Goal: Navigation & Orientation: Find specific page/section

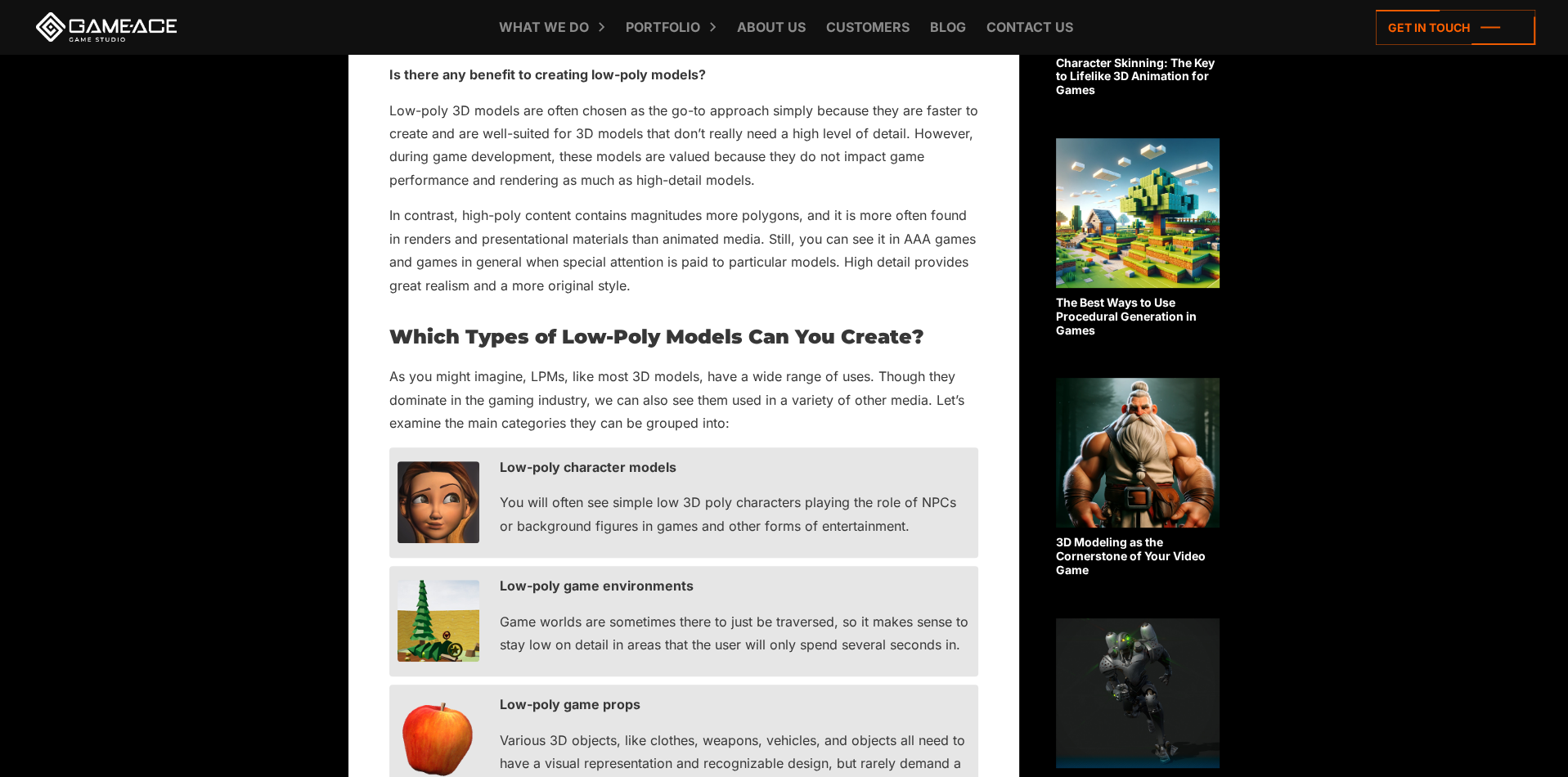
scroll to position [1146, 0]
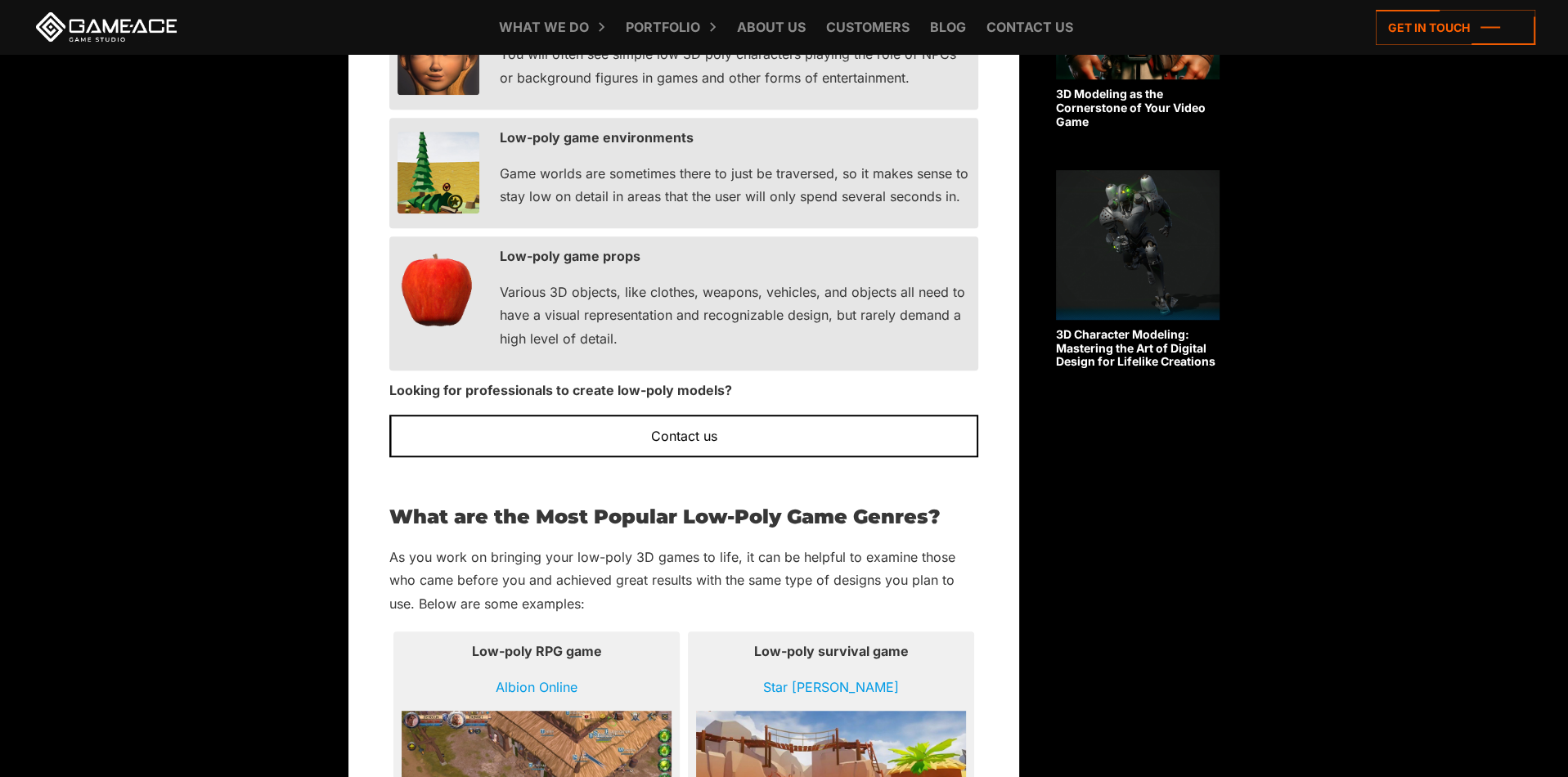
drag, startPoint x: 704, startPoint y: 225, endPoint x: 704, endPoint y: 289, distance: 64.0
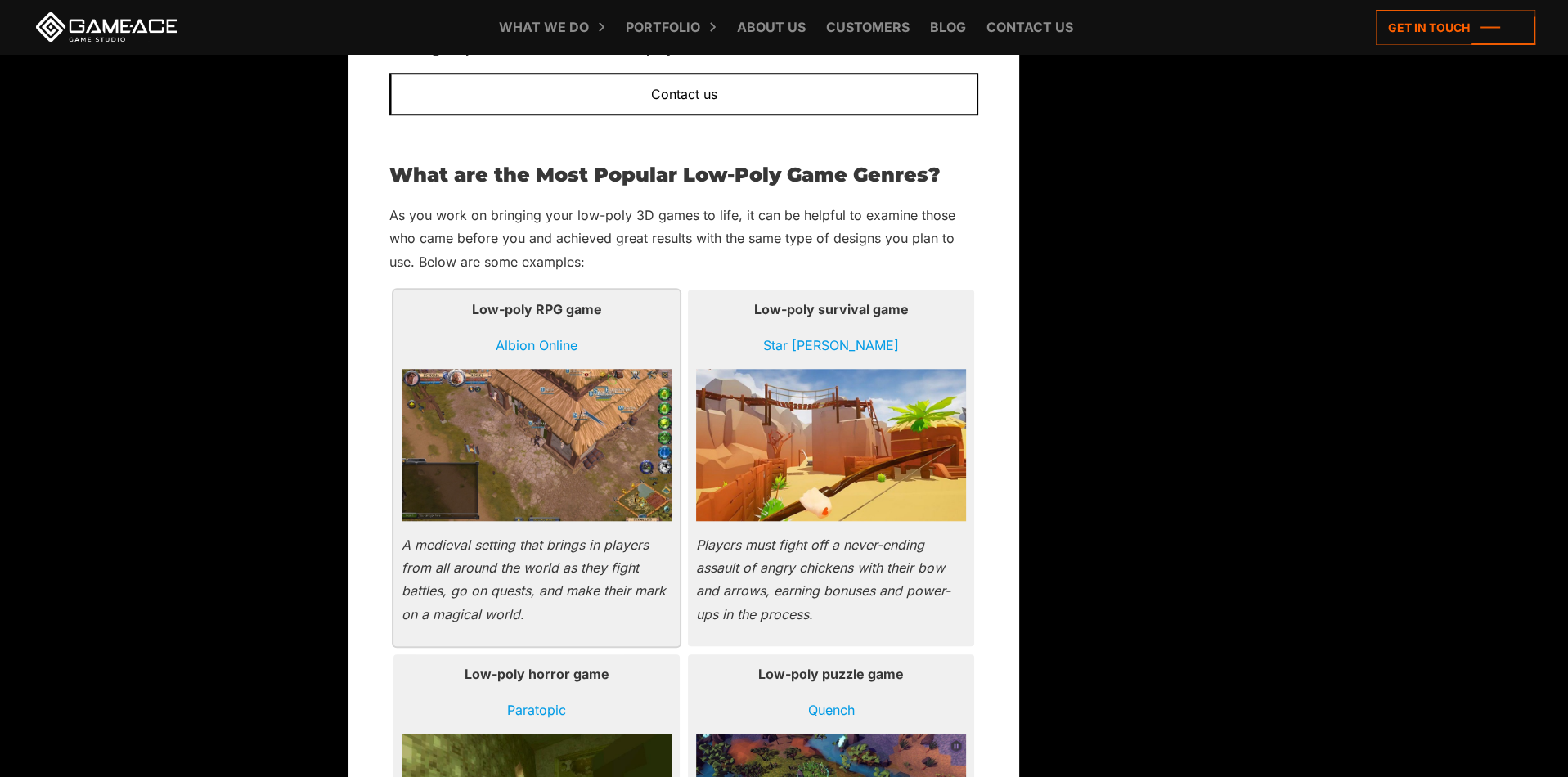
scroll to position [1745, 0]
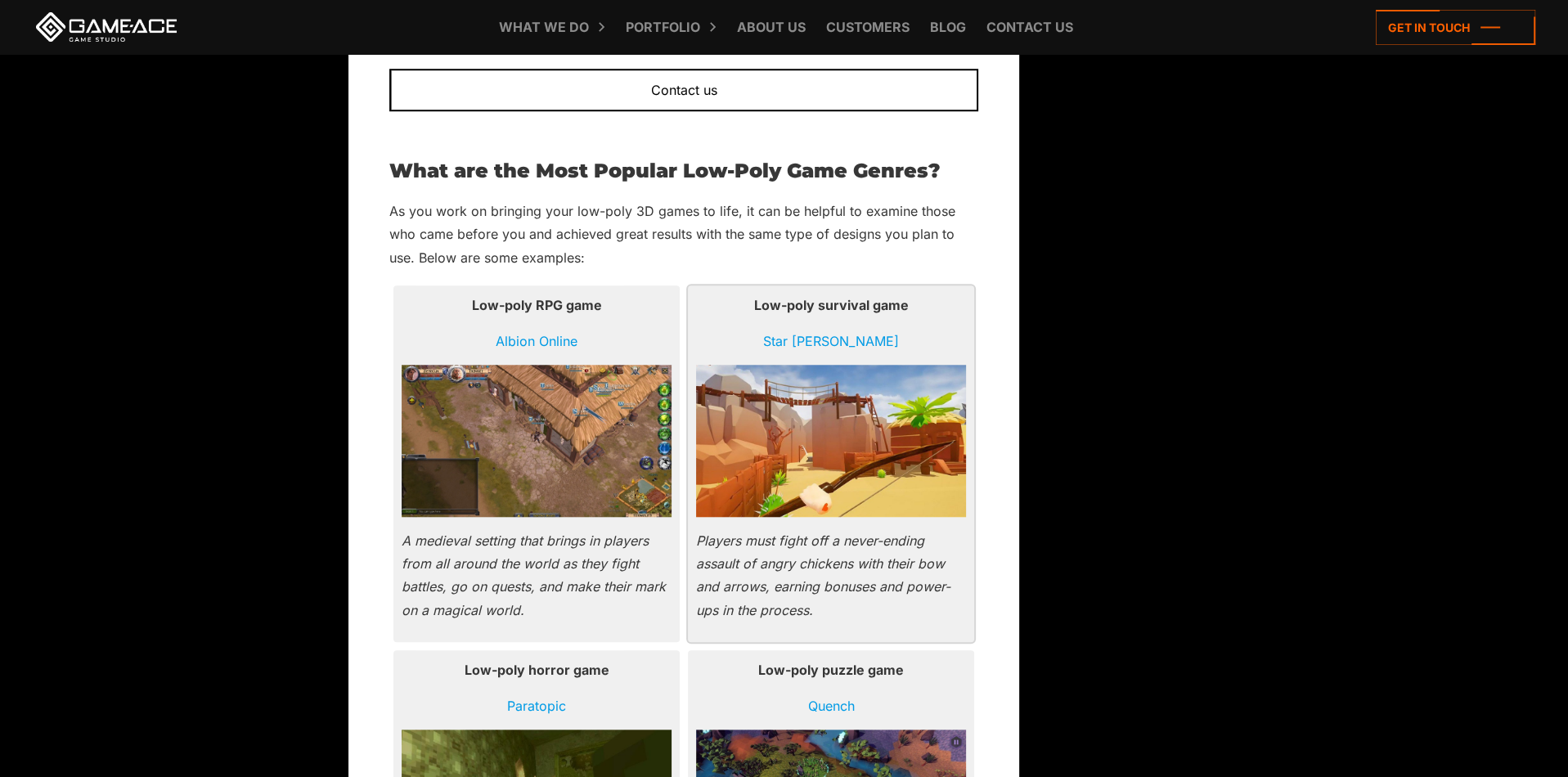
drag, startPoint x: 625, startPoint y: 283, endPoint x: 688, endPoint y: 330, distance: 78.6
click at [769, 229] on p "As you work on bringing your low-poly 3D games to life, it can be helpful to ex…" at bounding box center [684, 233] width 589 height 70
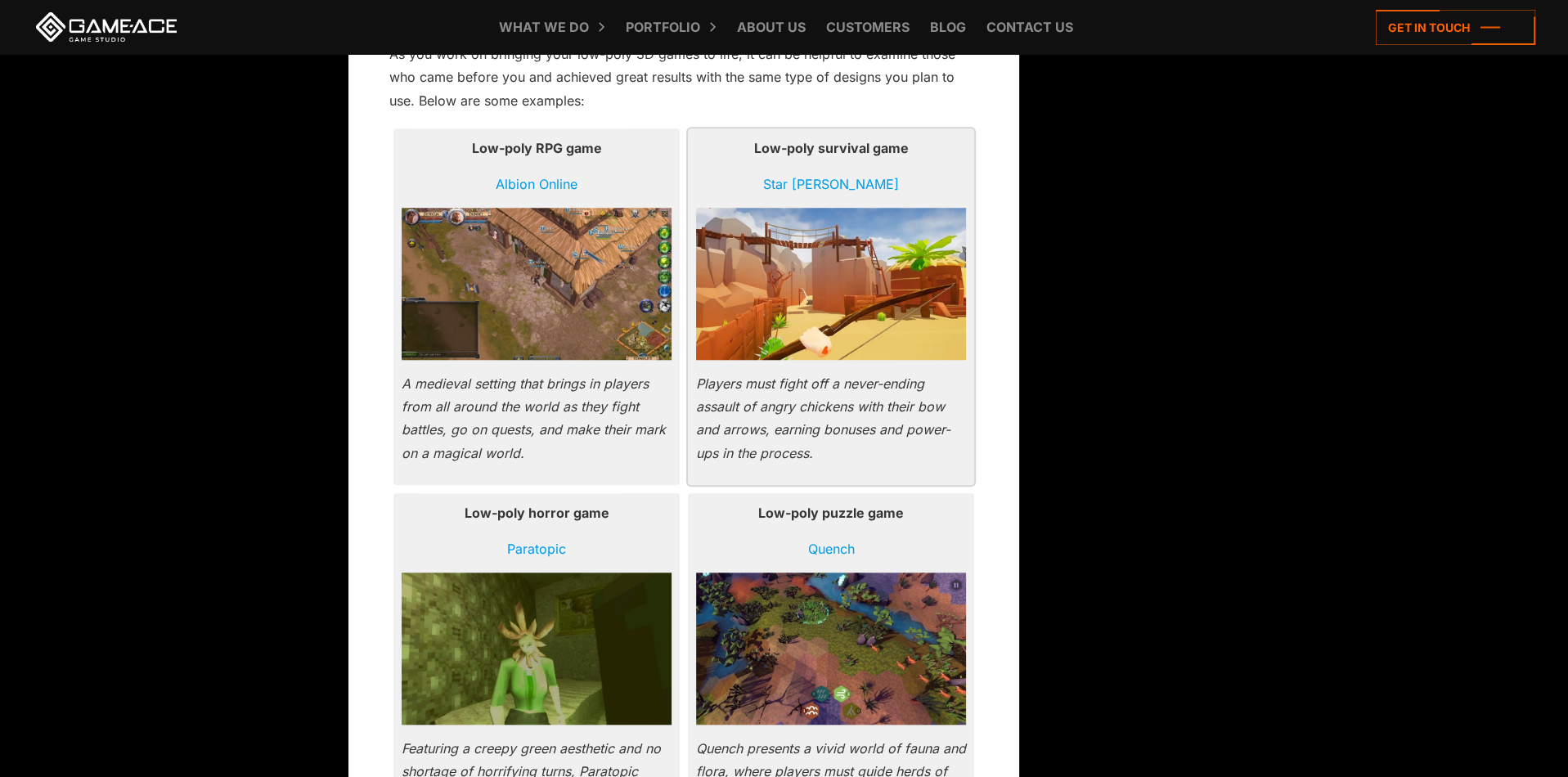
drag, startPoint x: 781, startPoint y: 225, endPoint x: 789, endPoint y: 302, distance: 77.4
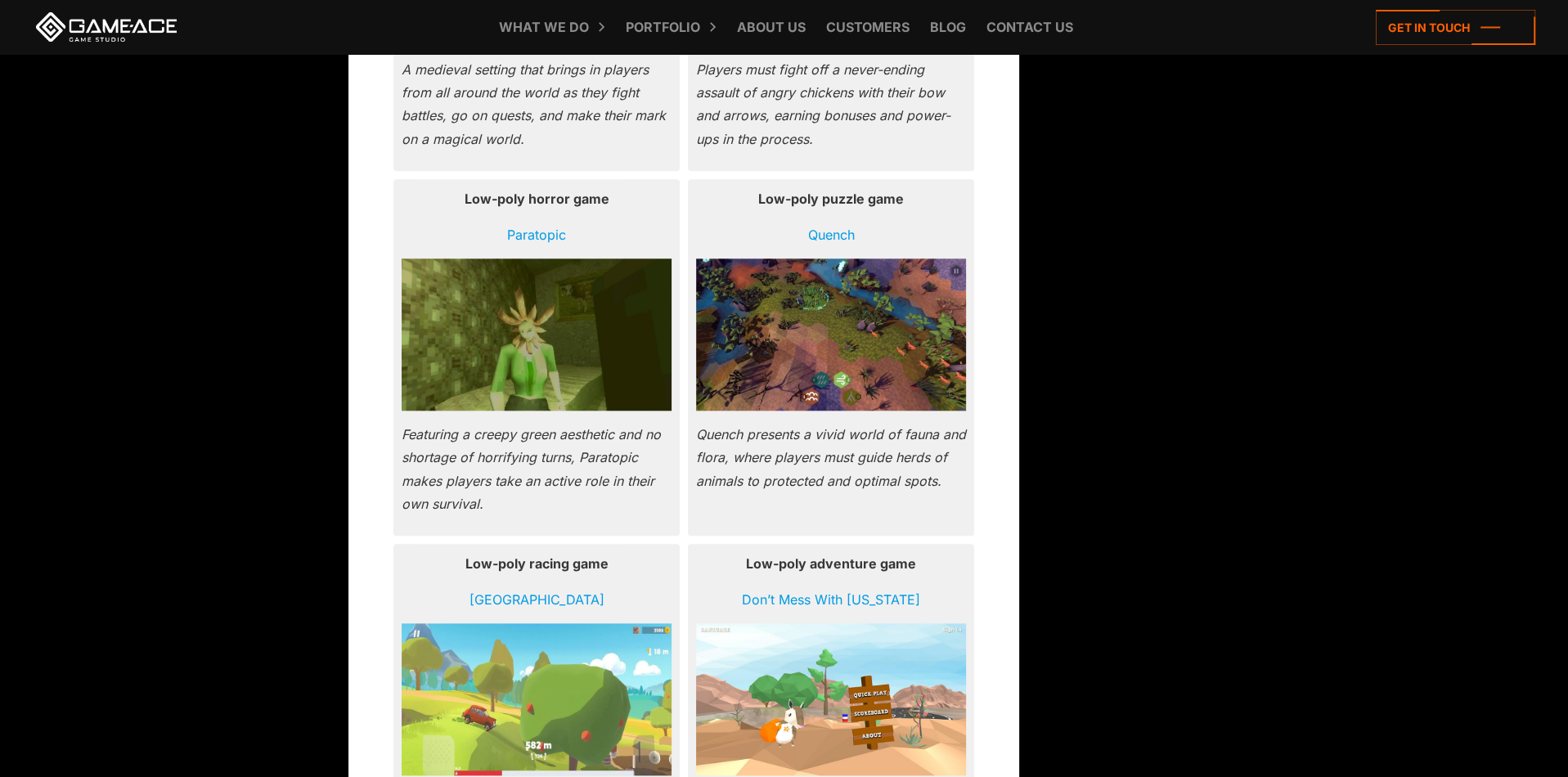
drag, startPoint x: 1020, startPoint y: 435, endPoint x: 997, endPoint y: 555, distance: 122.2
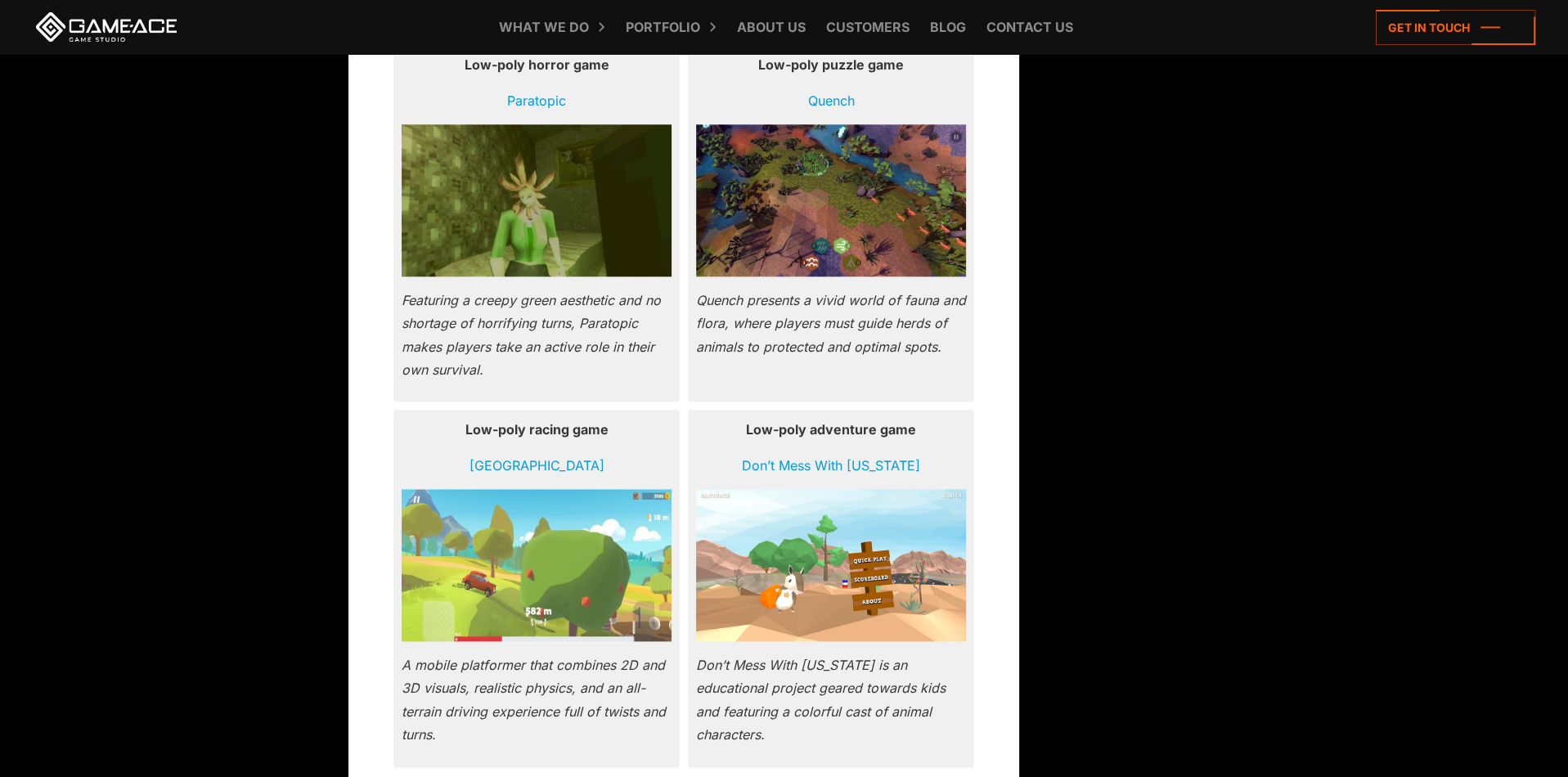
scroll to position [2356, 0]
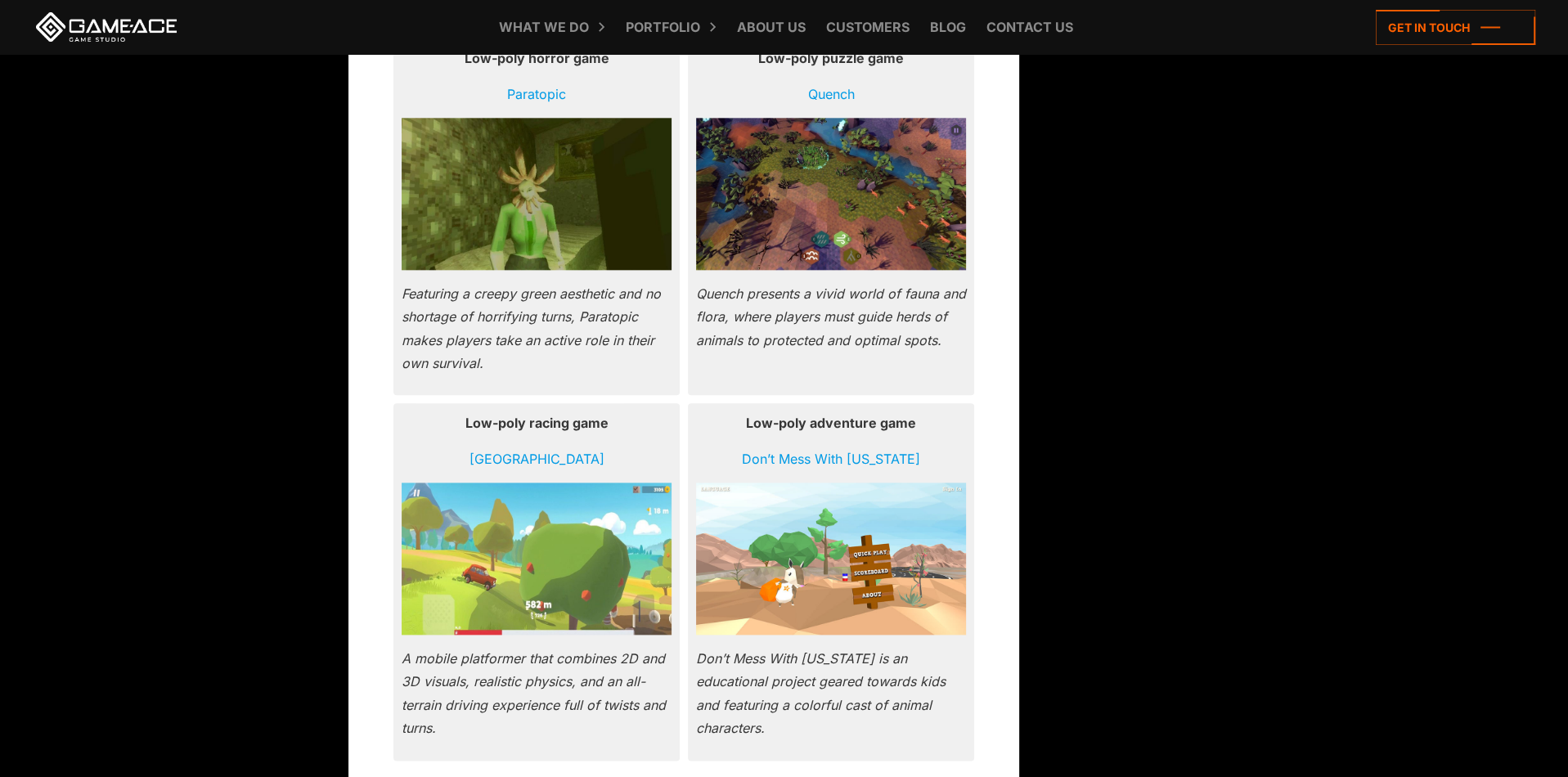
drag, startPoint x: 986, startPoint y: 414, endPoint x: 991, endPoint y: 445, distance: 31.4
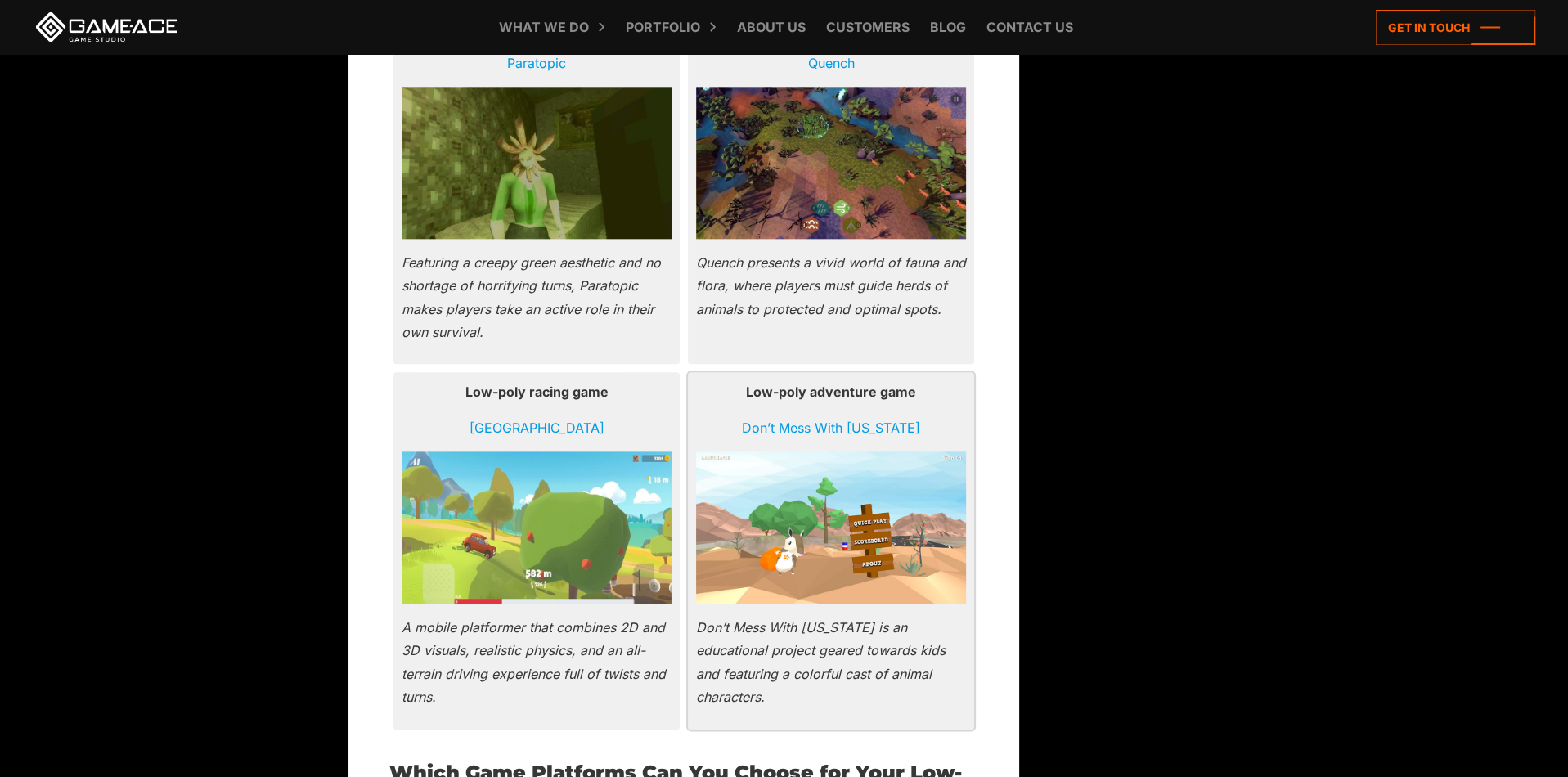
scroll to position [2414, 0]
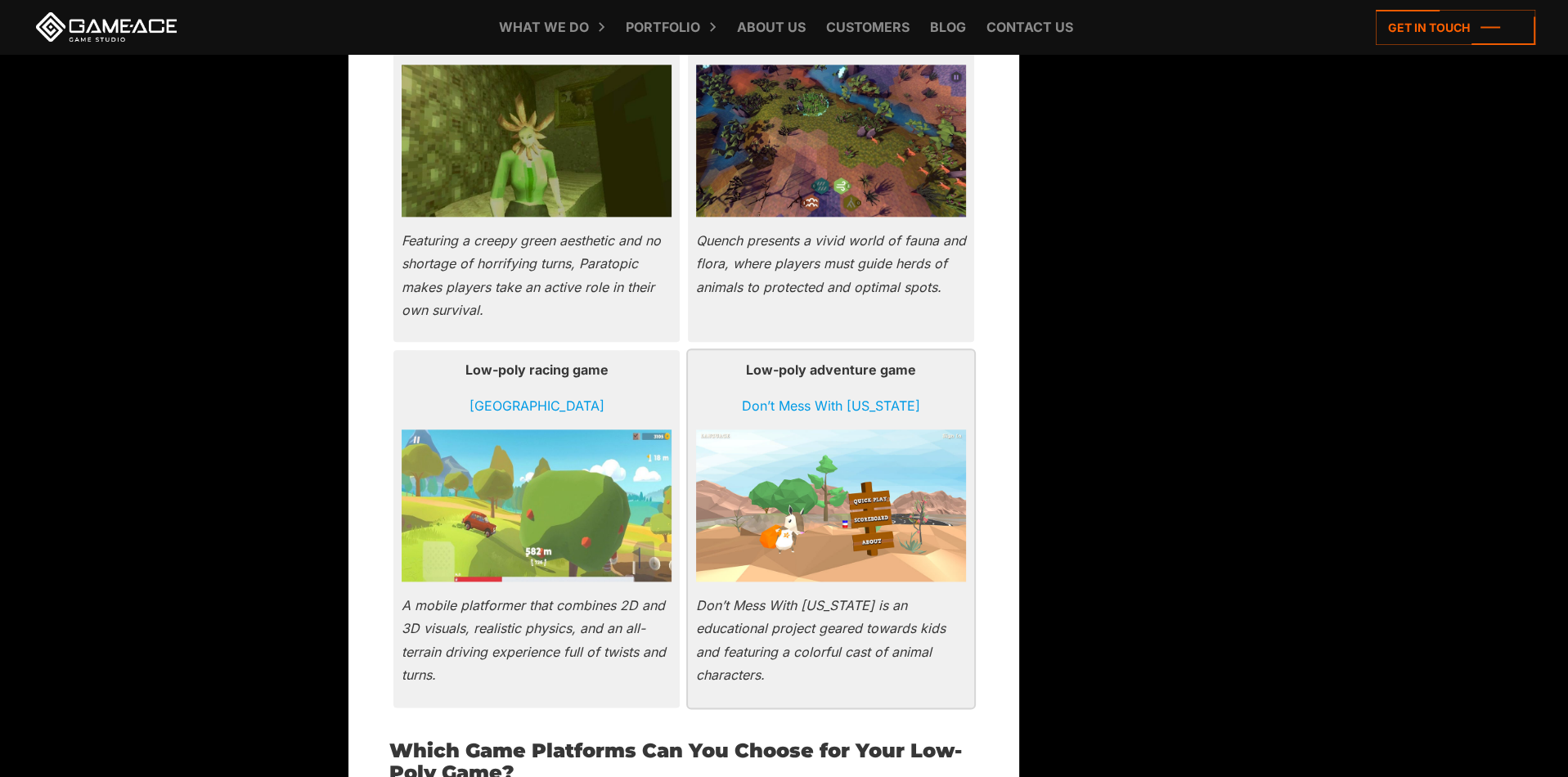
drag, startPoint x: 984, startPoint y: 476, endPoint x: 741, endPoint y: 516, distance: 246.3
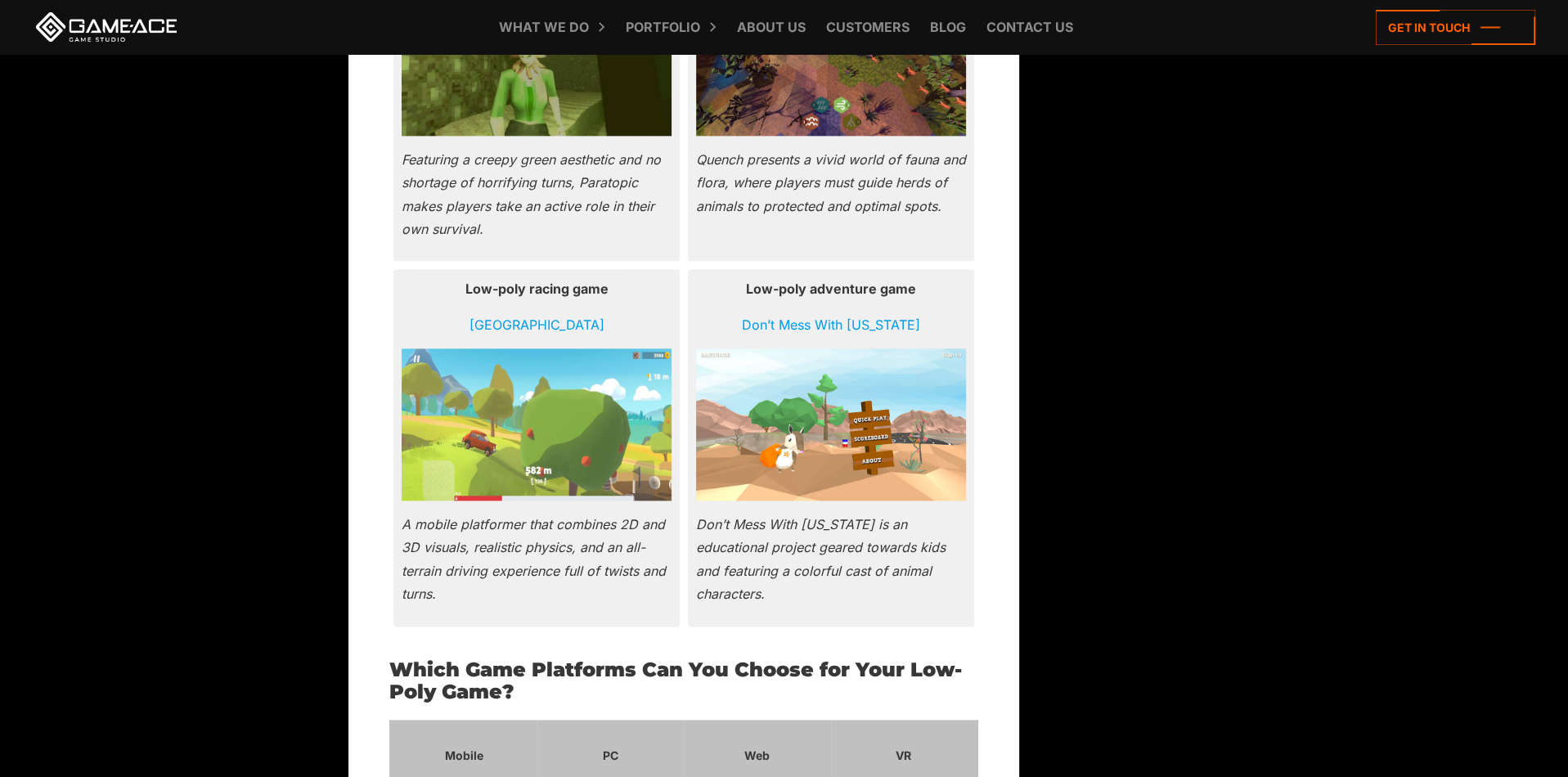
drag, startPoint x: 1004, startPoint y: 373, endPoint x: 1002, endPoint y: 456, distance: 83.0
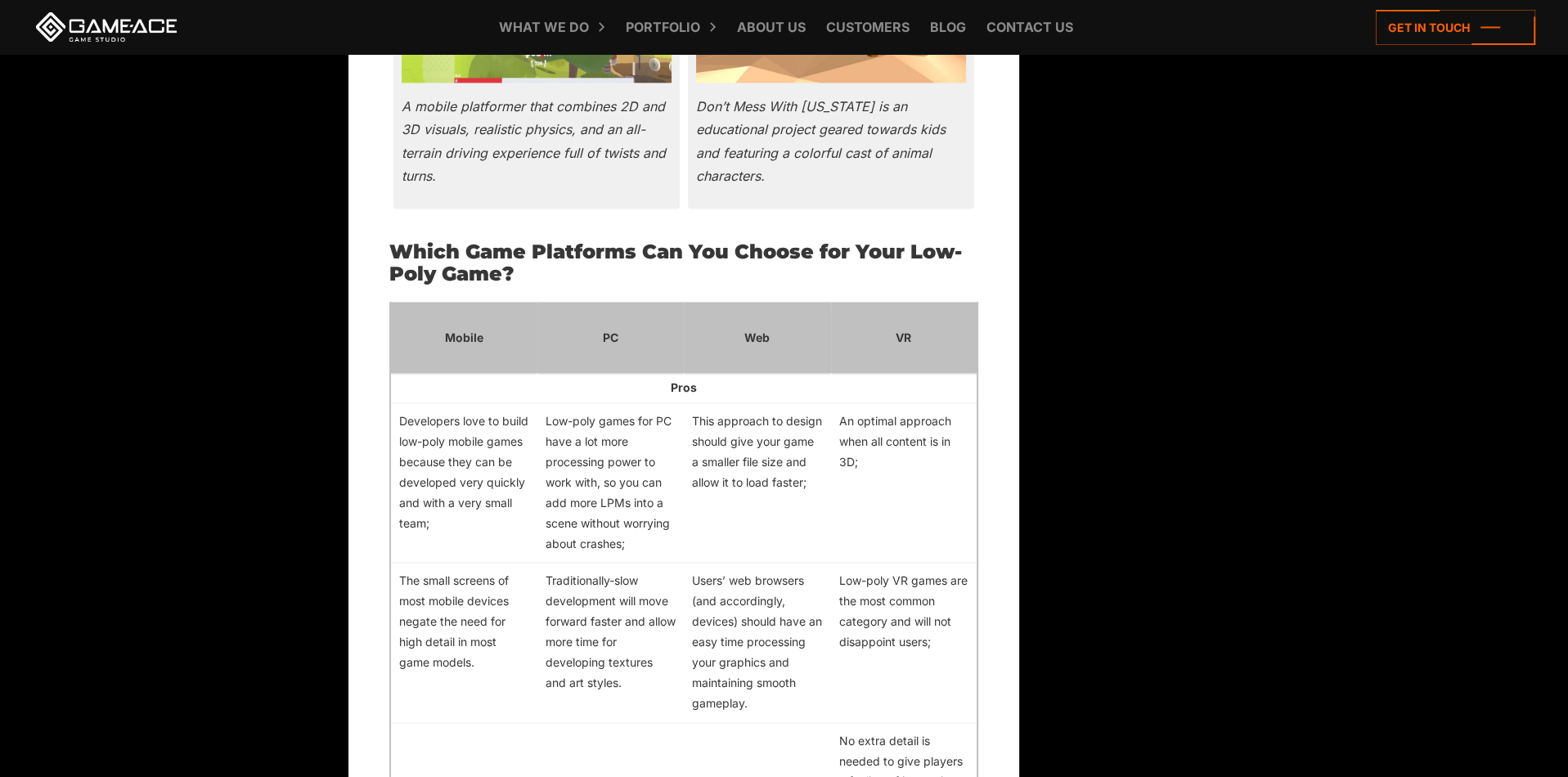
drag, startPoint x: 991, startPoint y: 356, endPoint x: 993, endPoint y: 500, distance: 144.0
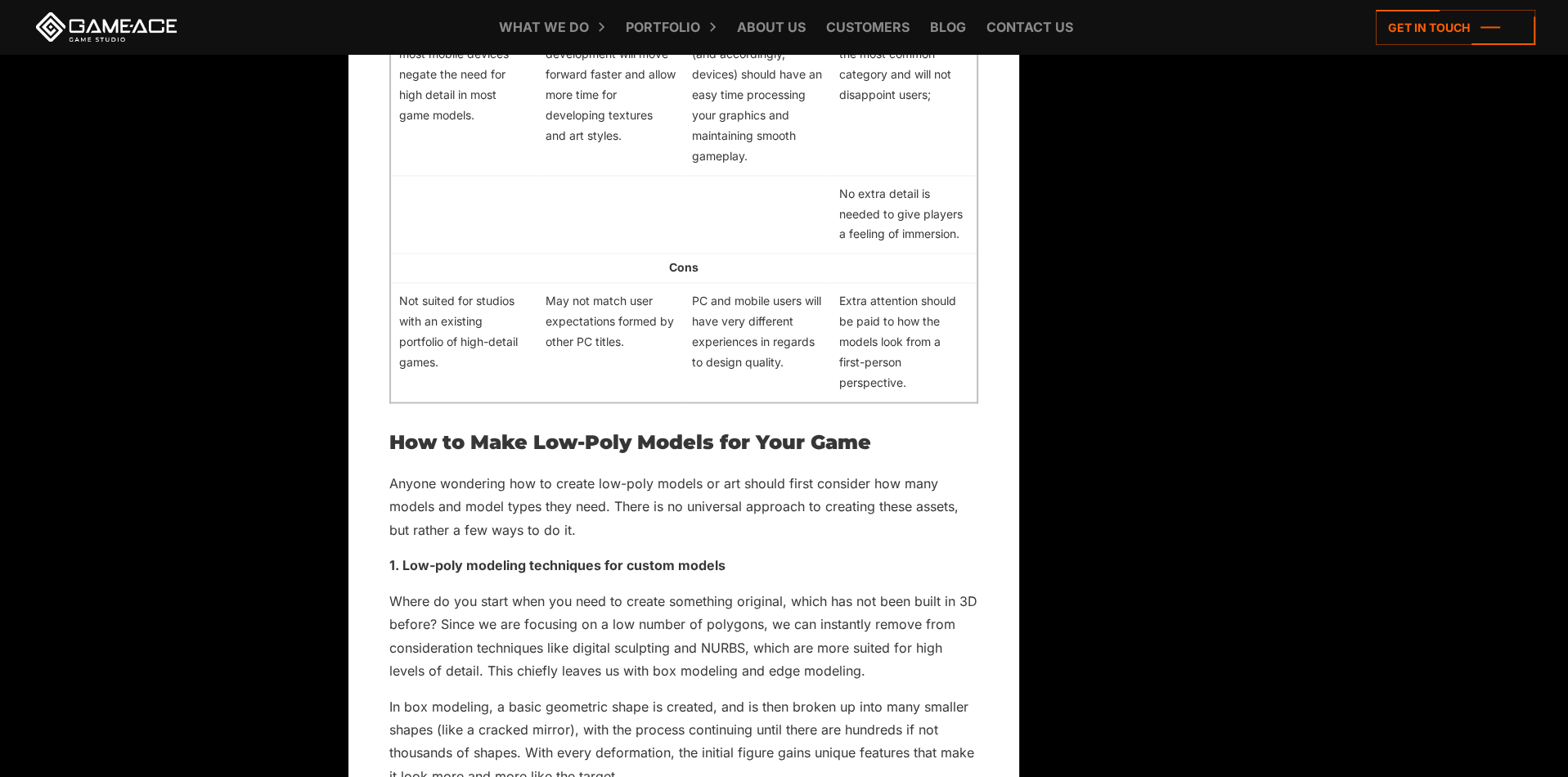
drag, startPoint x: 968, startPoint y: 396, endPoint x: 944, endPoint y: 531, distance: 137.1
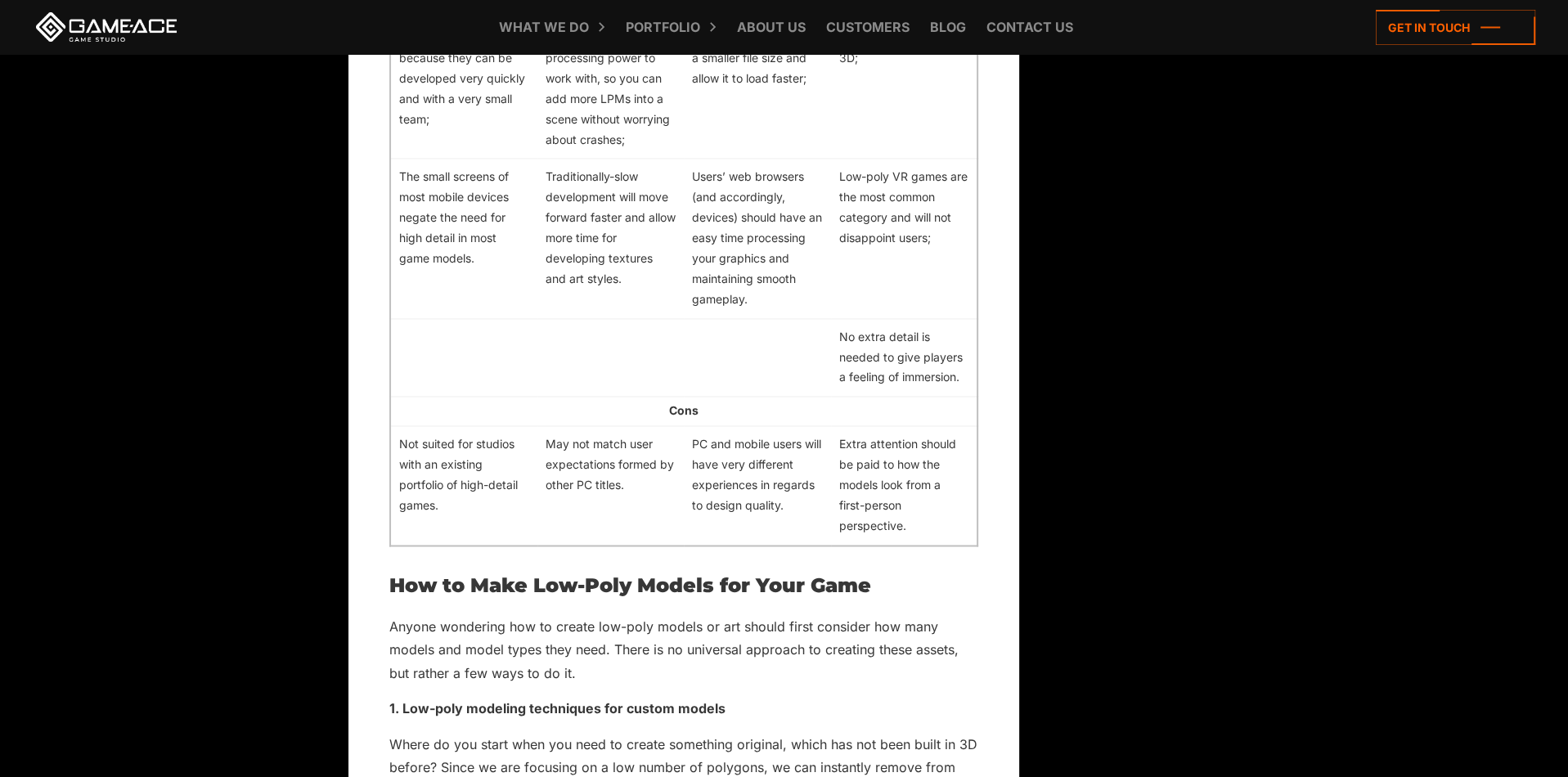
drag, startPoint x: 926, startPoint y: 436, endPoint x: 924, endPoint y: 340, distance: 96.0
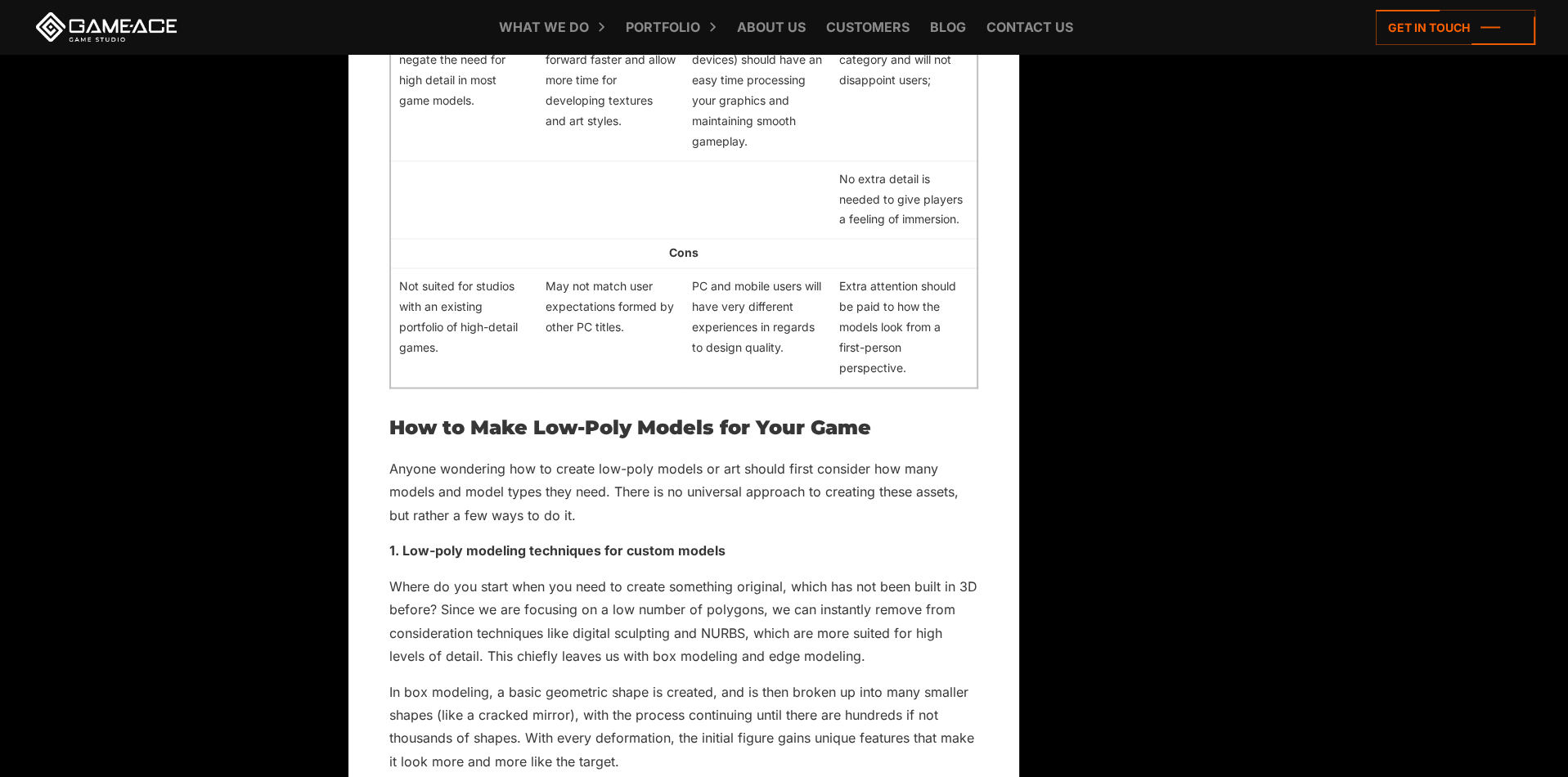
drag, startPoint x: 897, startPoint y: 474, endPoint x: 897, endPoint y: 538, distance: 64.0
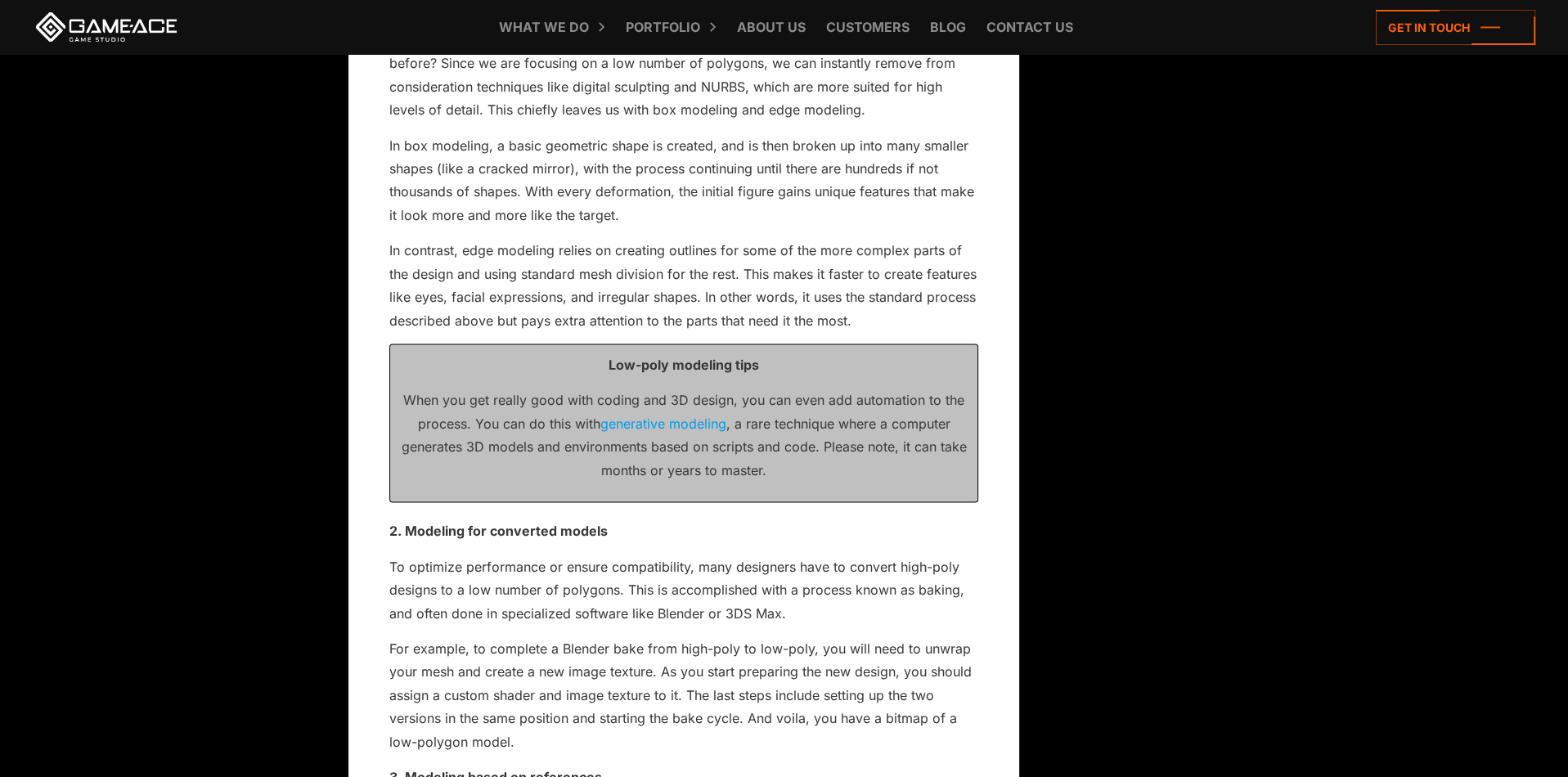
drag, startPoint x: 863, startPoint y: 450, endPoint x: 854, endPoint y: 480, distance: 31.3
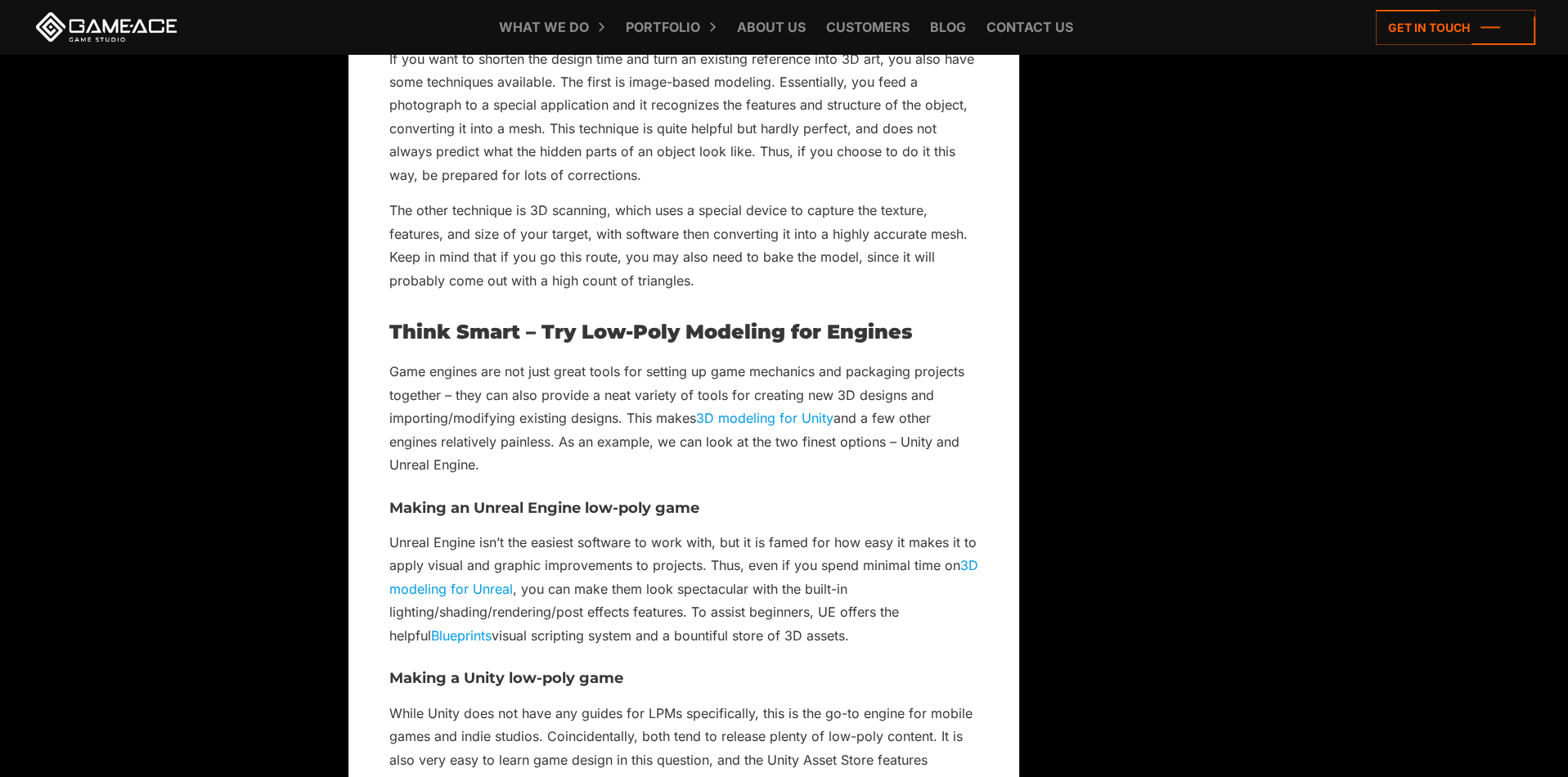
drag, startPoint x: 846, startPoint y: 402, endPoint x: 846, endPoint y: 610, distance: 208.0
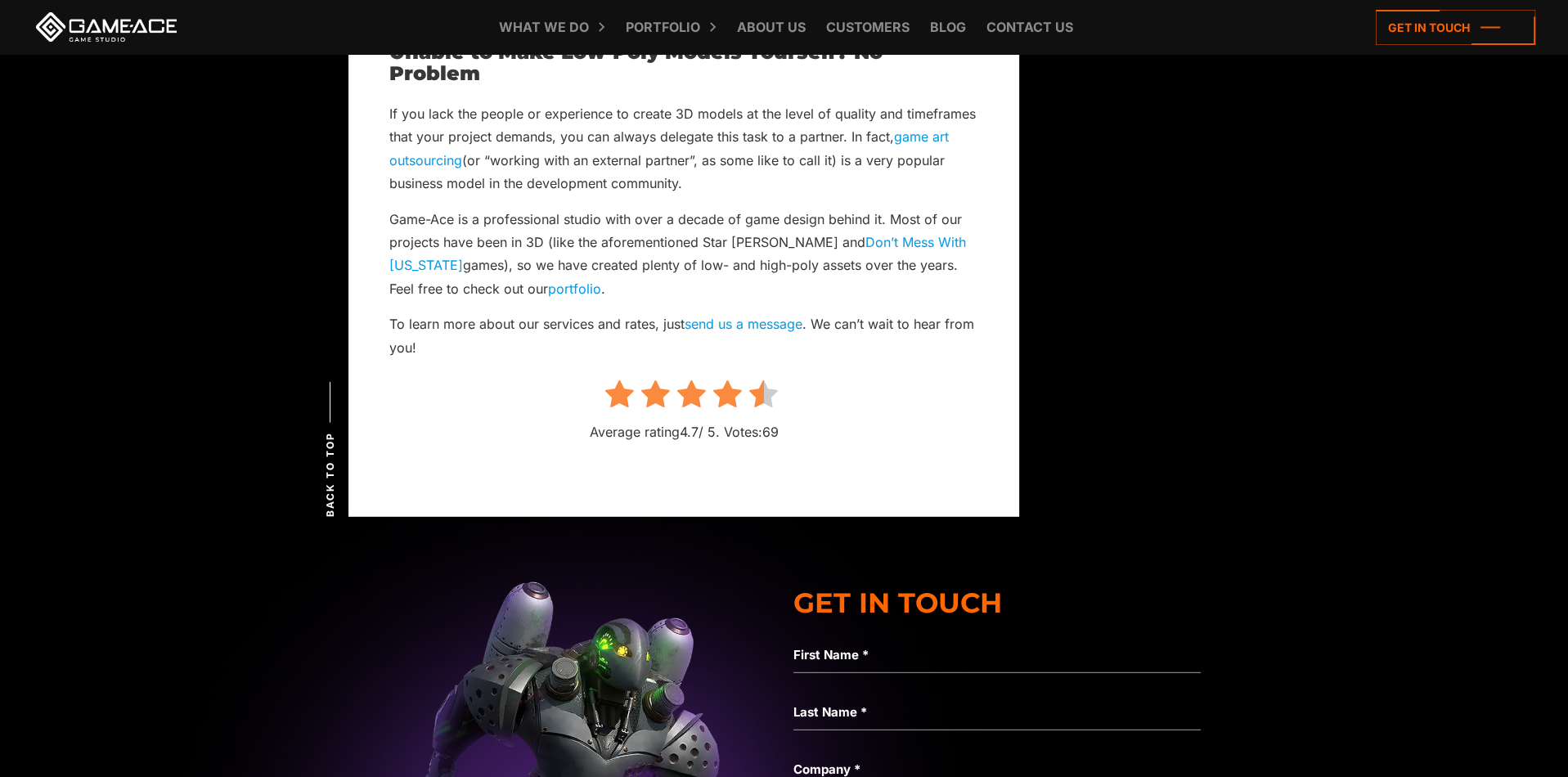
drag, startPoint x: 824, startPoint y: 343, endPoint x: 831, endPoint y: 570, distance: 227.1
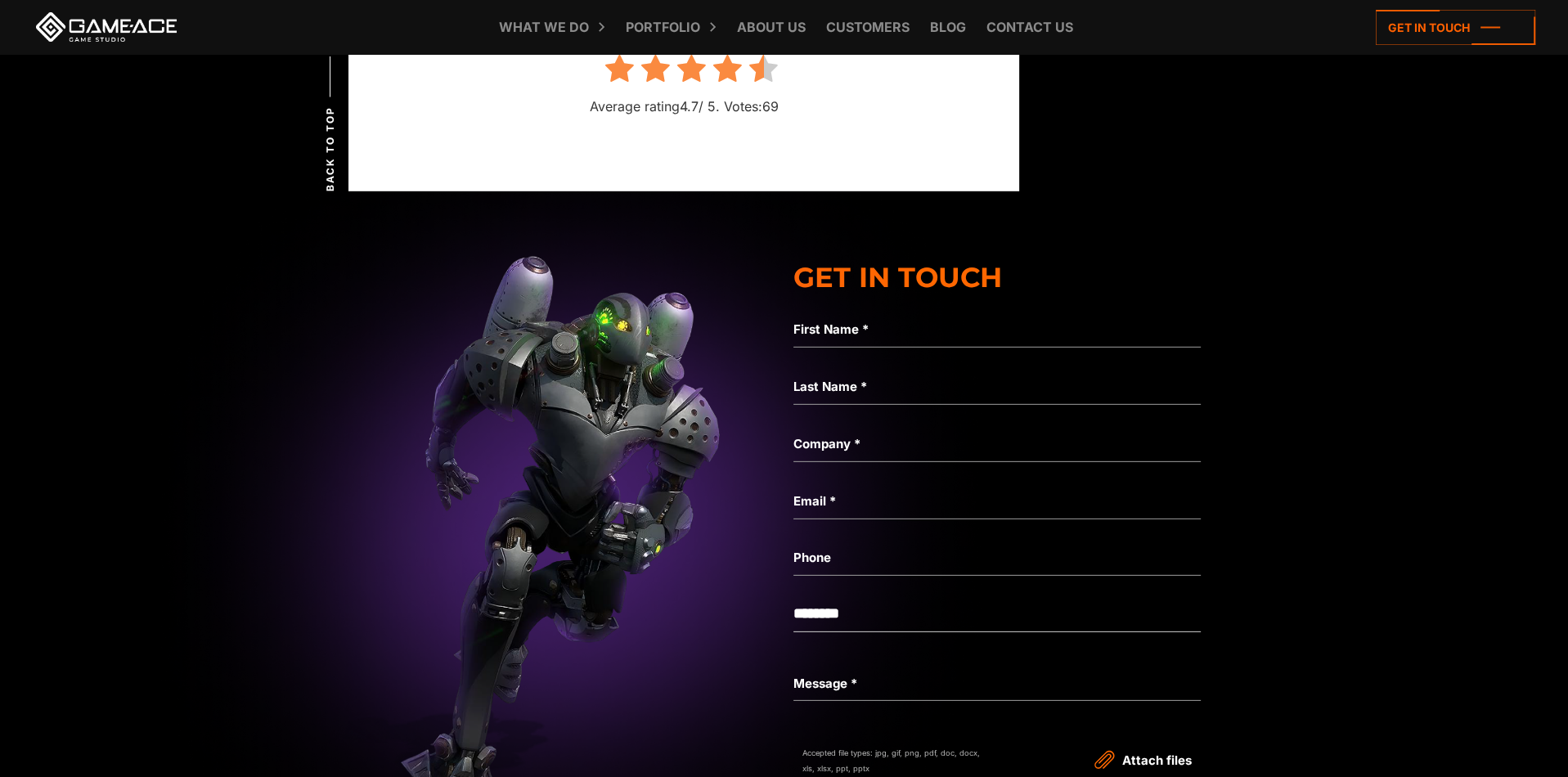
drag, startPoint x: 844, startPoint y: 385, endPoint x: 844, endPoint y: 414, distance: 29.0
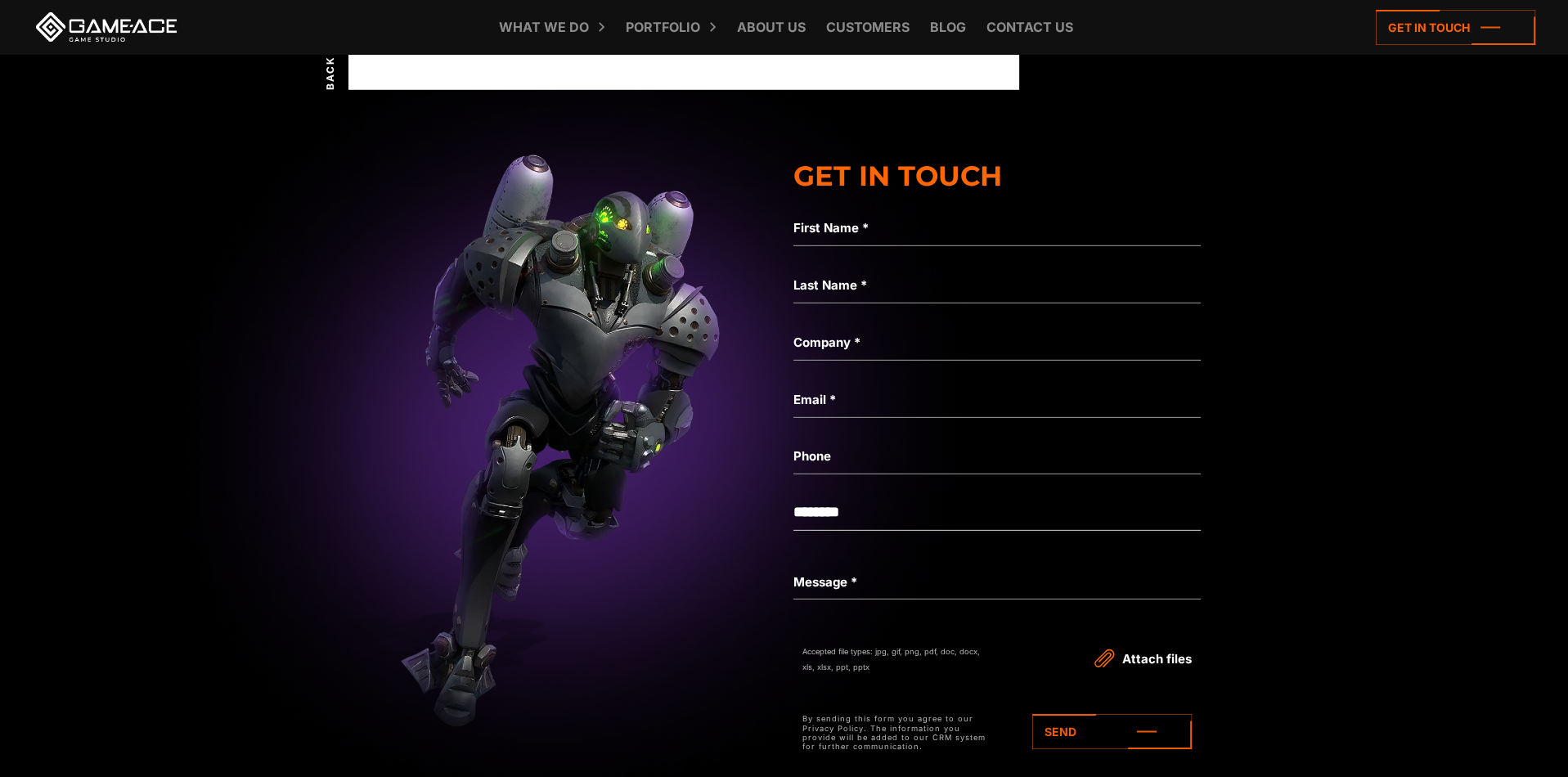
drag, startPoint x: 699, startPoint y: 398, endPoint x: 711, endPoint y: 461, distance: 64.1
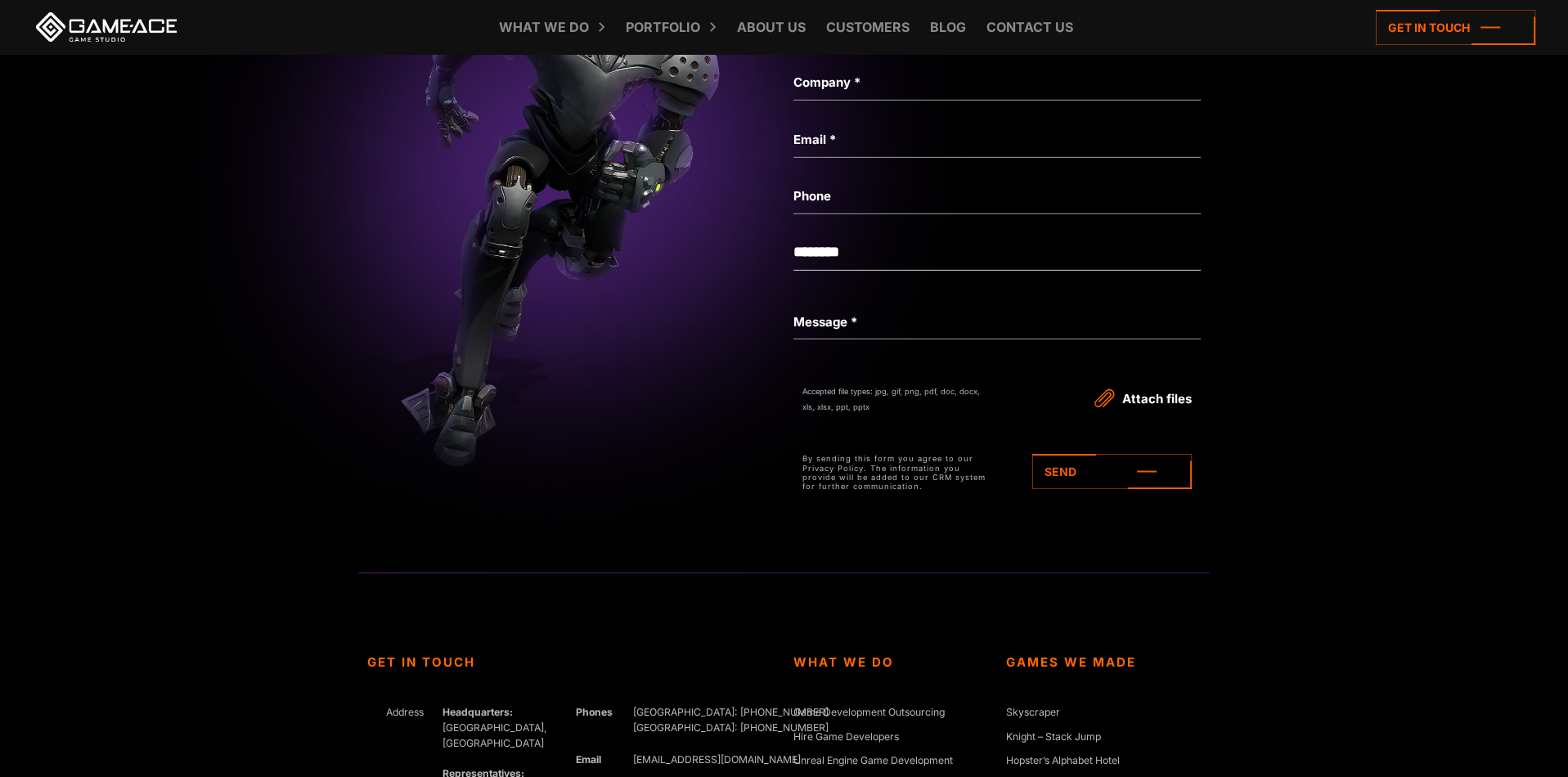
drag, startPoint x: 705, startPoint y: 531, endPoint x: 711, endPoint y: 655, distance: 124.1
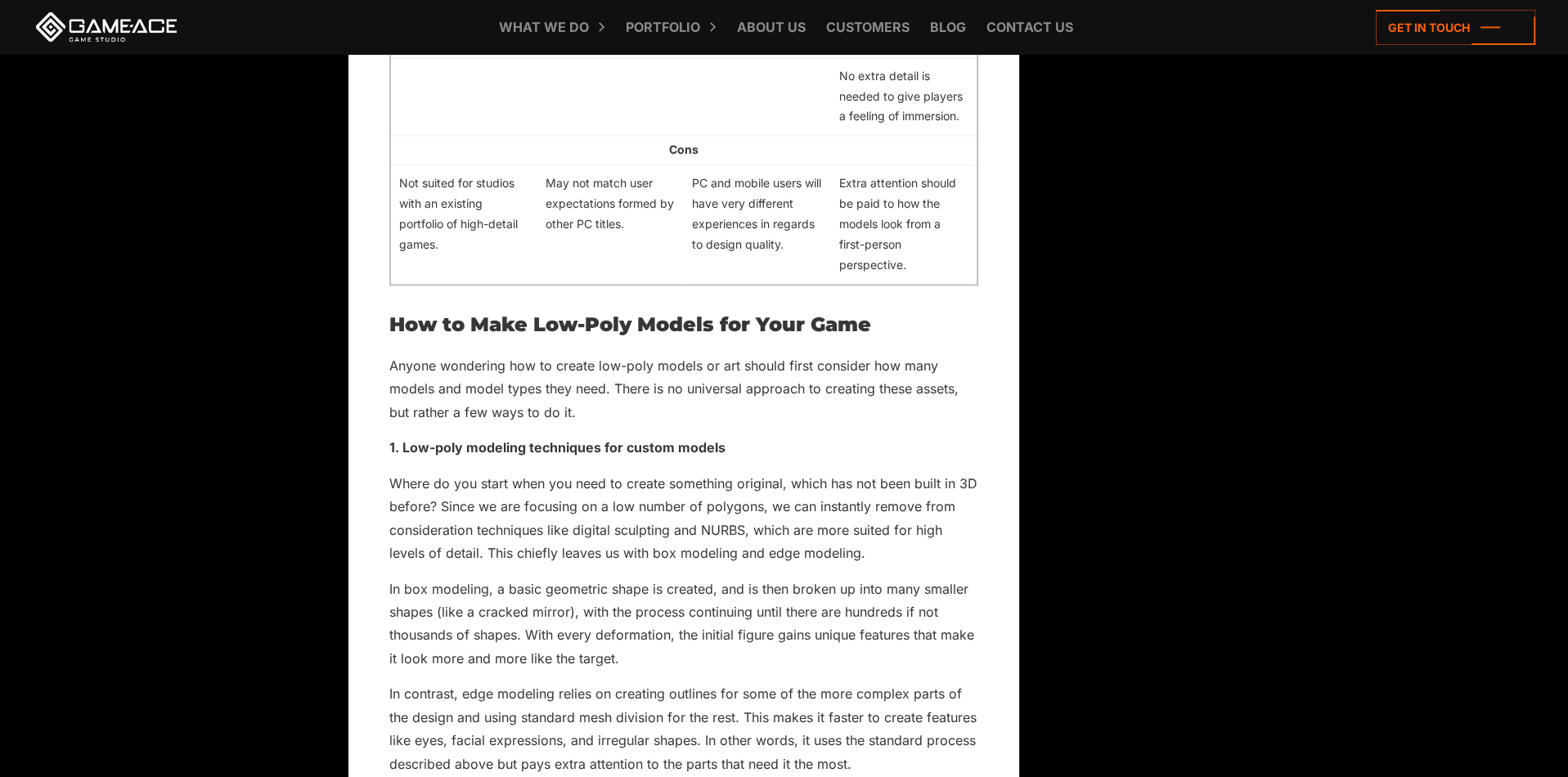
scroll to position [0, 0]
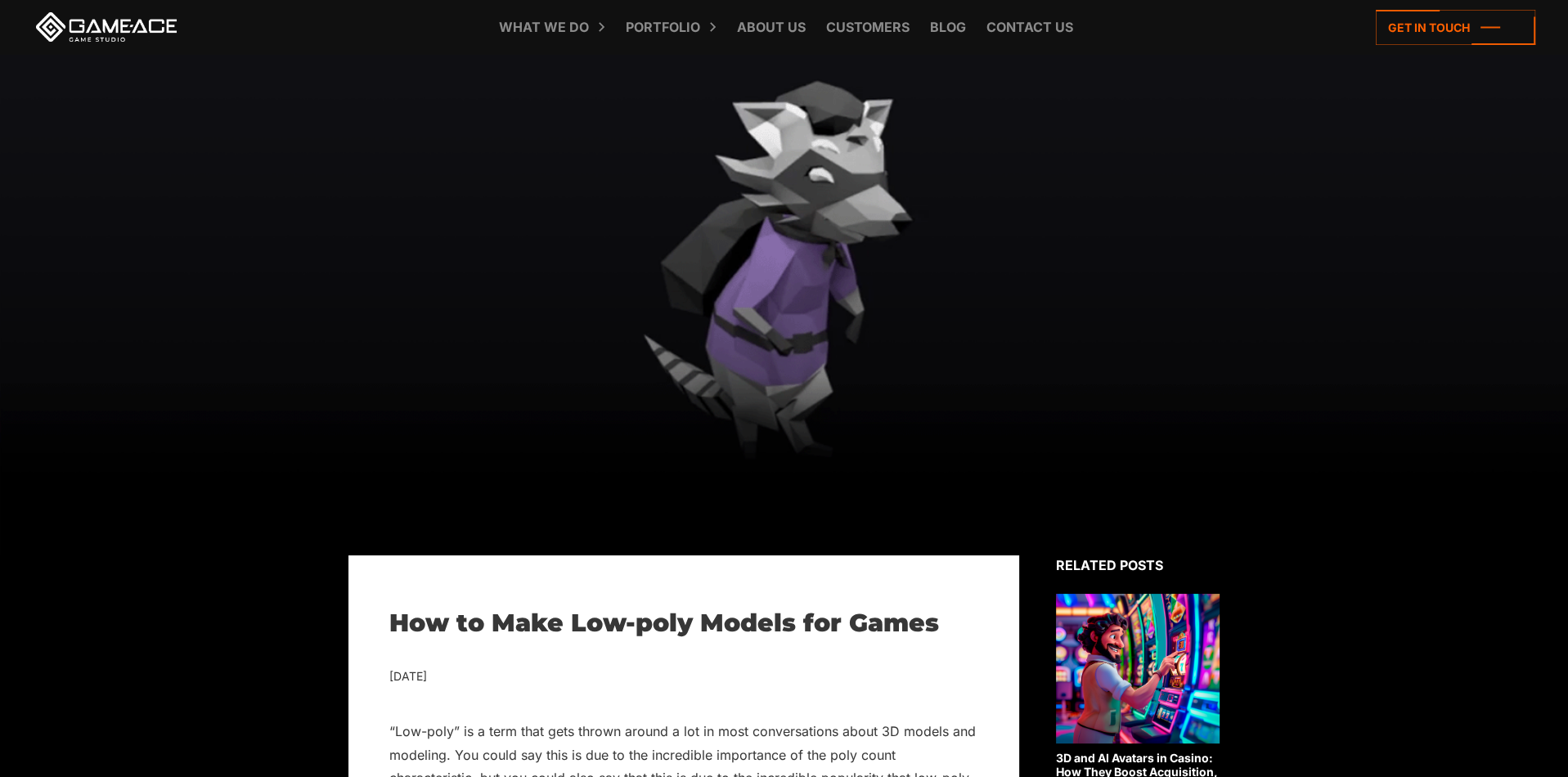
drag, startPoint x: 713, startPoint y: 510, endPoint x: 716, endPoint y: 203, distance: 307.0
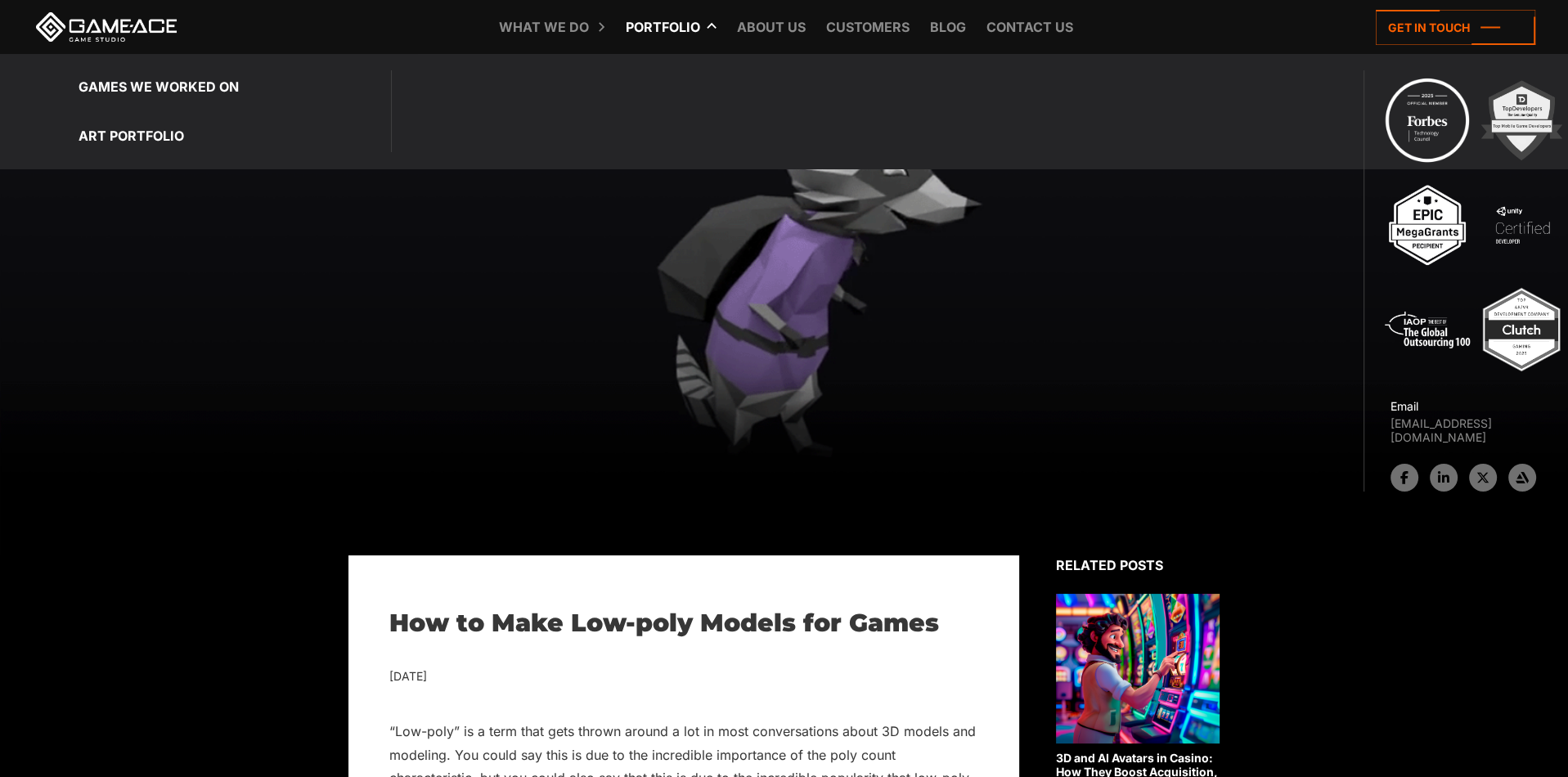
click at [669, 29] on link "Portfolio" at bounding box center [663, 27] width 90 height 54
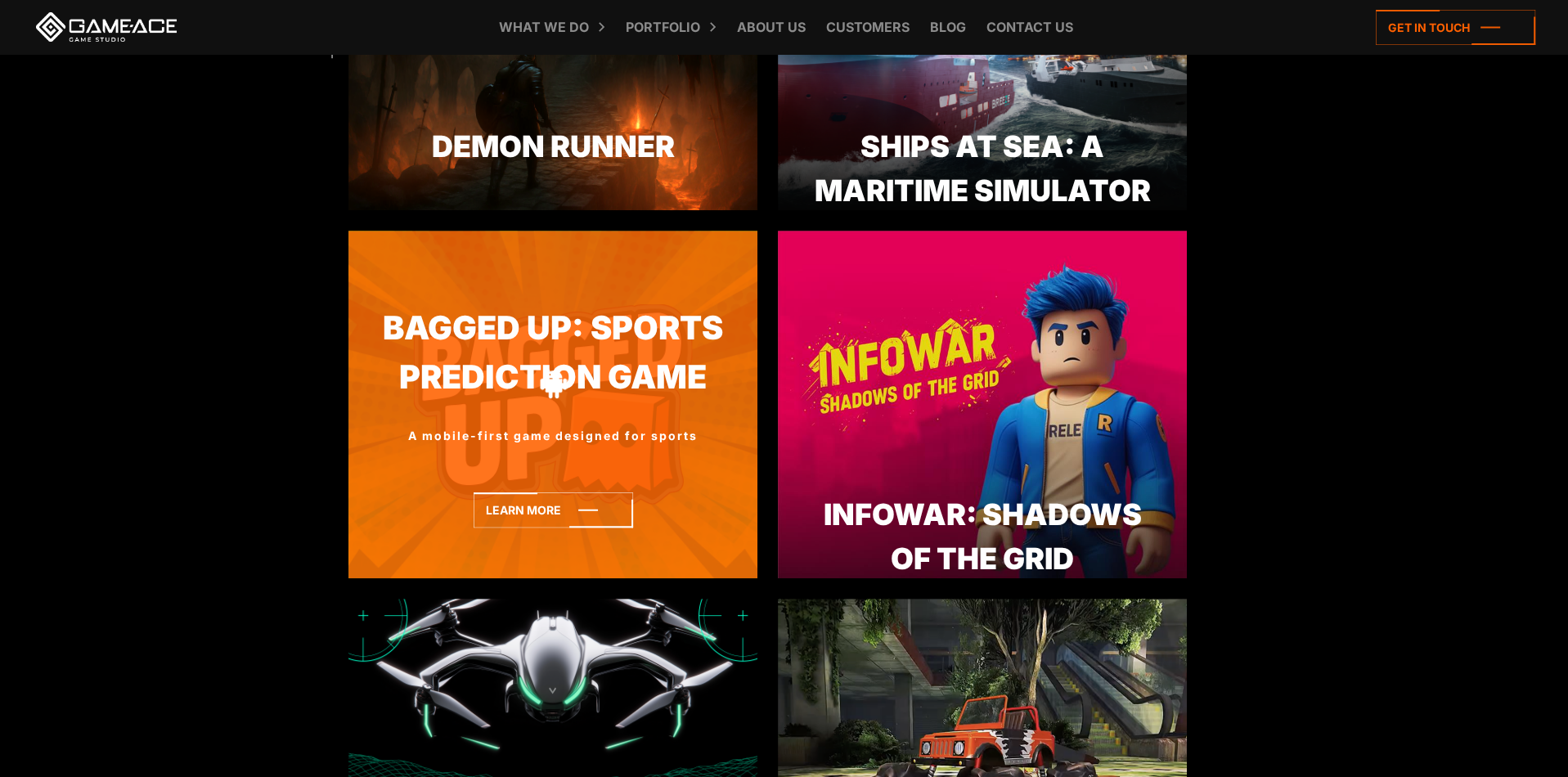
scroll to position [900, 0]
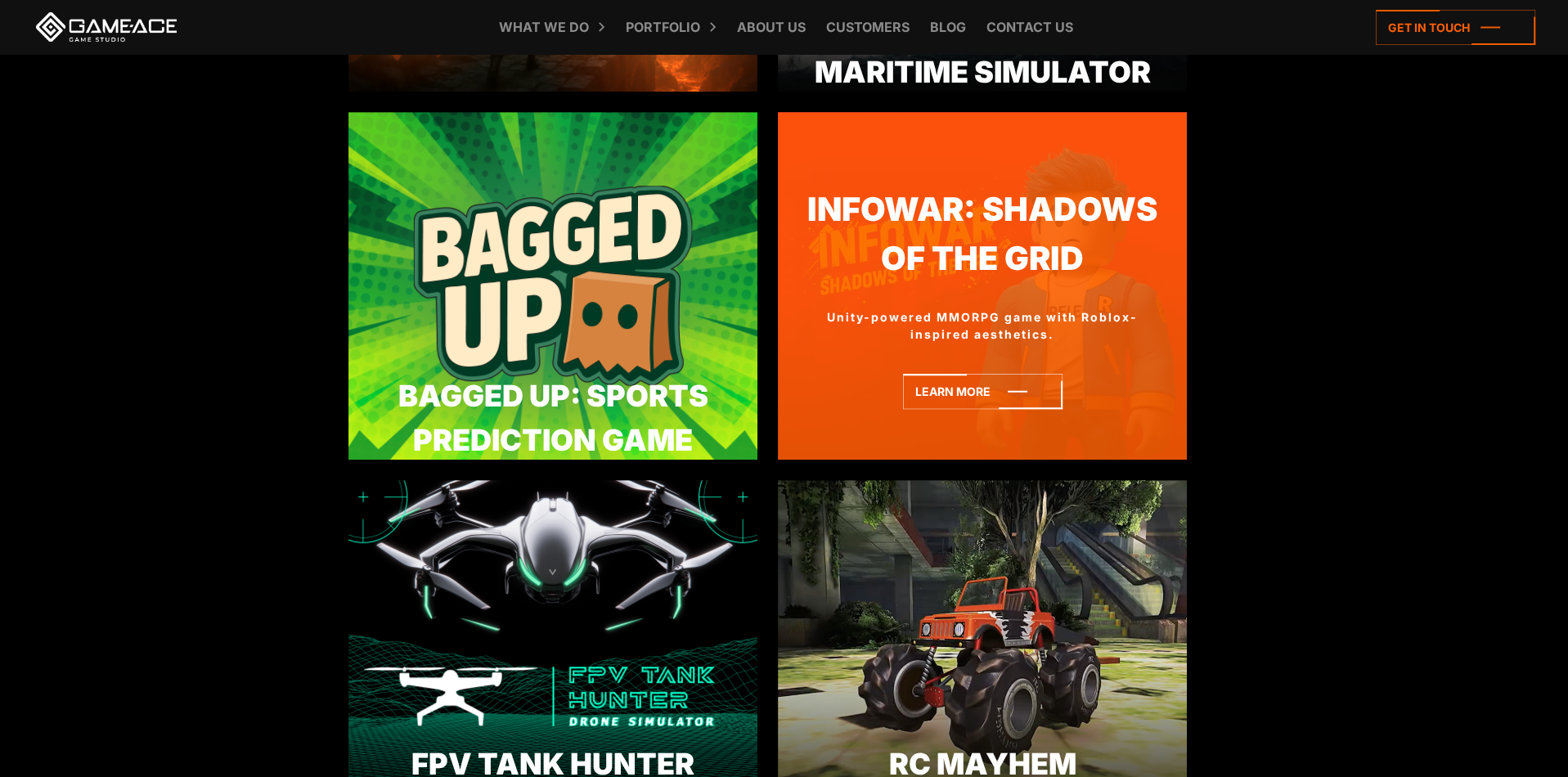
click at [957, 271] on div at bounding box center [982, 263] width 409 height 30
click at [962, 392] on icon at bounding box center [983, 391] width 160 height 35
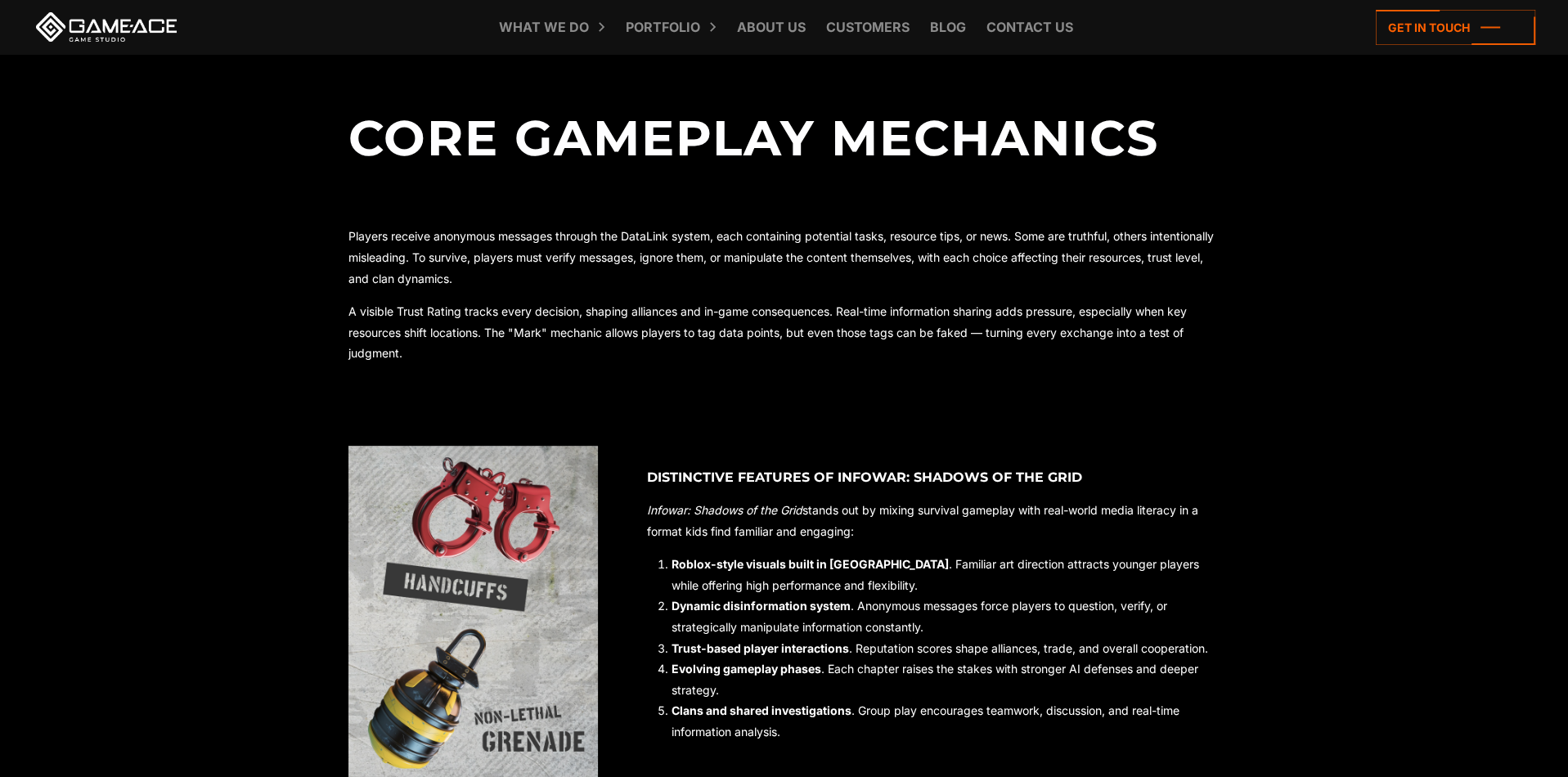
drag, startPoint x: 795, startPoint y: 316, endPoint x: 808, endPoint y: 431, distance: 115.7
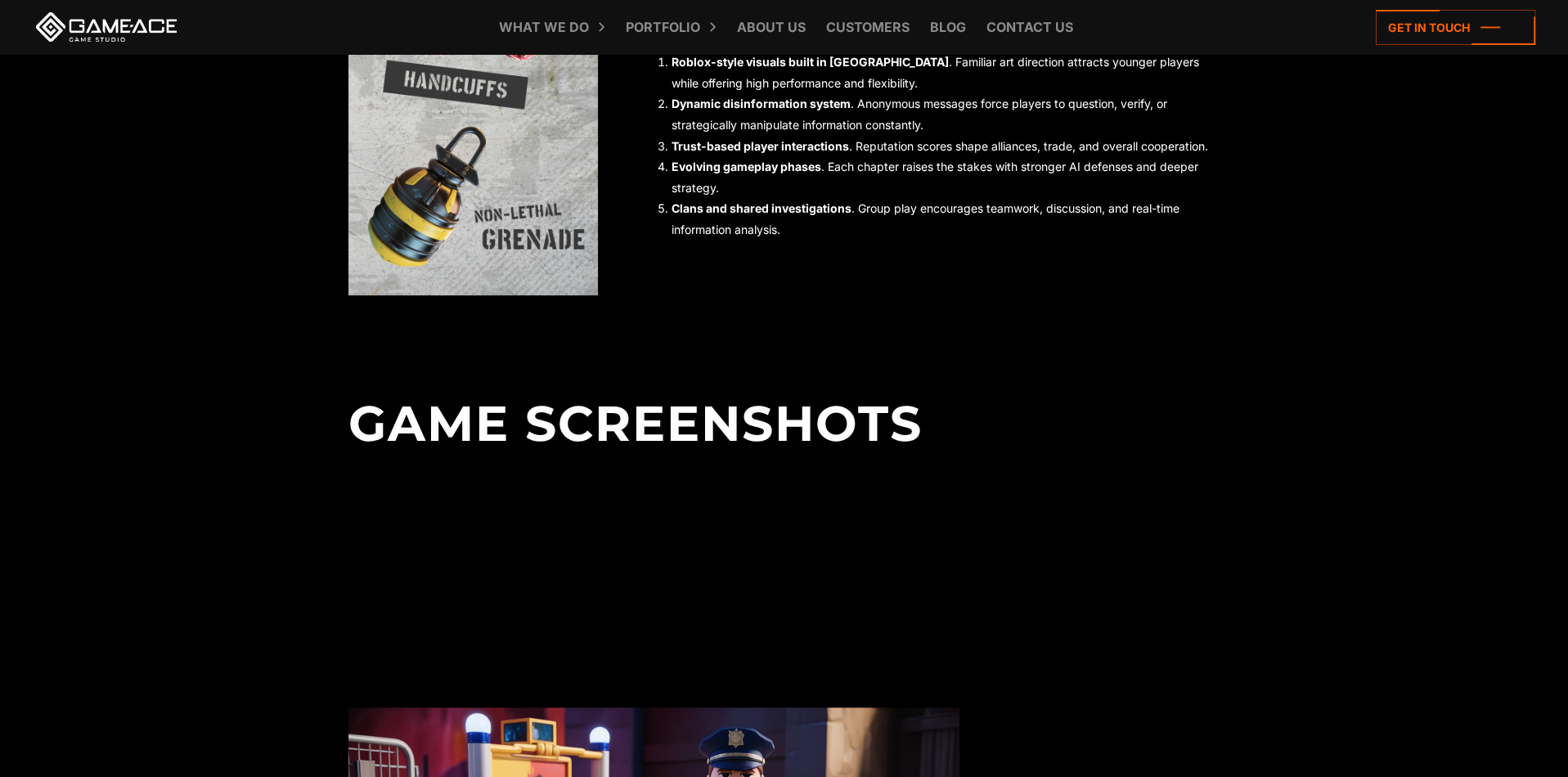
drag, startPoint x: 733, startPoint y: 247, endPoint x: 755, endPoint y: 451, distance: 205.2
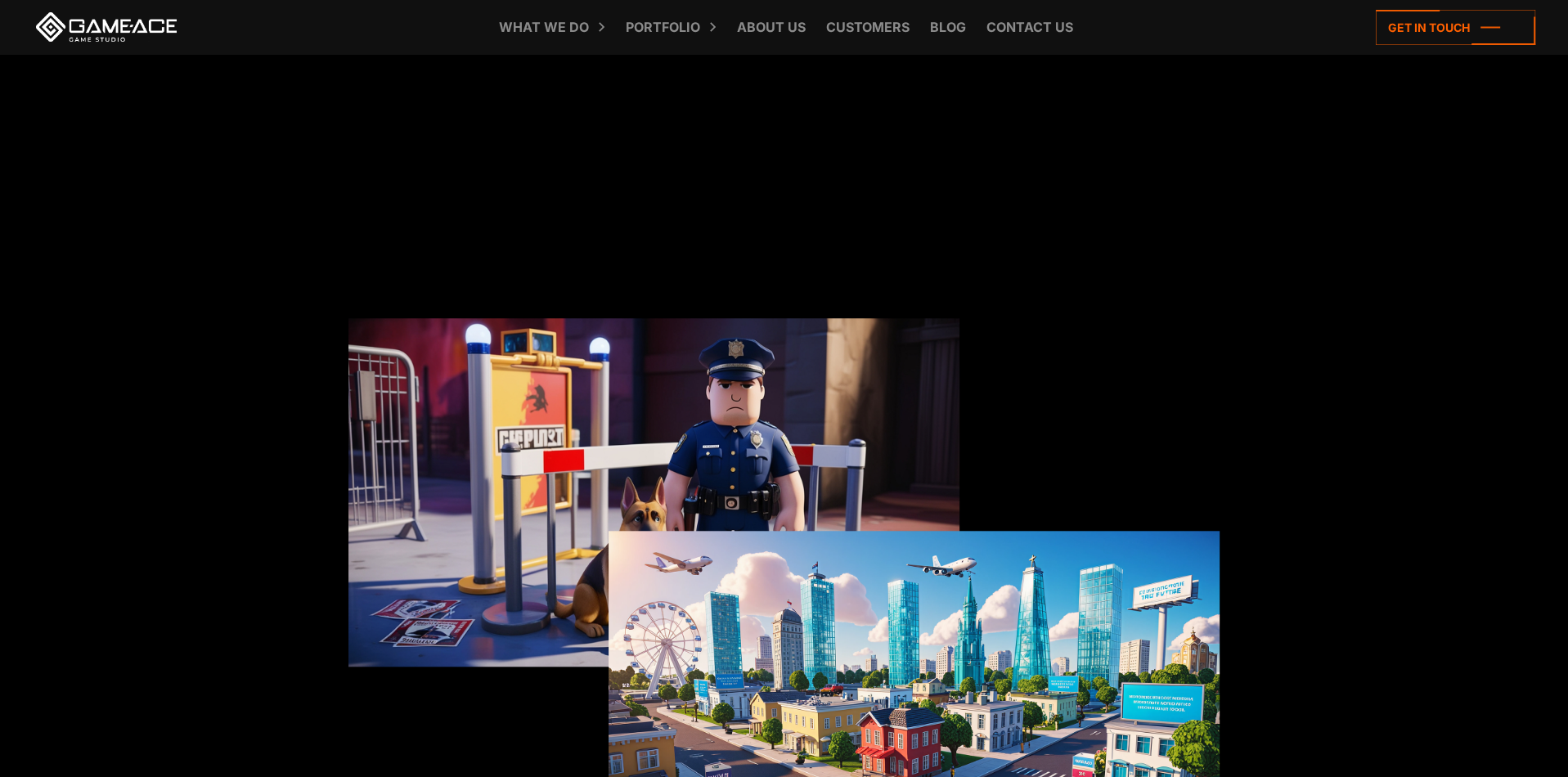
drag, startPoint x: 766, startPoint y: 319, endPoint x: 788, endPoint y: 454, distance: 136.8
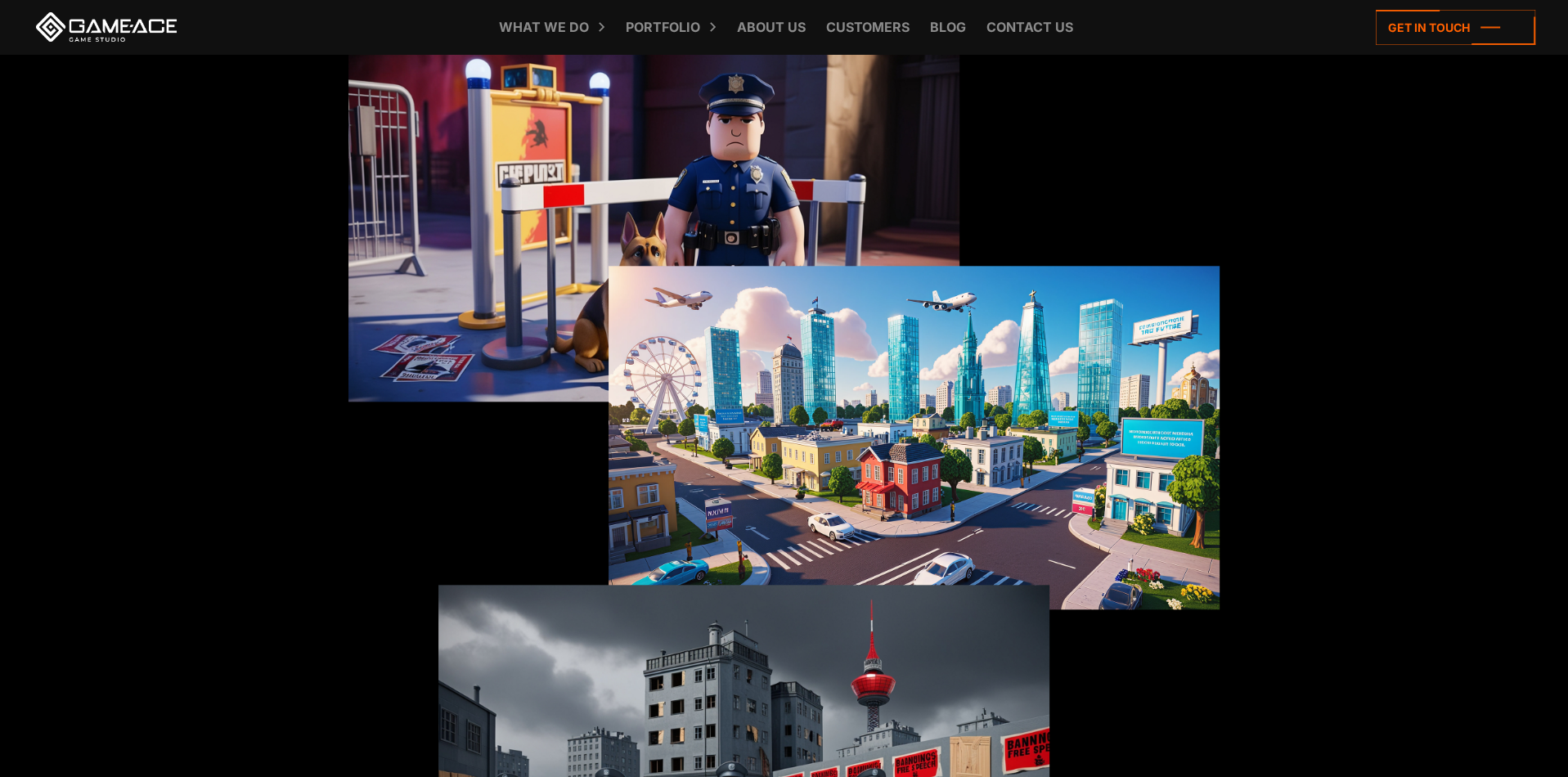
drag, startPoint x: 991, startPoint y: 279, endPoint x: 998, endPoint y: 439, distance: 160.2
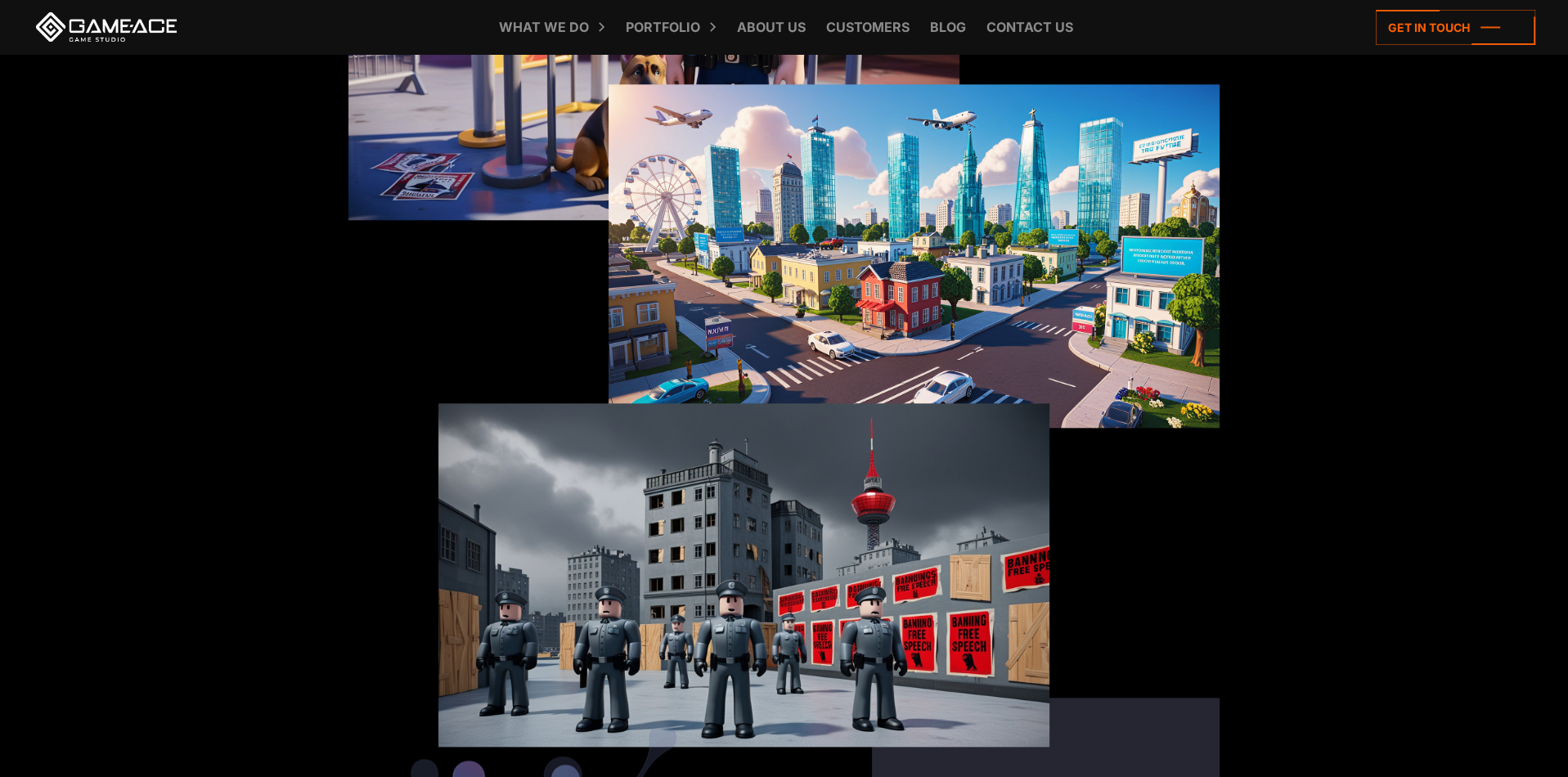
drag, startPoint x: 1280, startPoint y: 398, endPoint x: 1220, endPoint y: 537, distance: 151.4
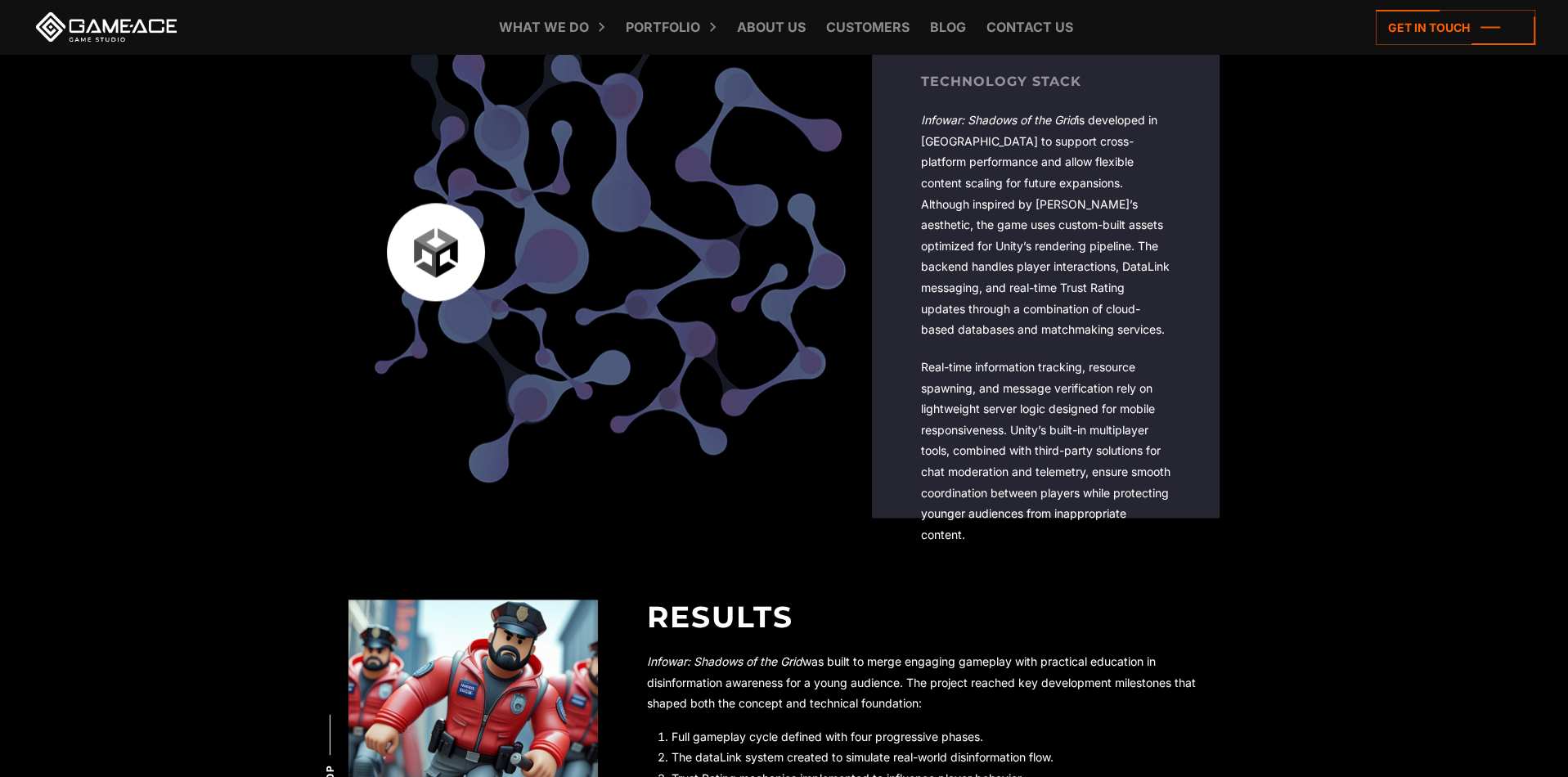
drag, startPoint x: 1130, startPoint y: 235, endPoint x: 1123, endPoint y: 427, distance: 192.1
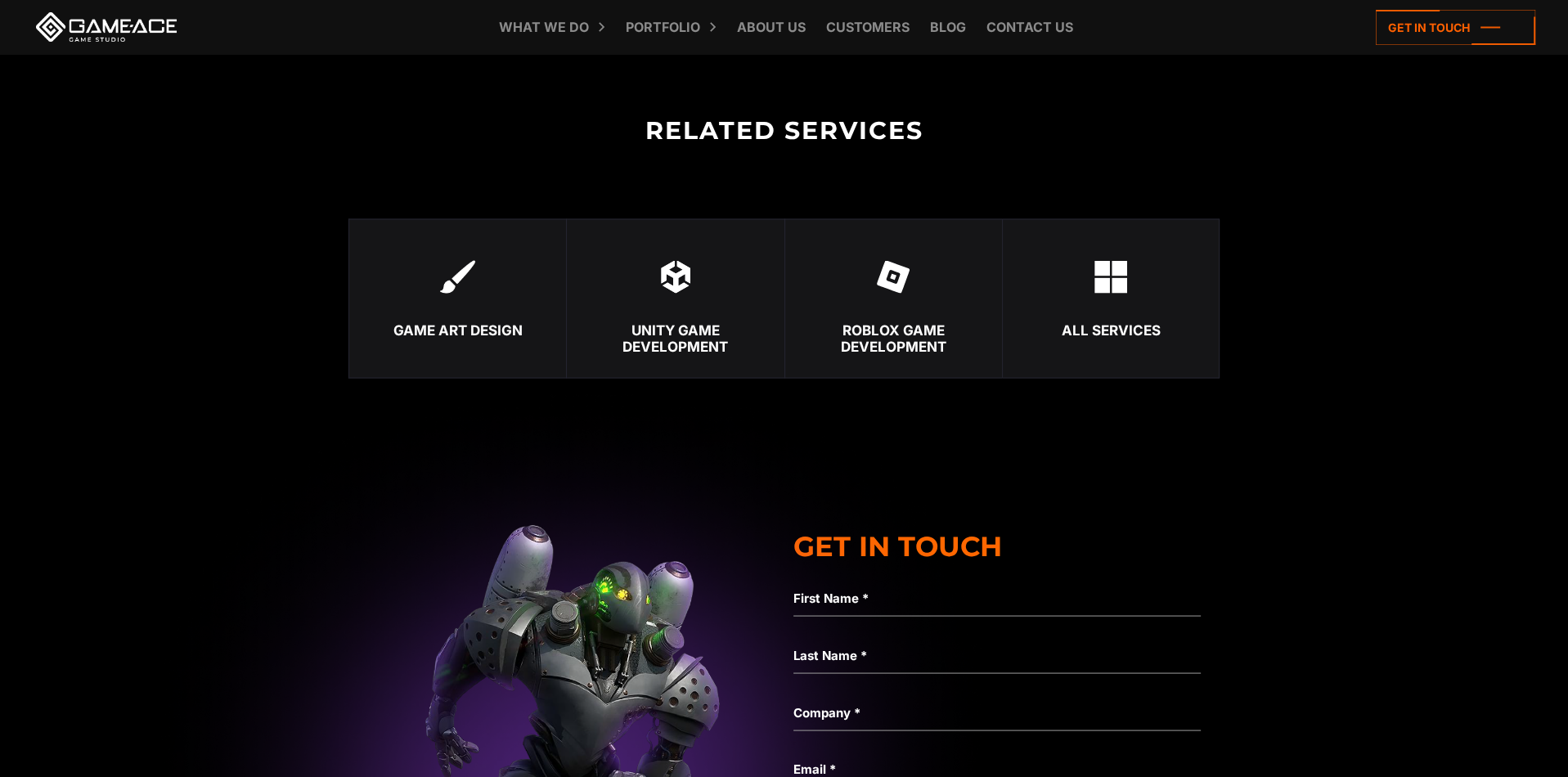
drag, startPoint x: 949, startPoint y: 489, endPoint x: 943, endPoint y: 620, distance: 131.1
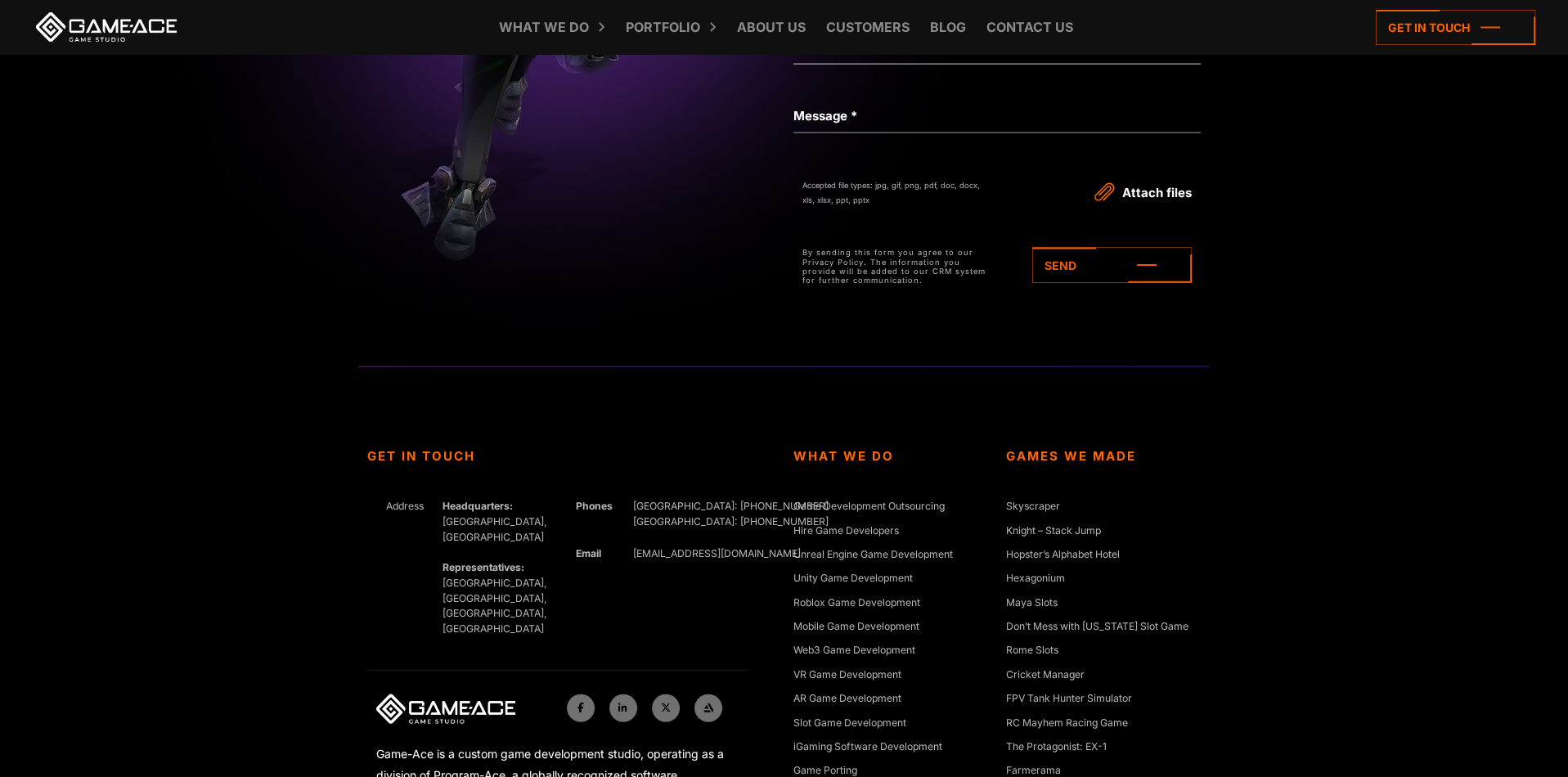
drag, startPoint x: 1123, startPoint y: 352, endPoint x: 1050, endPoint y: 427, distance: 104.7
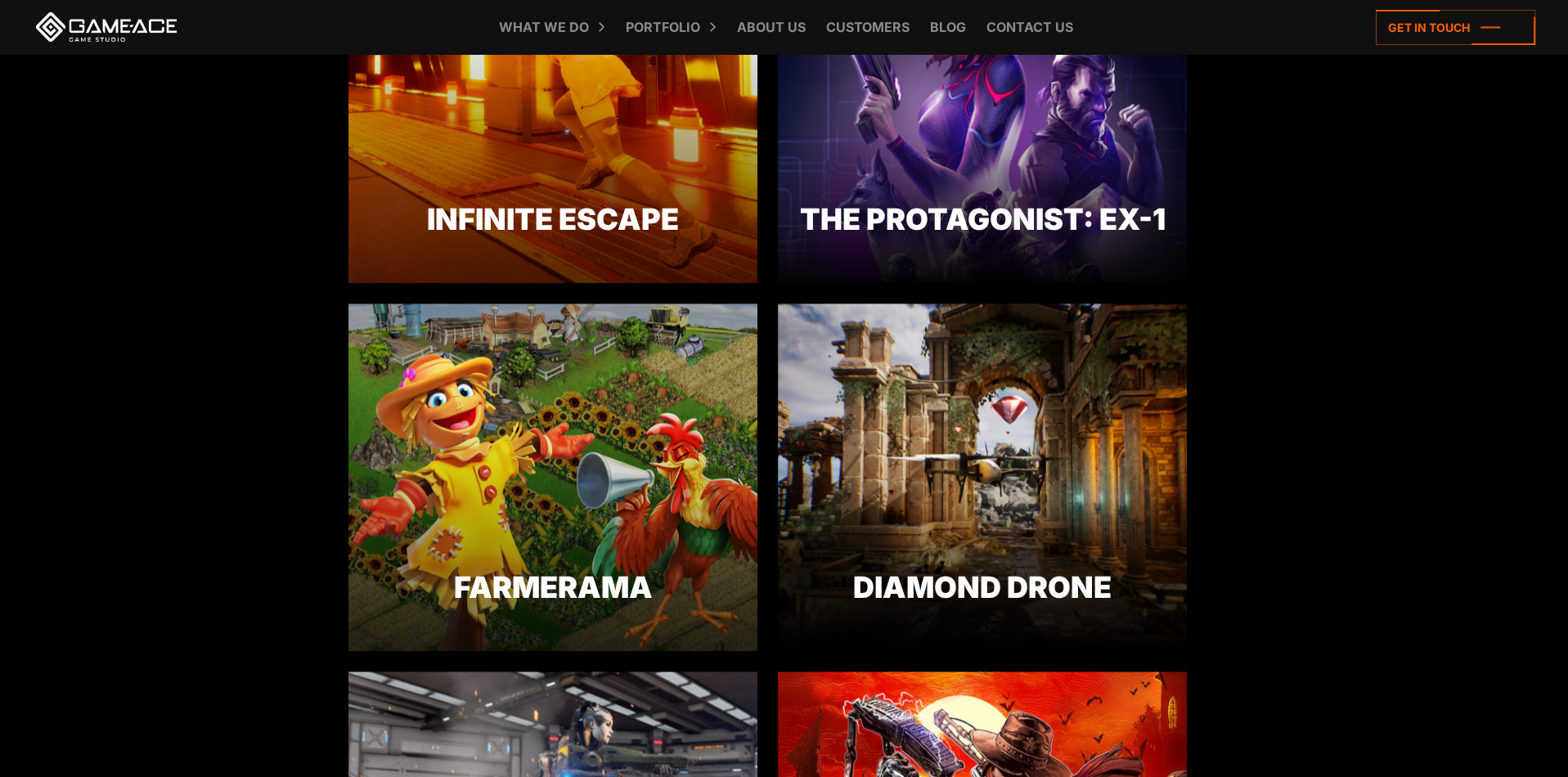
scroll to position [1882, 0]
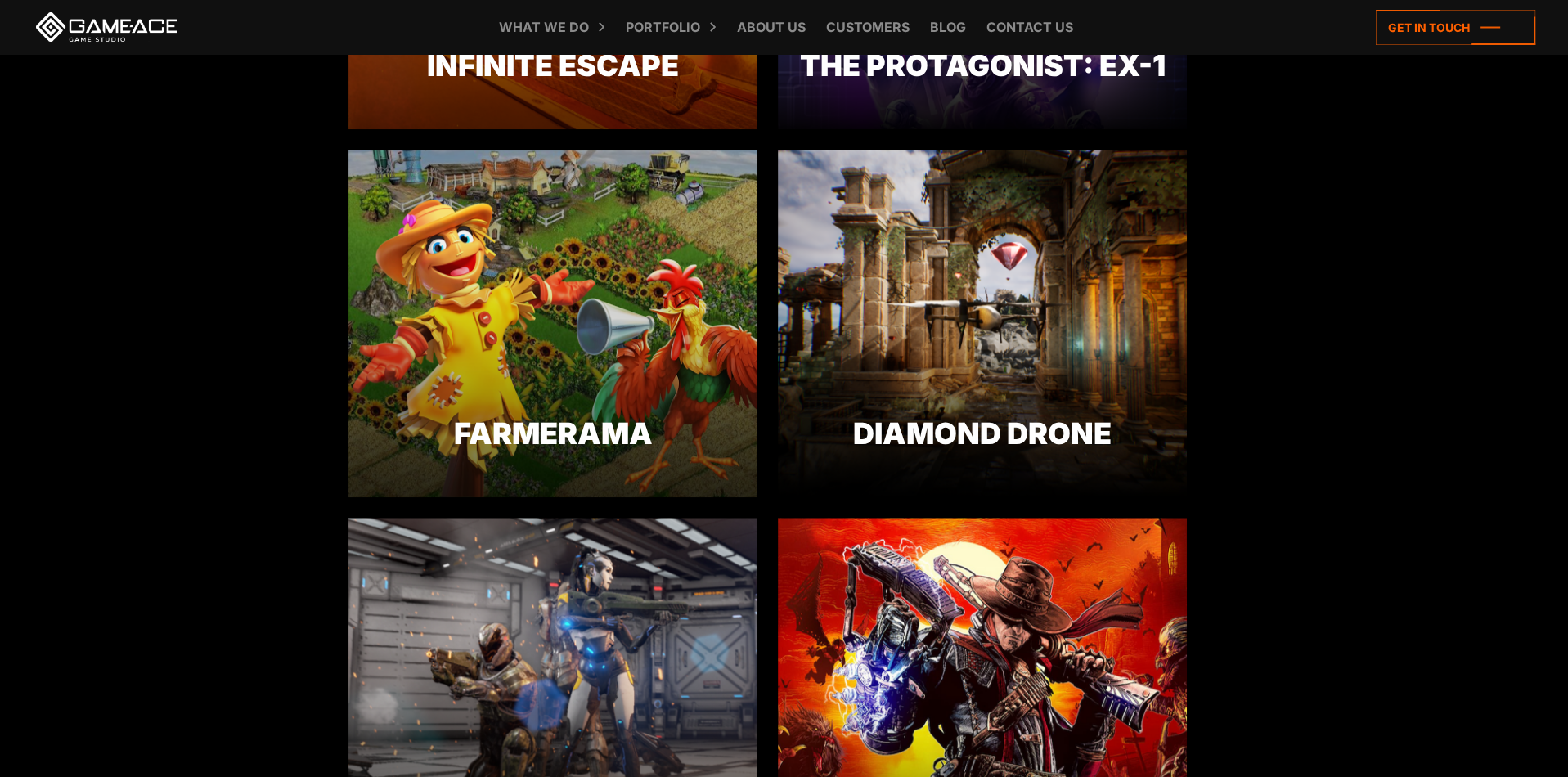
drag, startPoint x: 248, startPoint y: 282, endPoint x: 248, endPoint y: 320, distance: 38.0
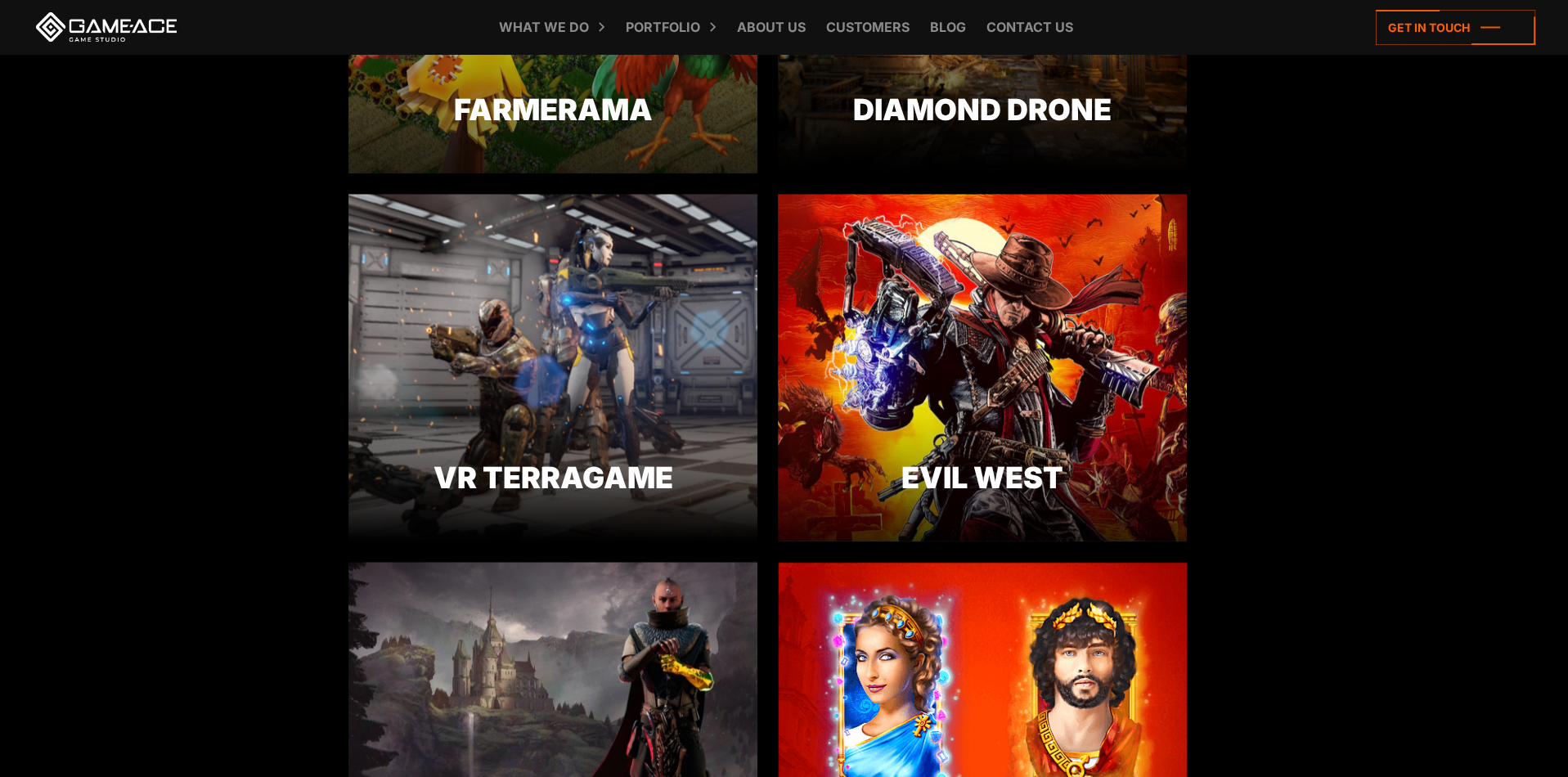
drag, startPoint x: 248, startPoint y: 320, endPoint x: 247, endPoint y: 481, distance: 161.0
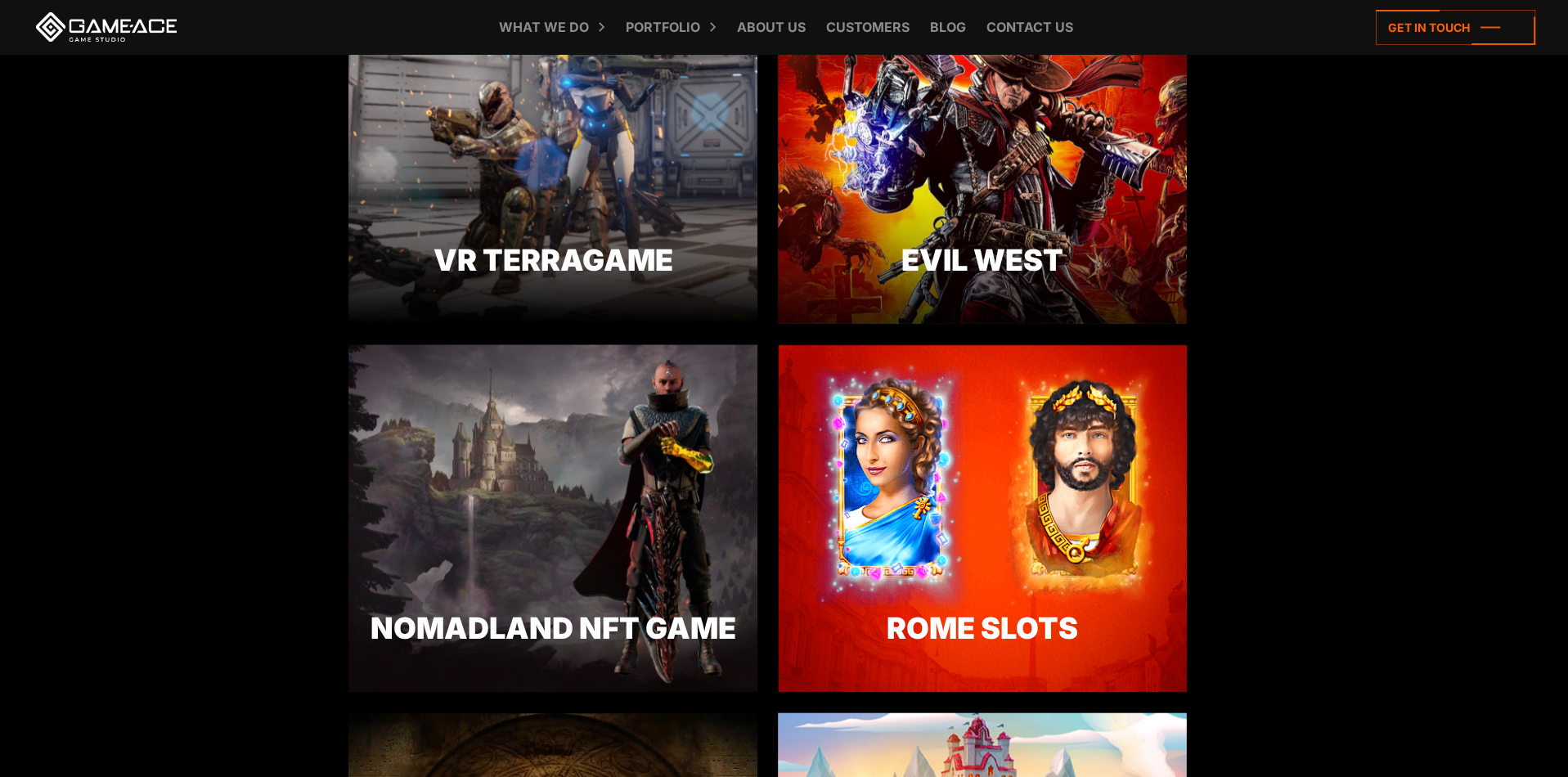
drag, startPoint x: 248, startPoint y: 344, endPoint x: 266, endPoint y: 388, distance: 47.5
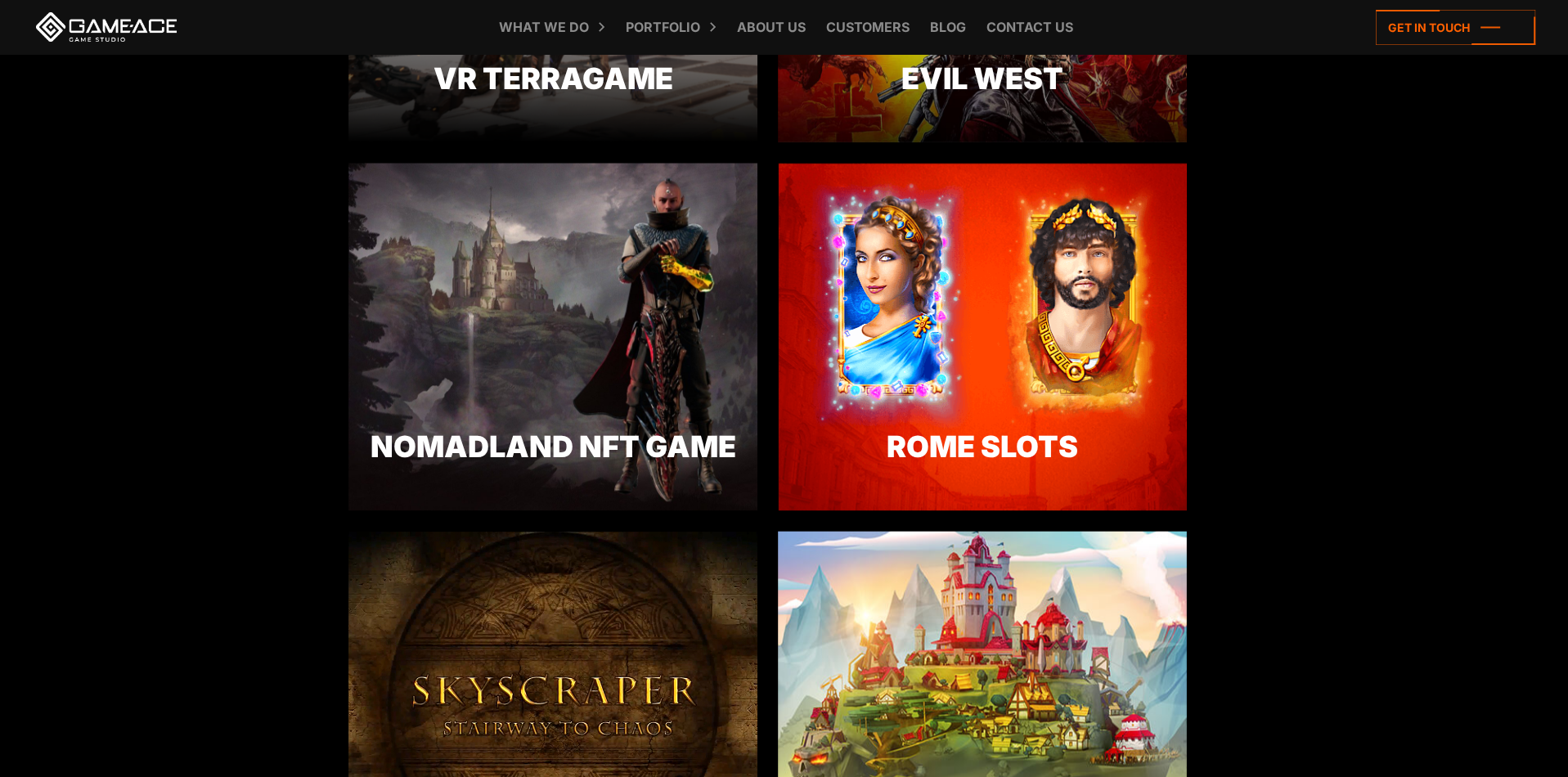
scroll to position [2859, 0]
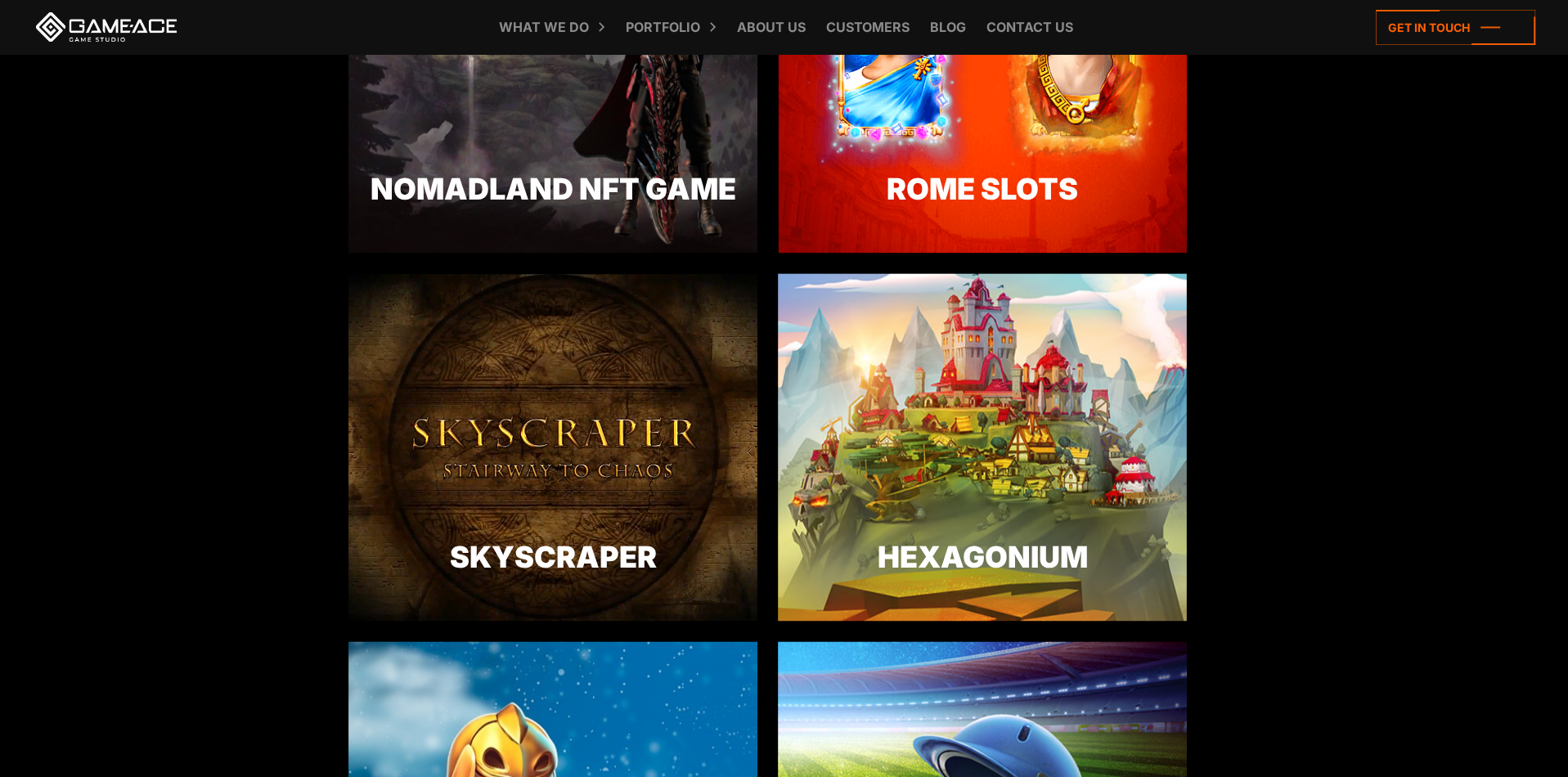
drag, startPoint x: 235, startPoint y: 350, endPoint x: 232, endPoint y: 419, distance: 69.1
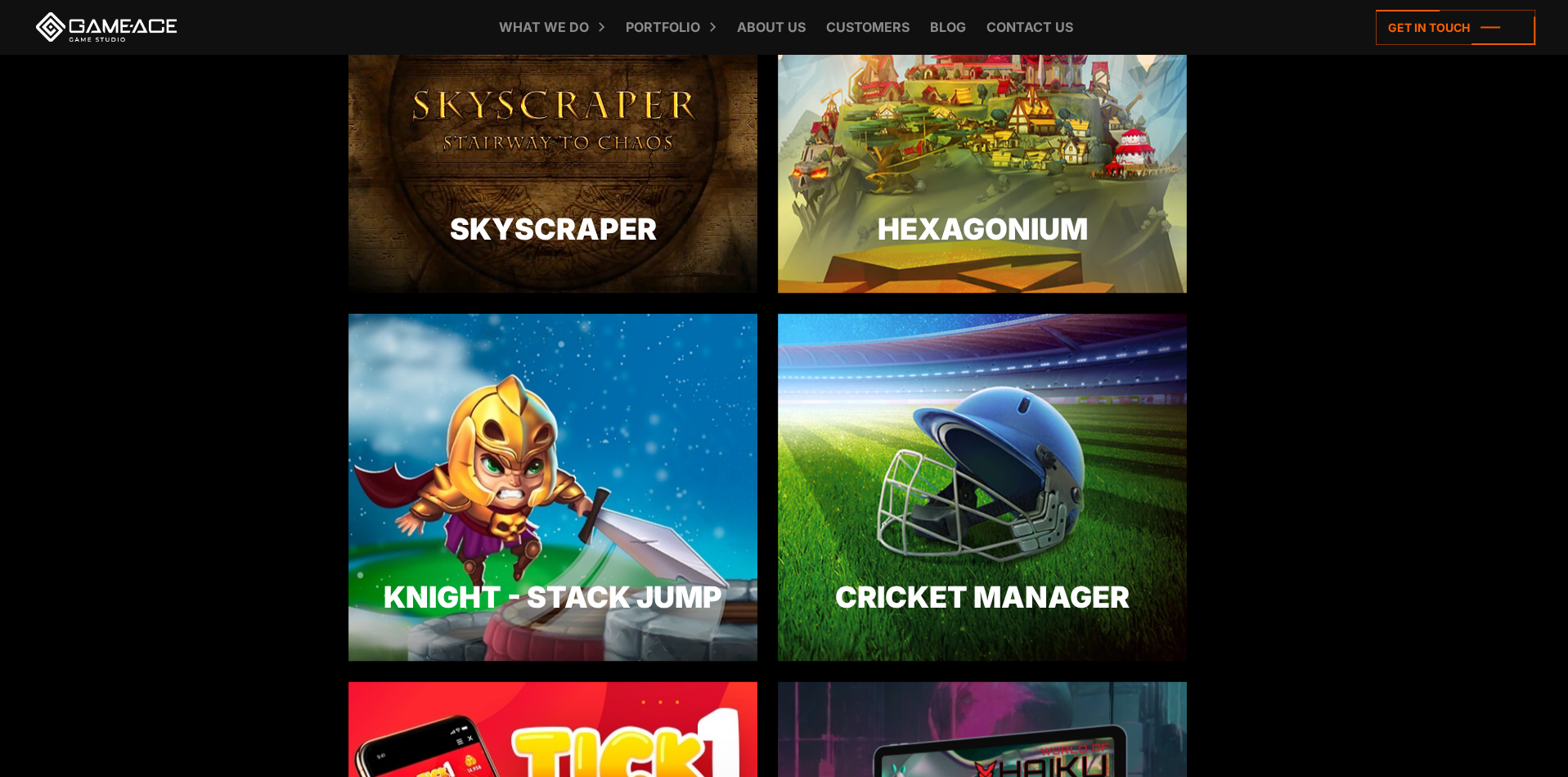
drag, startPoint x: 260, startPoint y: 268, endPoint x: 250, endPoint y: 449, distance: 181.3
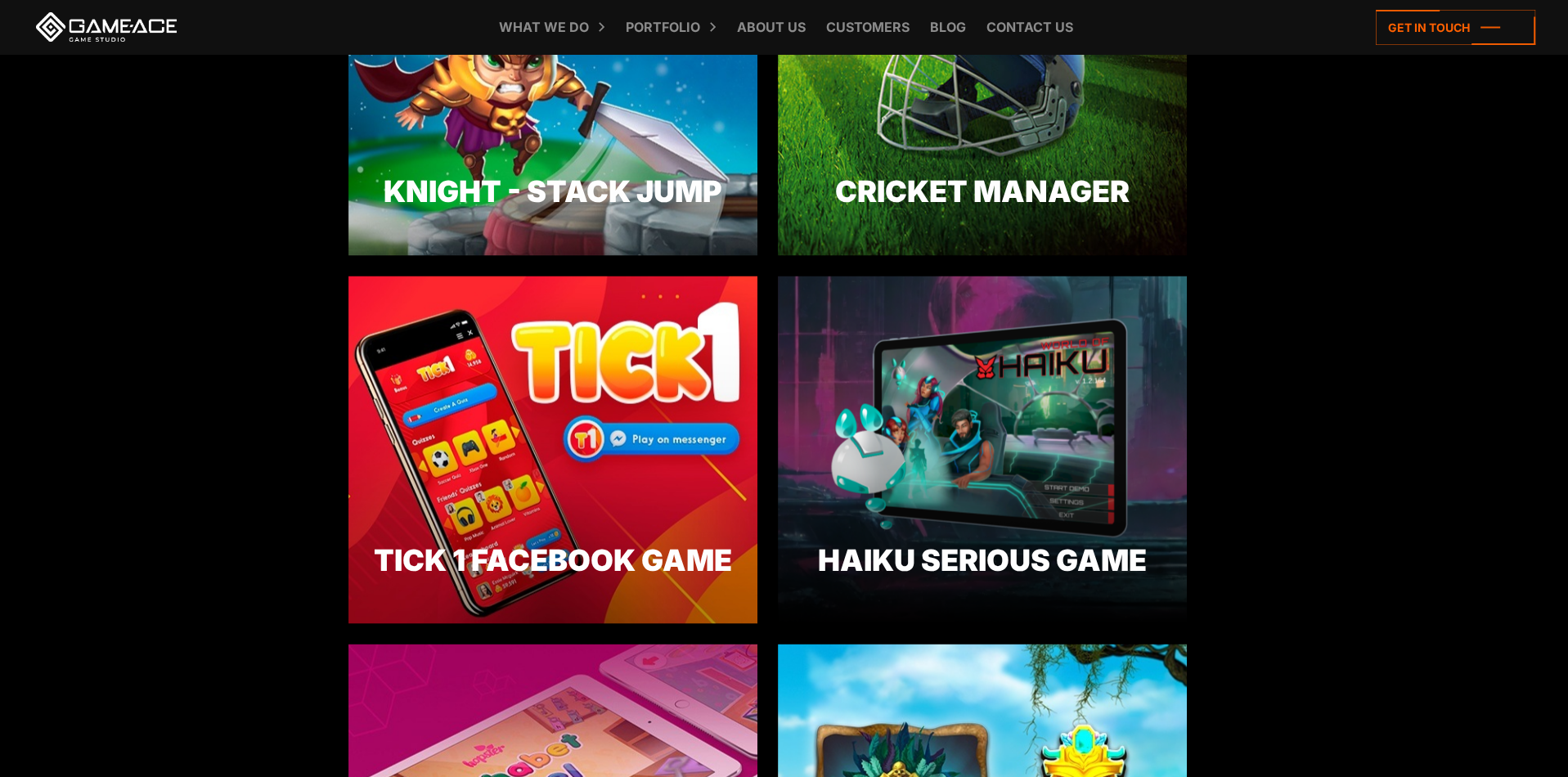
drag, startPoint x: 298, startPoint y: 327, endPoint x: 314, endPoint y: 421, distance: 95.4
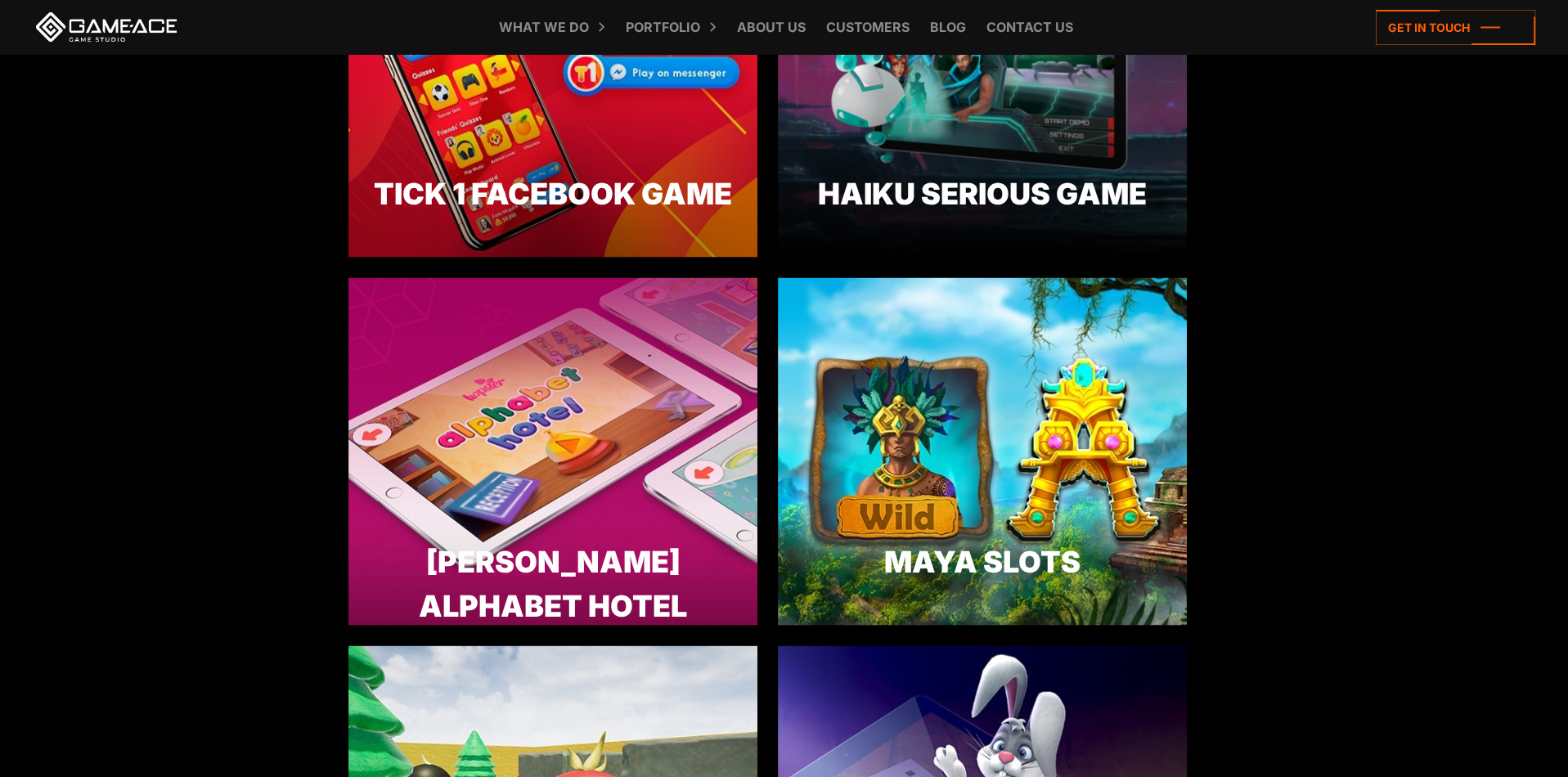
drag, startPoint x: 1242, startPoint y: 305, endPoint x: 1265, endPoint y: 451, distance: 147.8
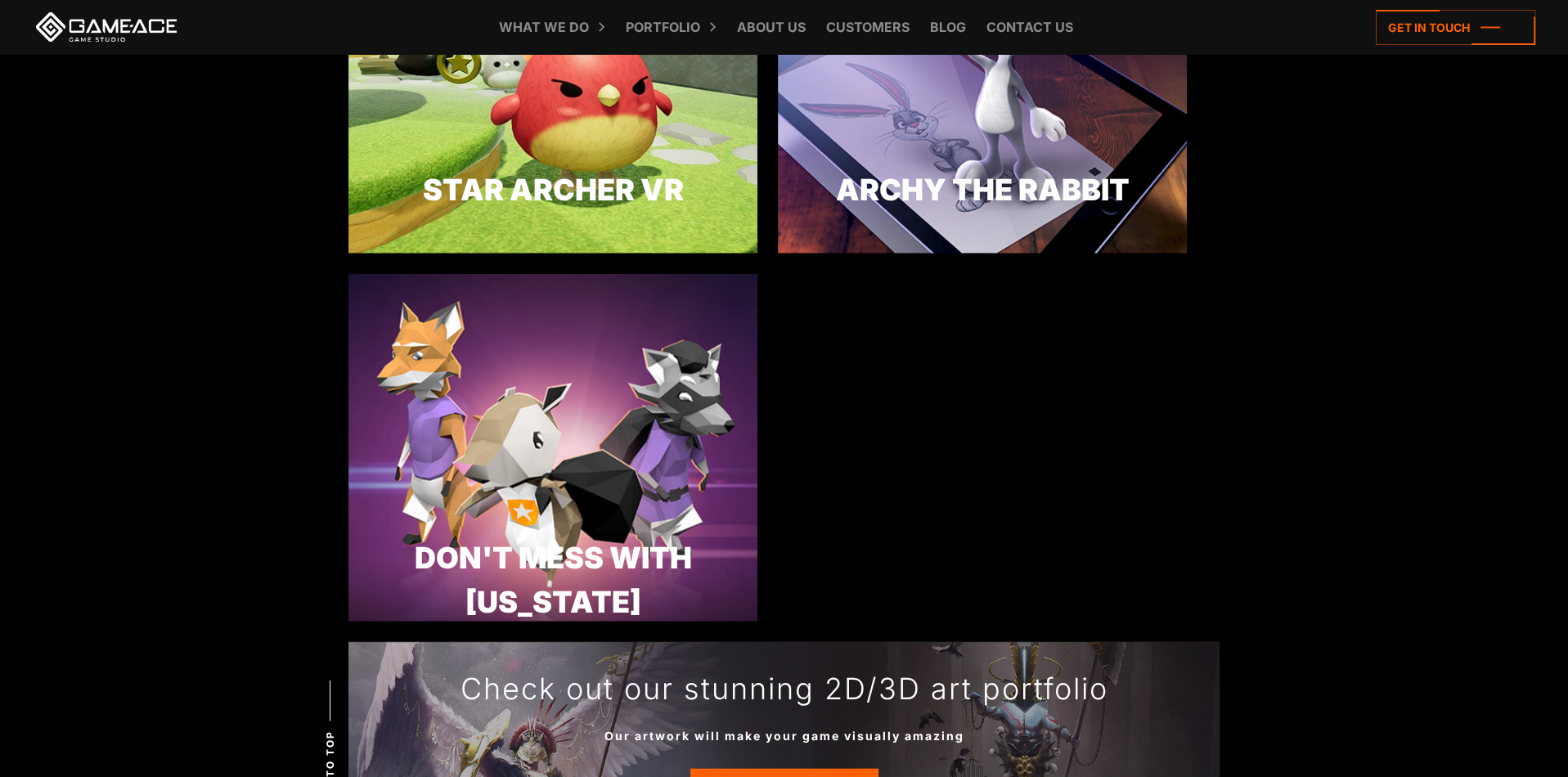
drag, startPoint x: 1251, startPoint y: 304, endPoint x: 1264, endPoint y: 468, distance: 164.5
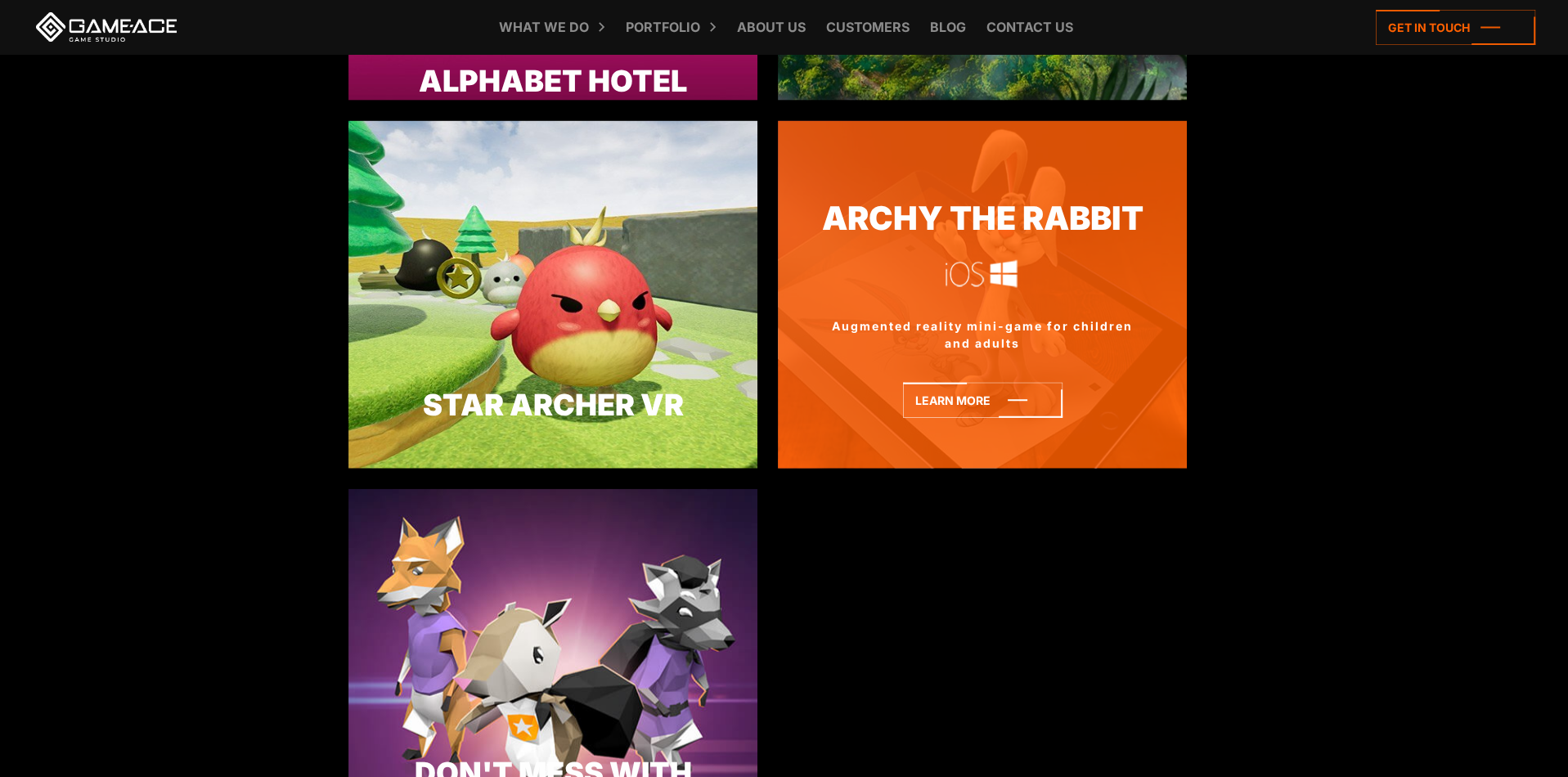
drag, startPoint x: 1013, startPoint y: 425, endPoint x: 980, endPoint y: 336, distance: 94.9
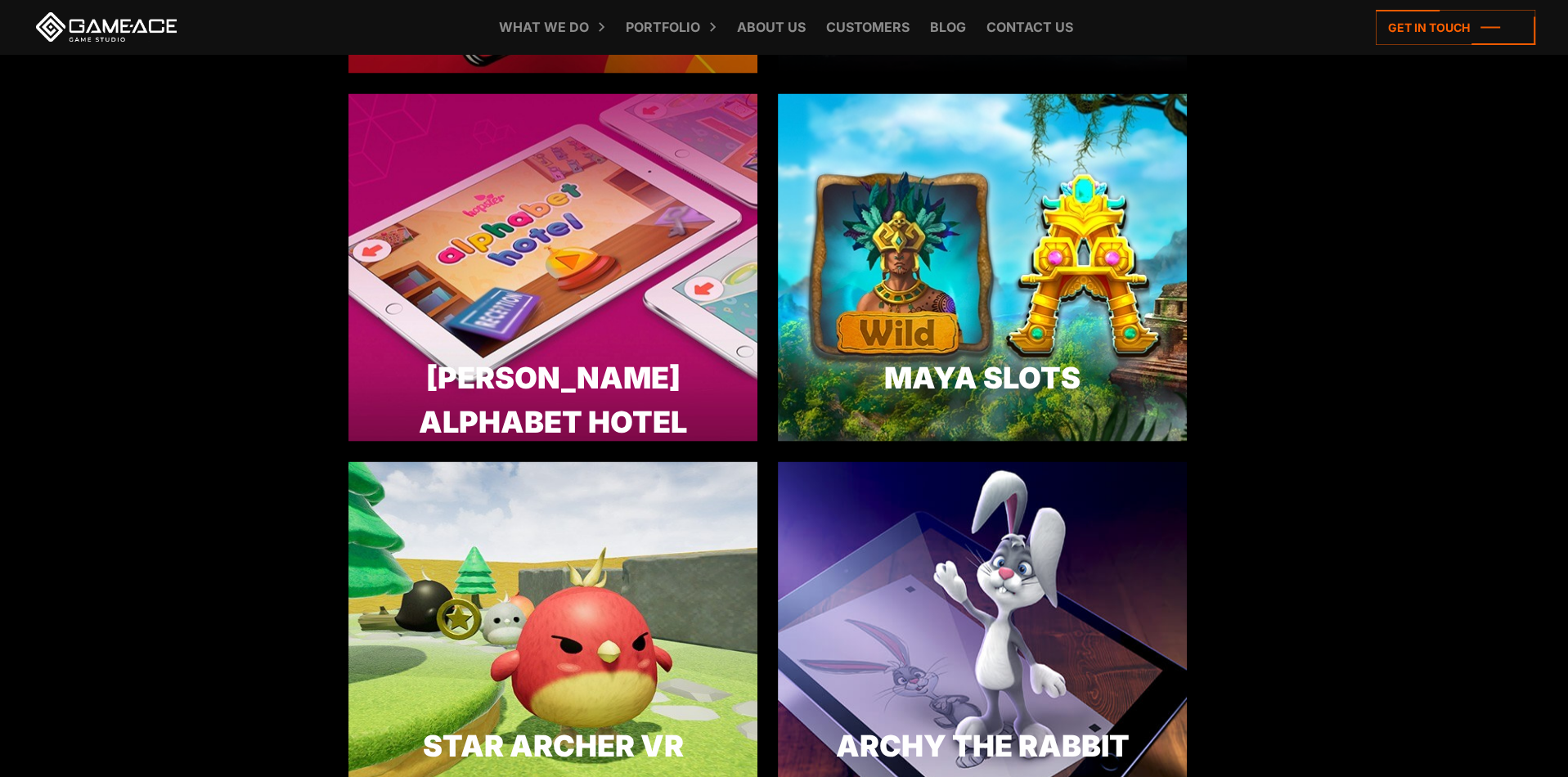
drag, startPoint x: 1224, startPoint y: 219, endPoint x: 1188, endPoint y: 225, distance: 36.5
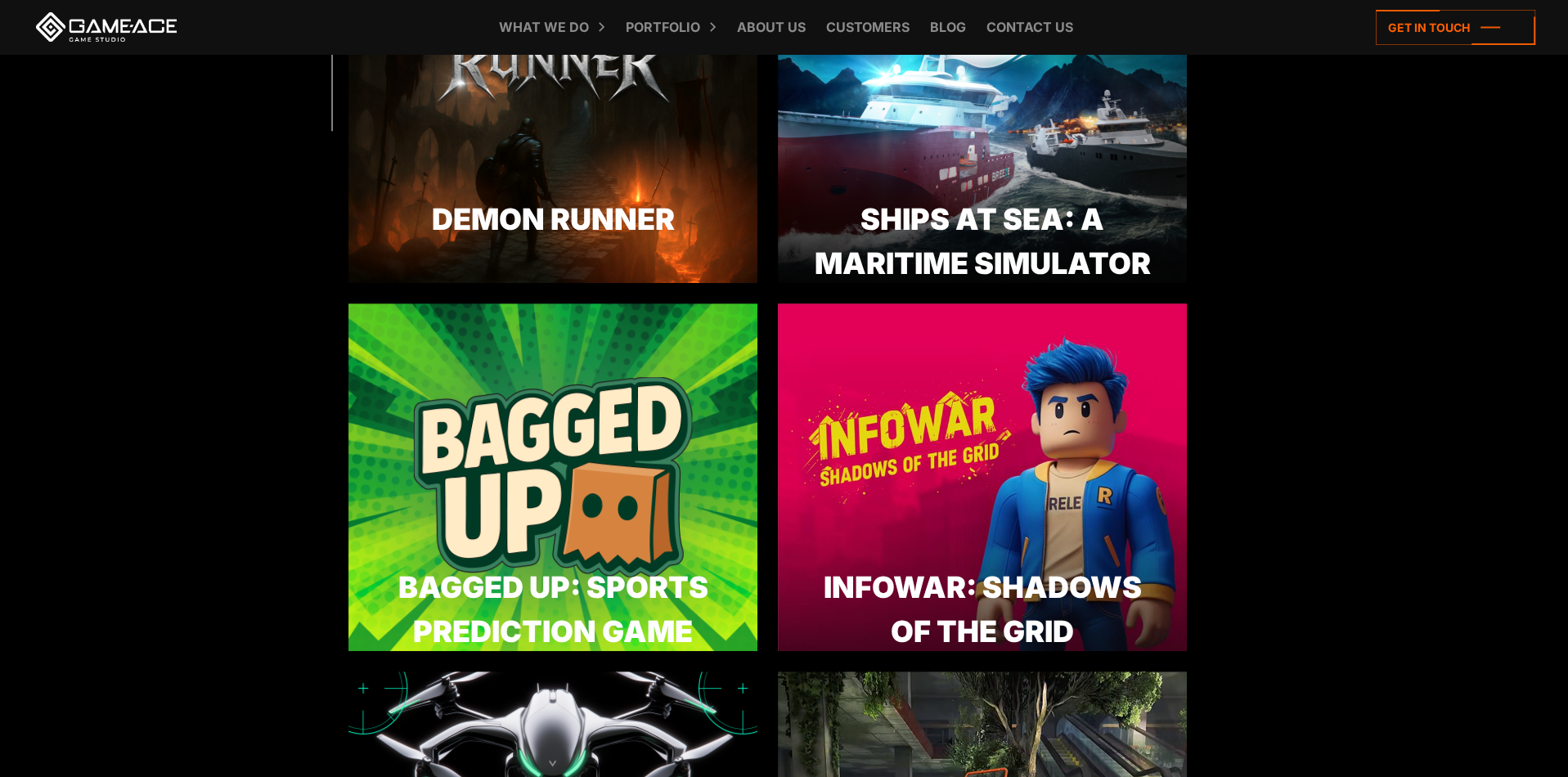
scroll to position [0, 0]
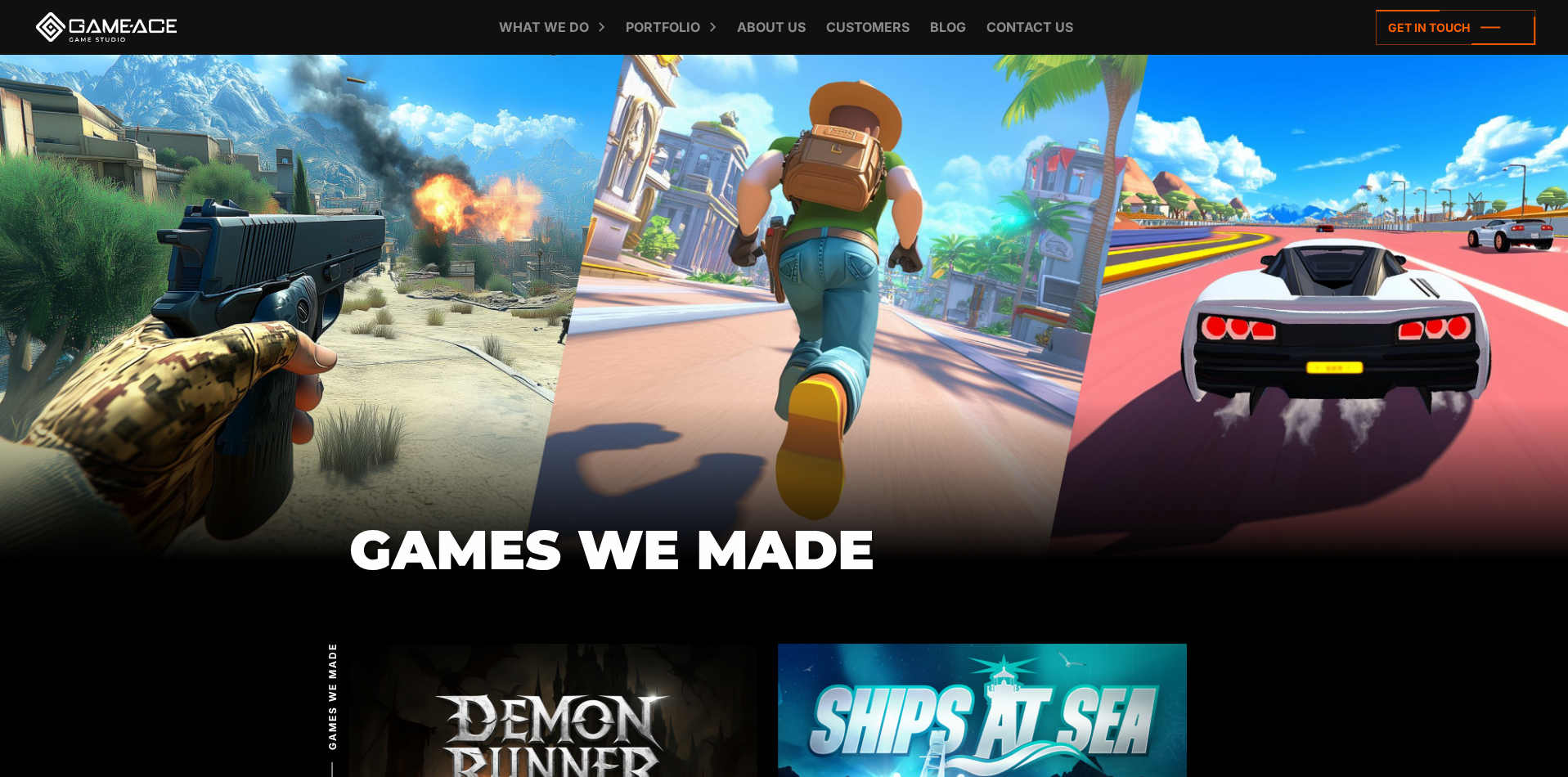
drag, startPoint x: 1280, startPoint y: 327, endPoint x: 1217, endPoint y: 45, distance: 289.0
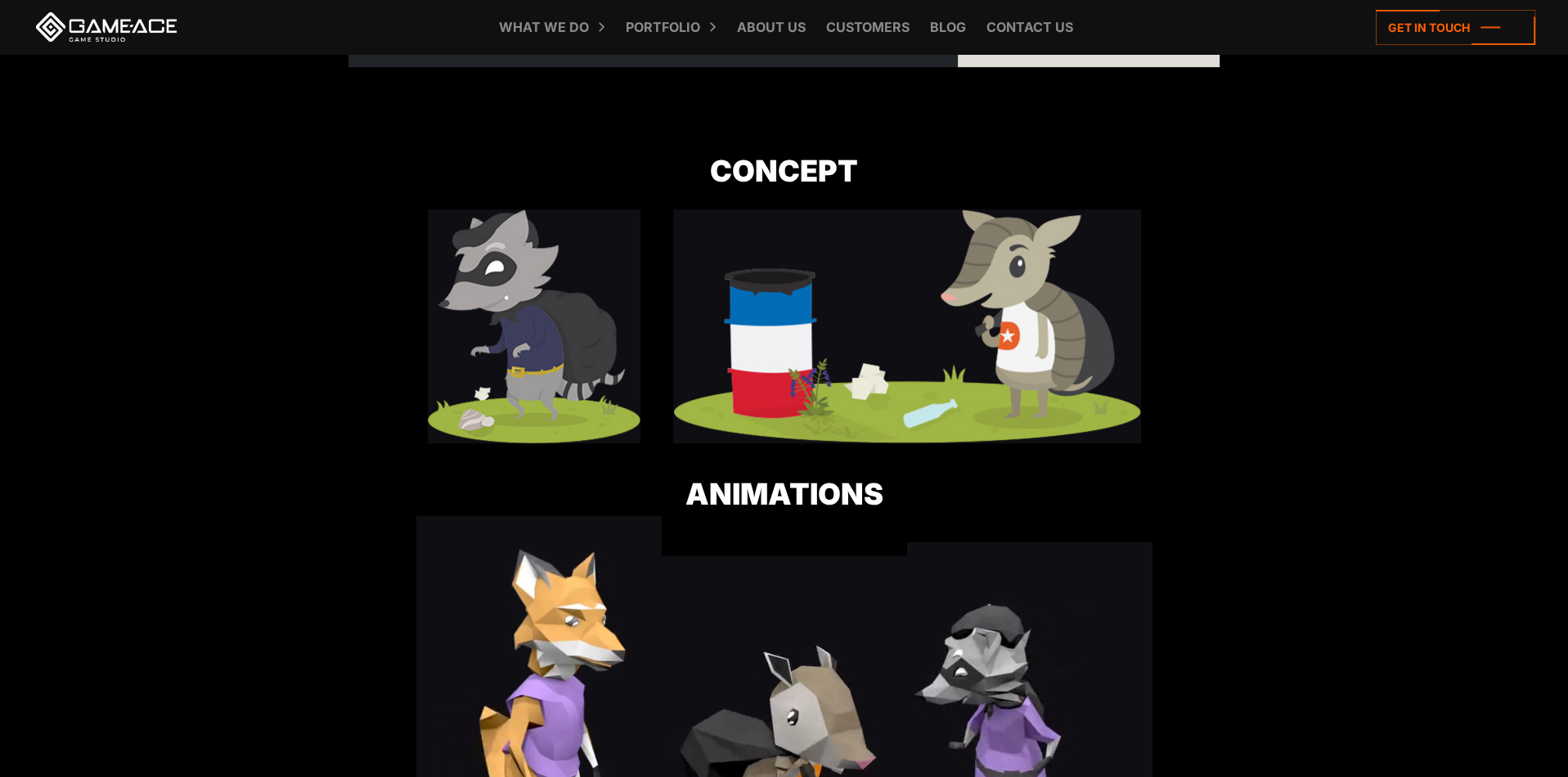
scroll to position [982, 0]
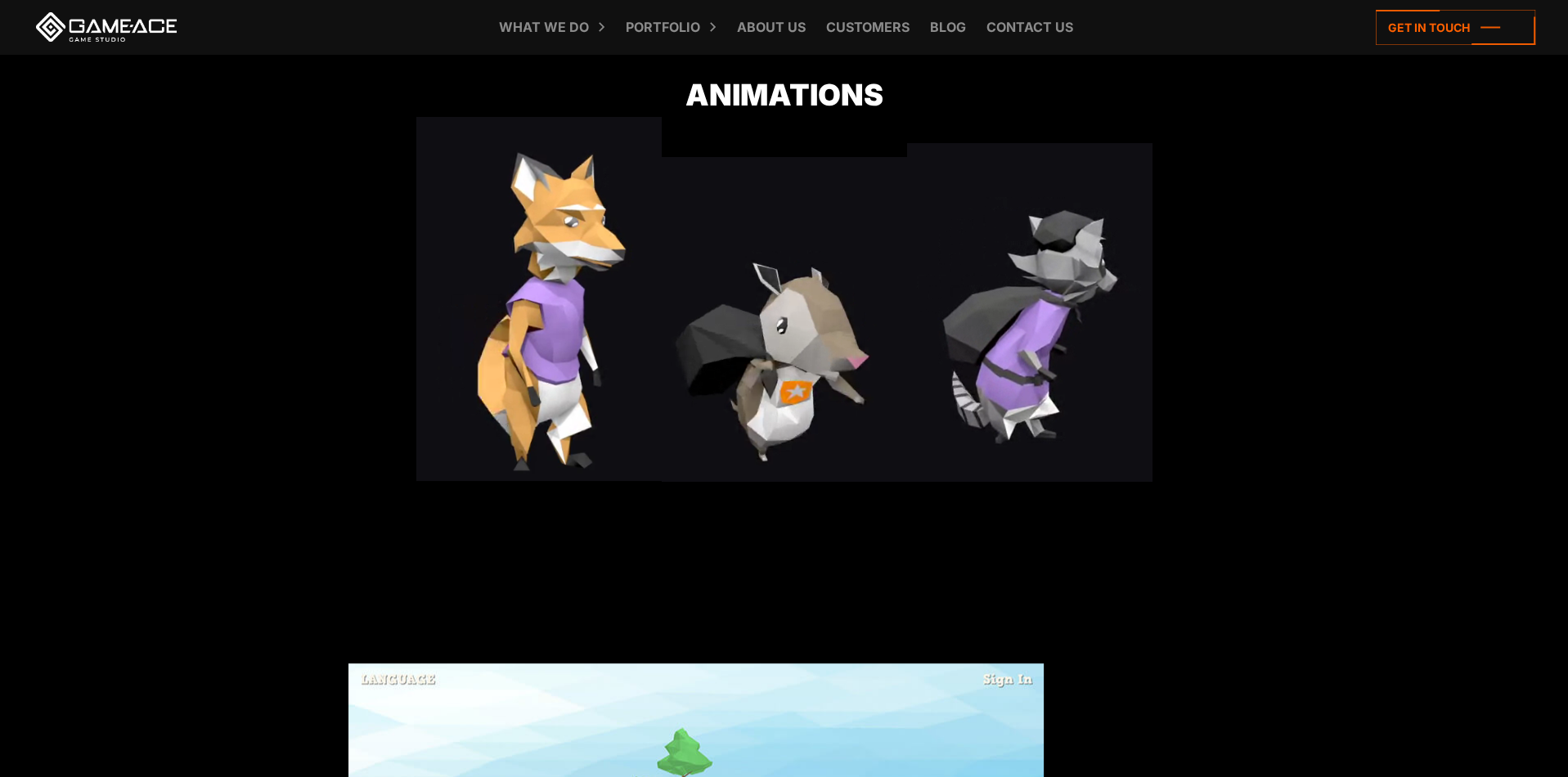
drag, startPoint x: 1234, startPoint y: 427, endPoint x: 1233, endPoint y: 522, distance: 95.0
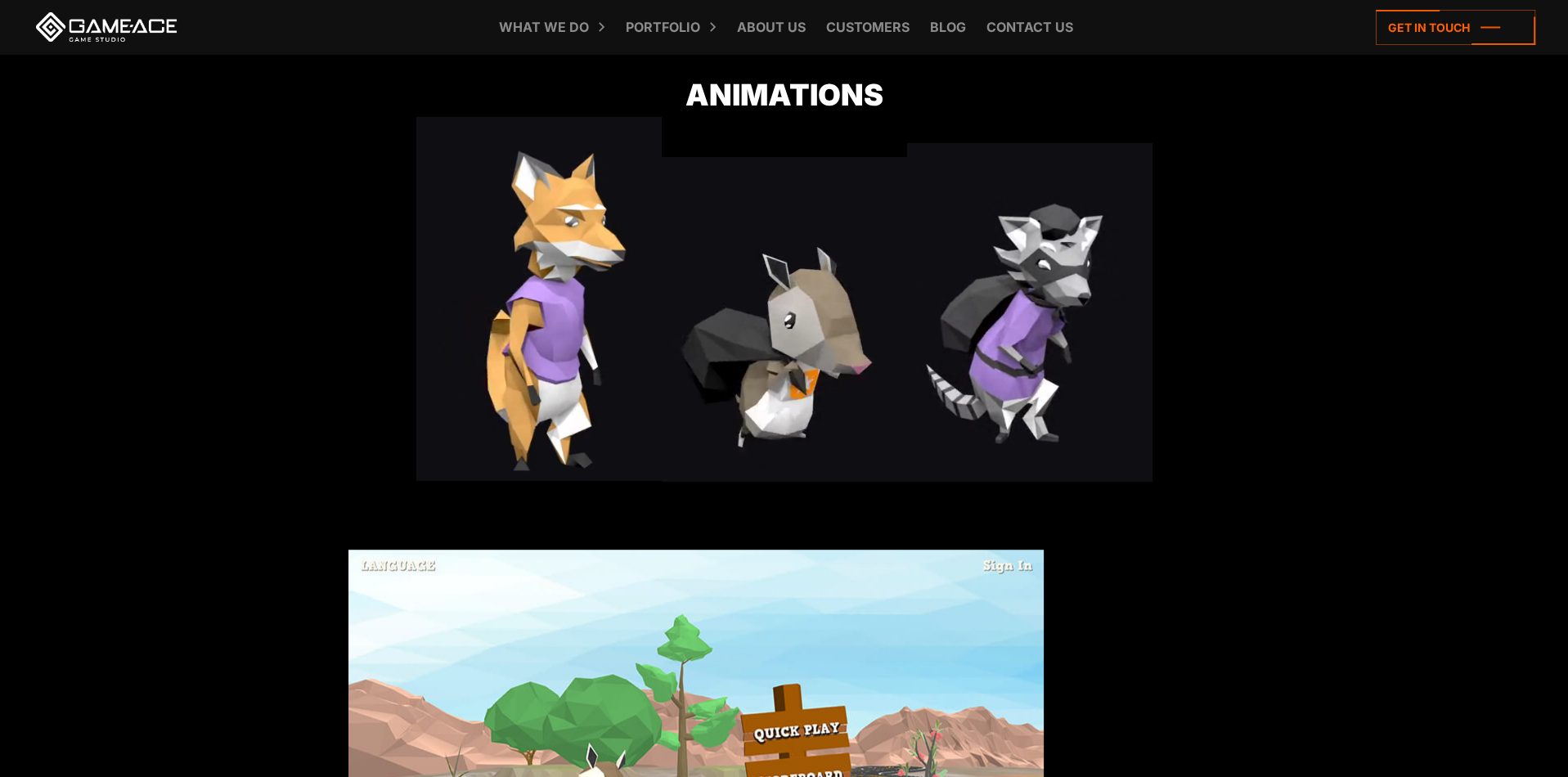
scroll to position [1280, 0]
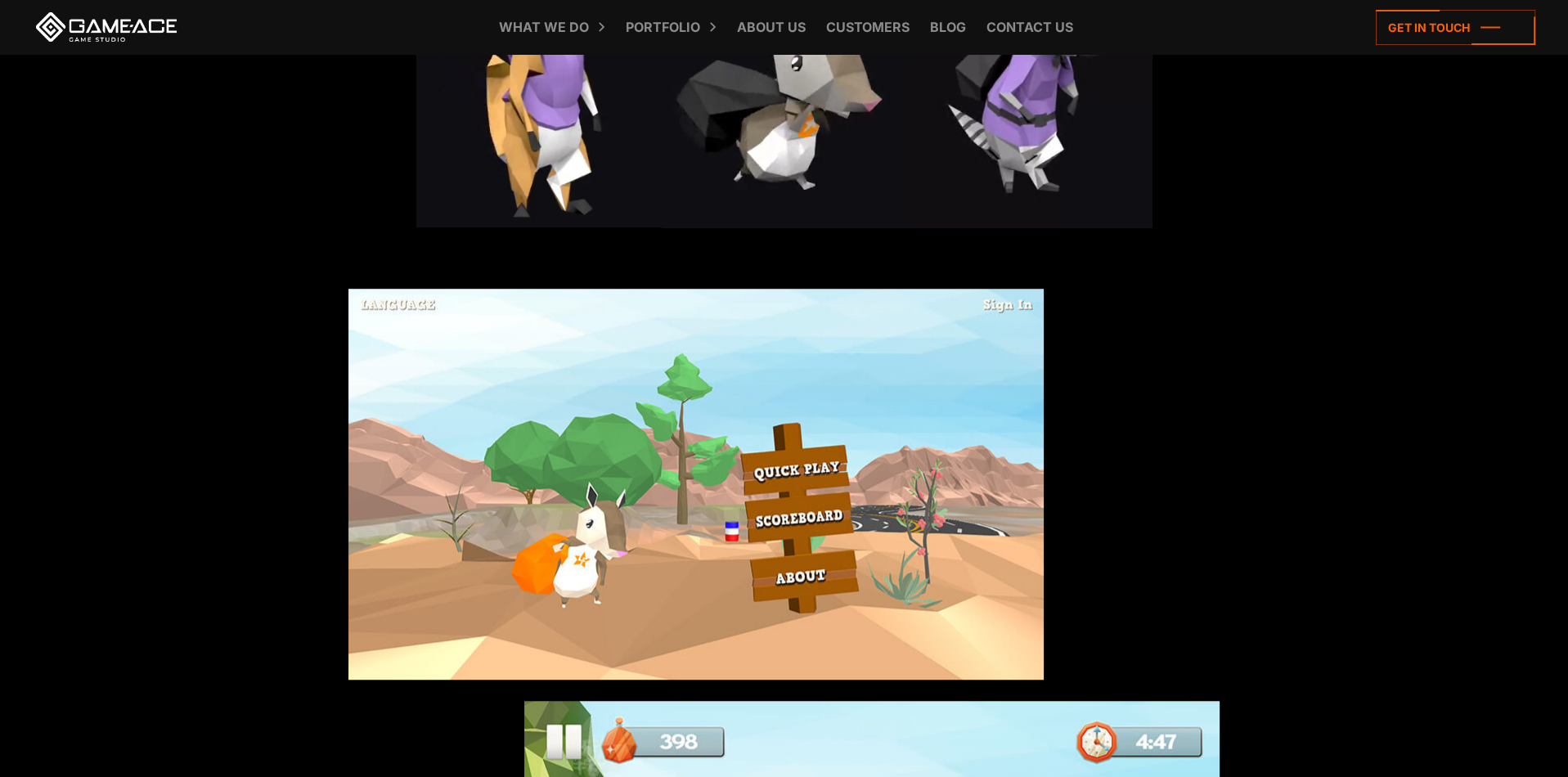
drag, startPoint x: 1147, startPoint y: 309, endPoint x: 1164, endPoint y: 445, distance: 137.1
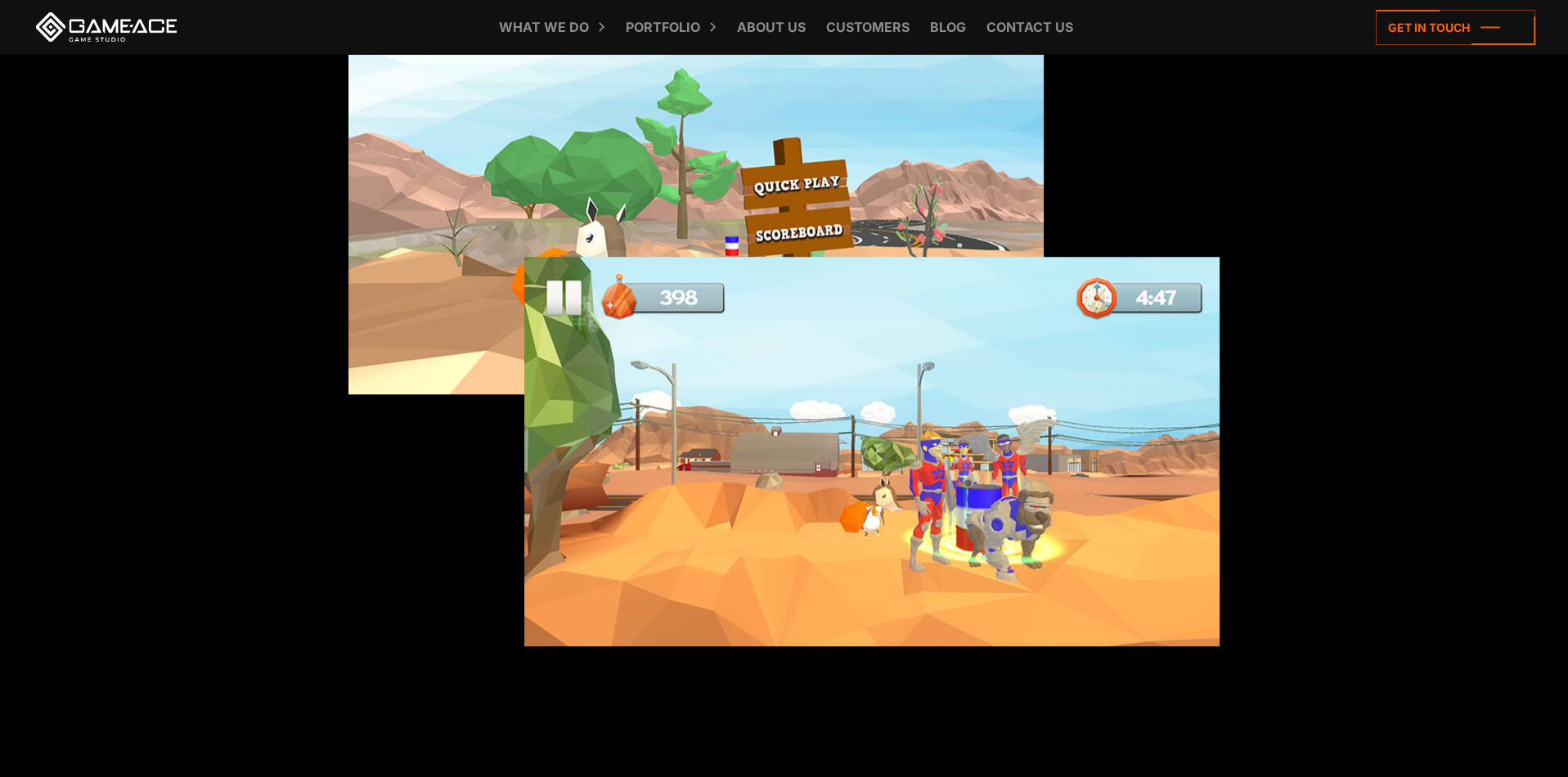
drag, startPoint x: 1125, startPoint y: 270, endPoint x: 1145, endPoint y: 323, distance: 56.6
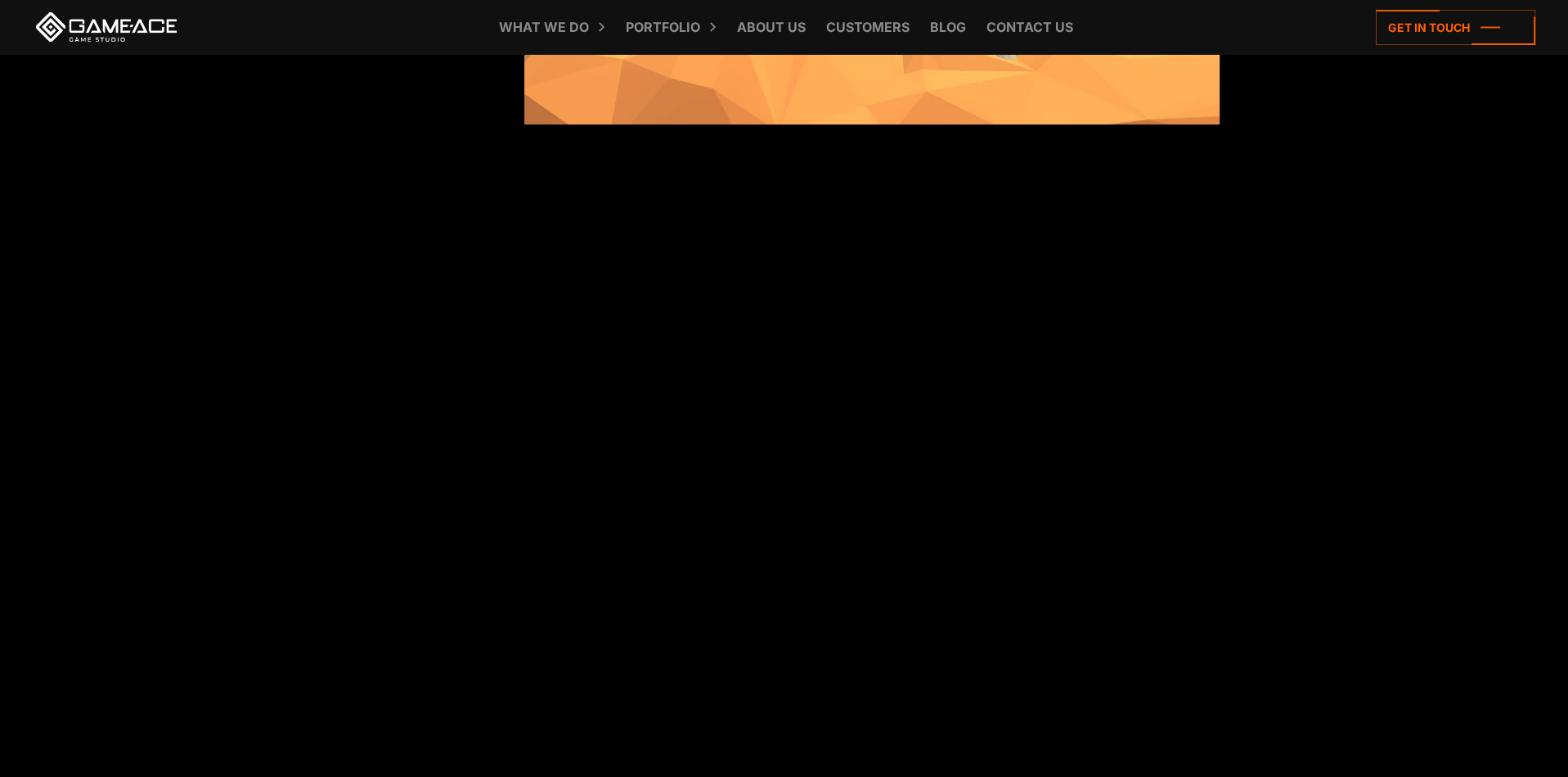
drag, startPoint x: 1275, startPoint y: 389, endPoint x: 1229, endPoint y: 578, distance: 194.5
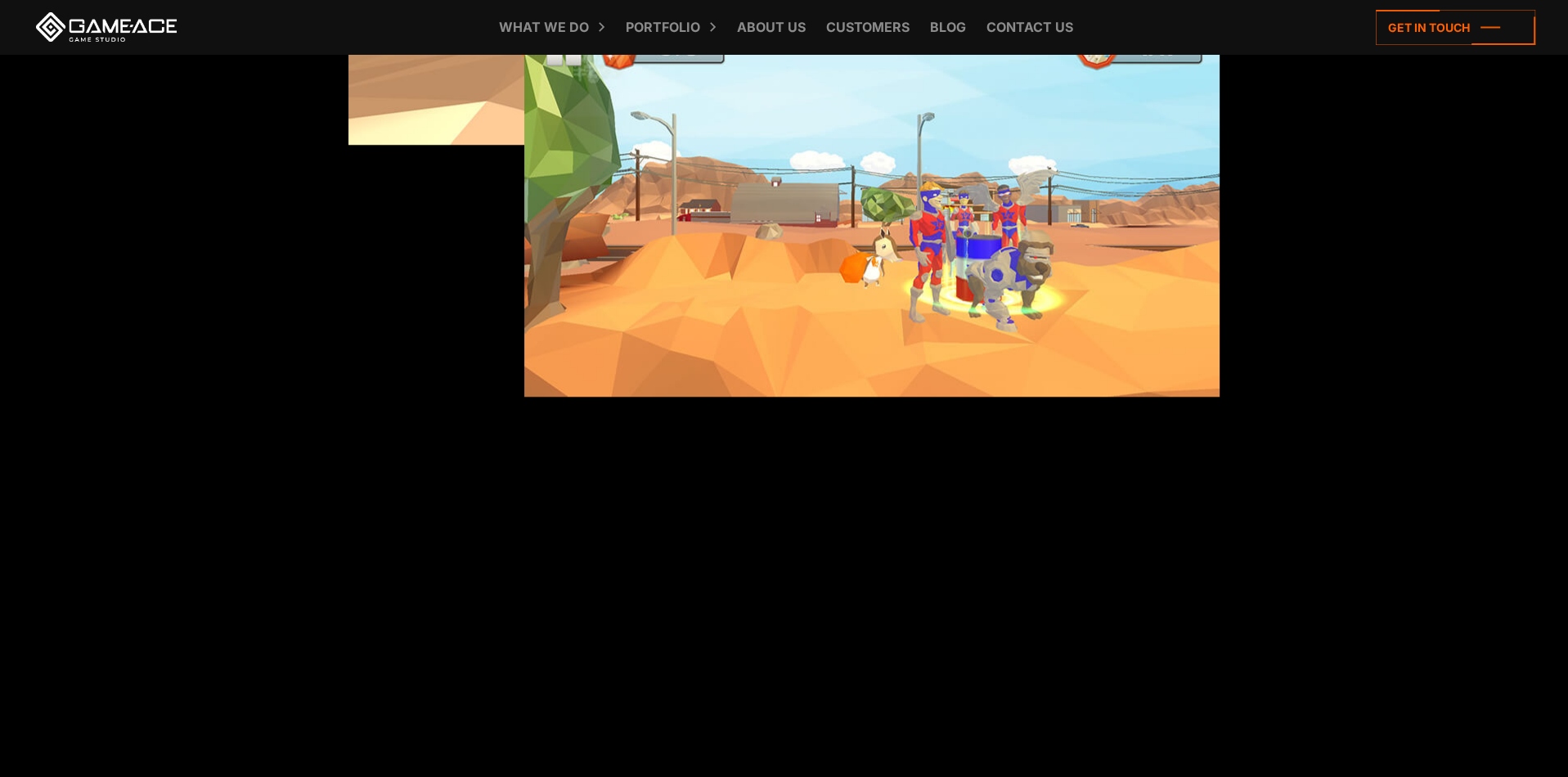
scroll to position [1863, 0]
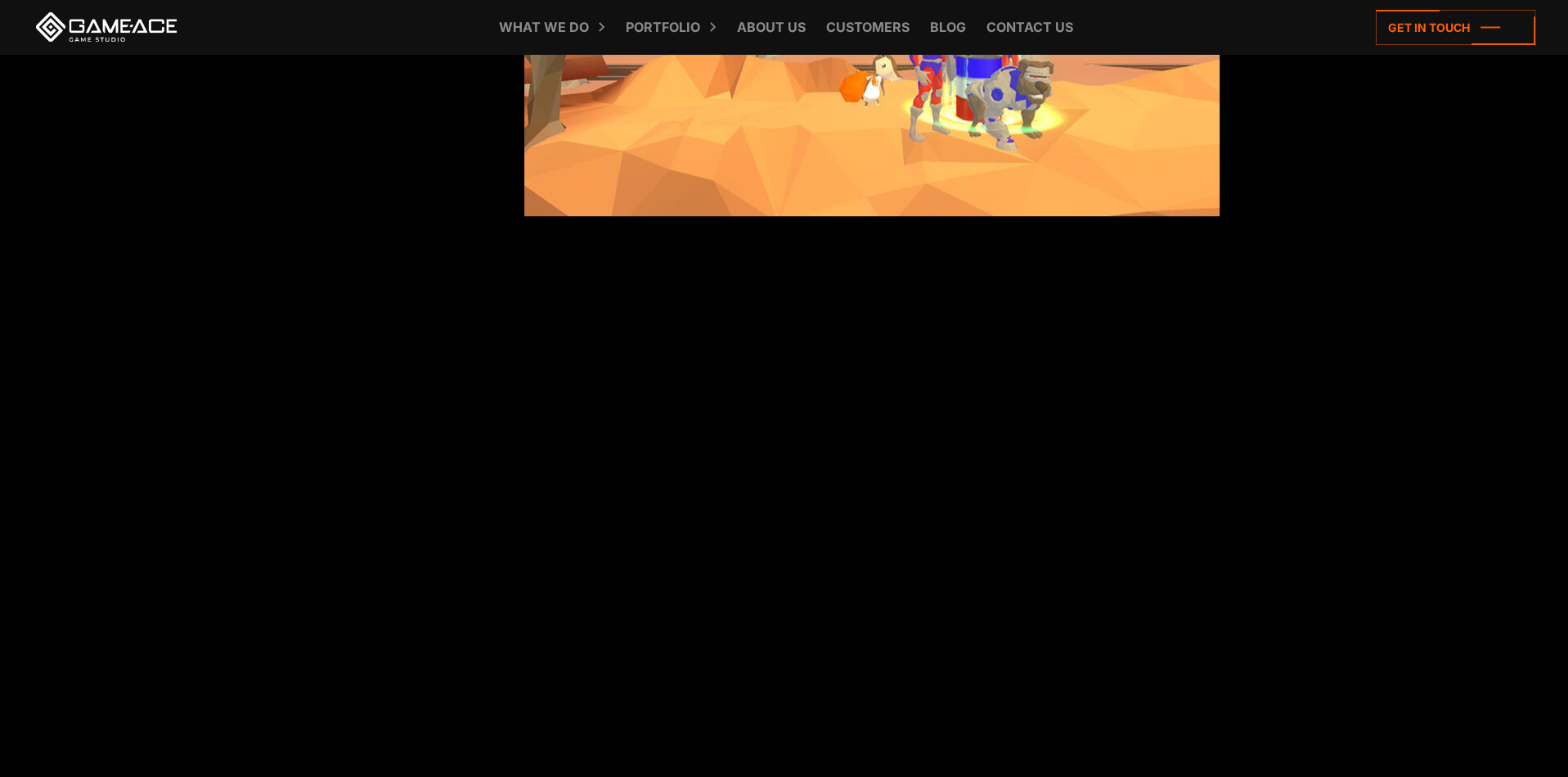
drag, startPoint x: 1257, startPoint y: 212, endPoint x: 1257, endPoint y: 409, distance: 197.0
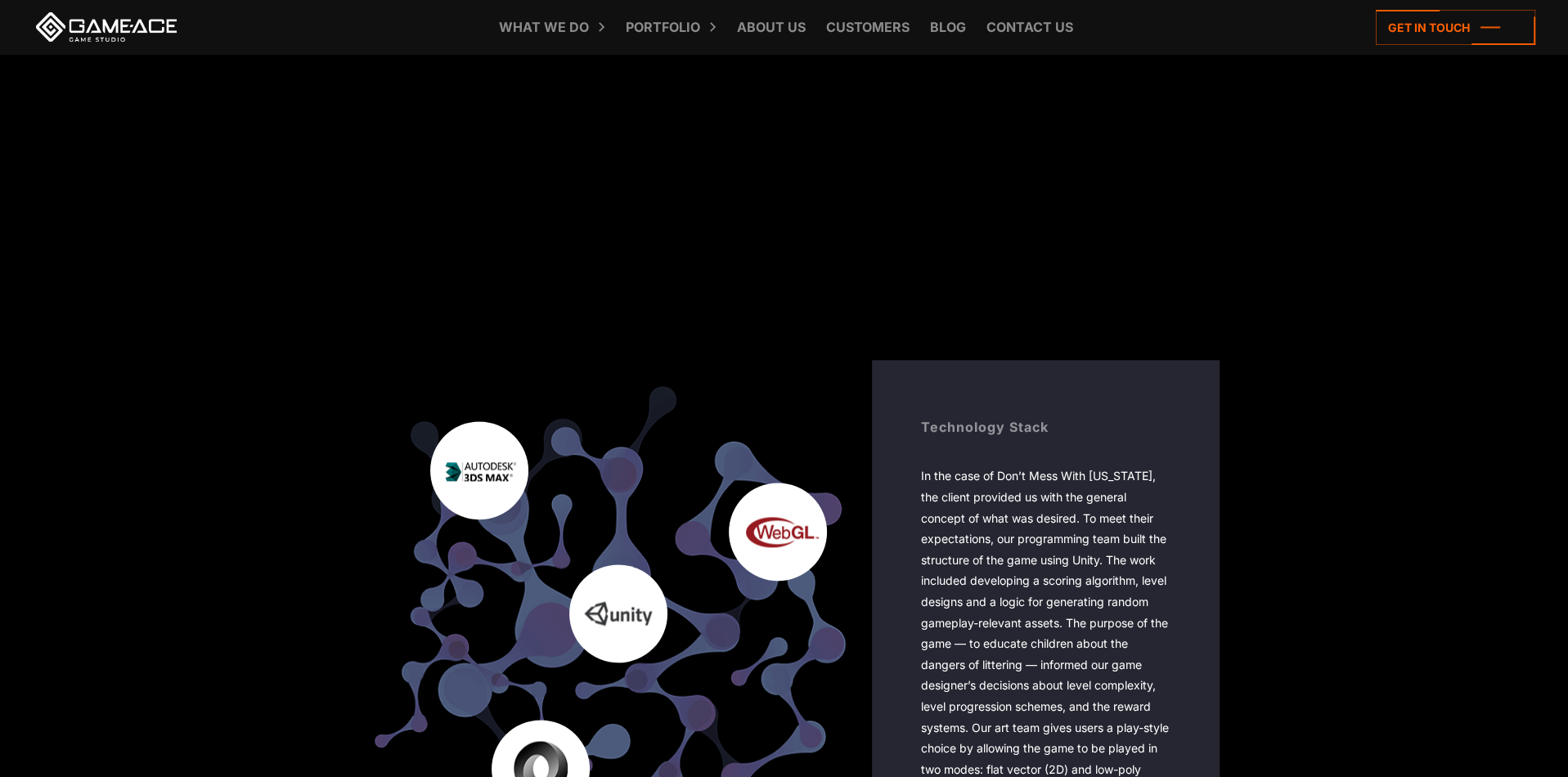
drag, startPoint x: 1243, startPoint y: 445, endPoint x: 1245, endPoint y: 462, distance: 17.1
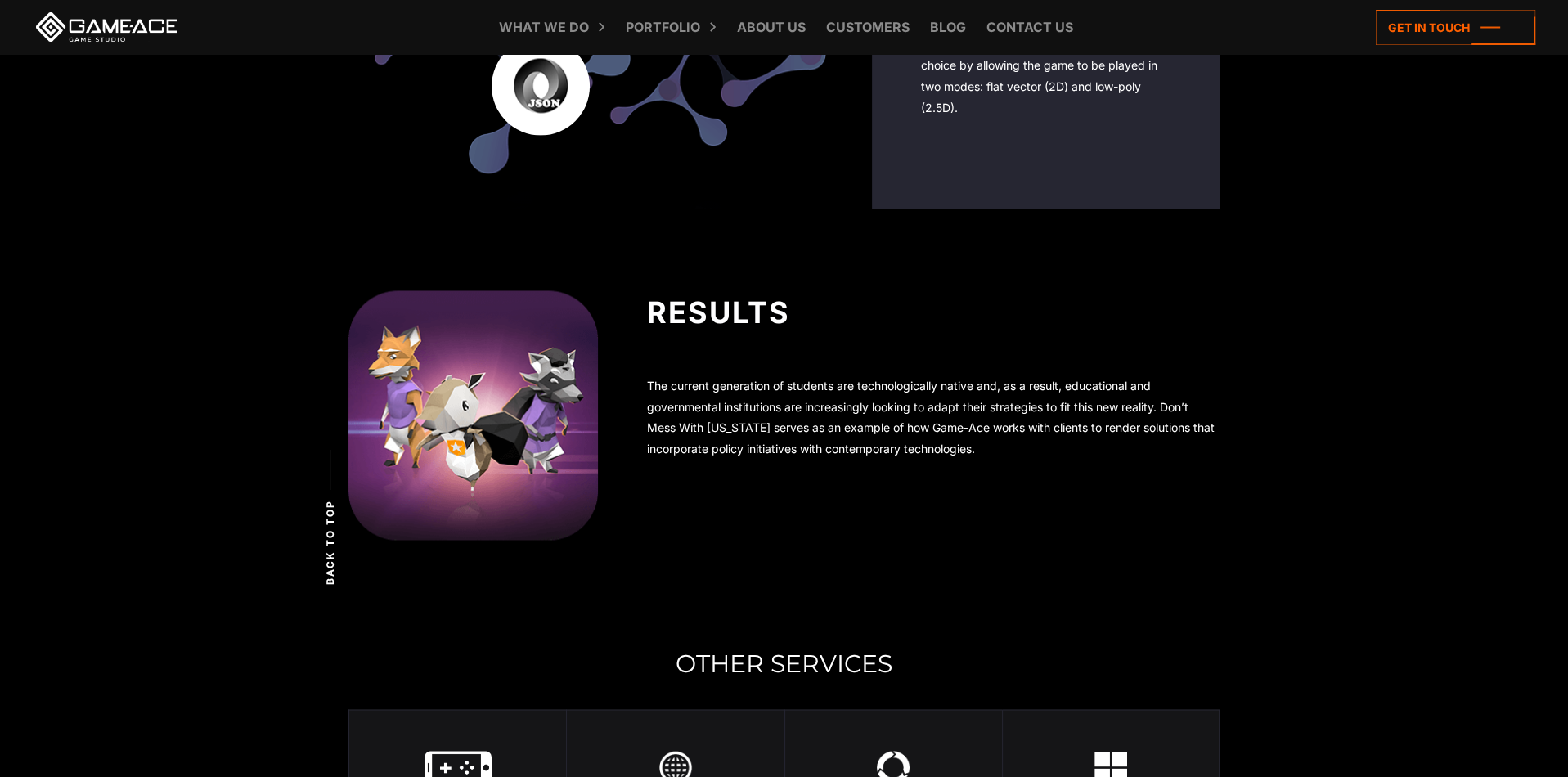
drag, startPoint x: 1243, startPoint y: 318, endPoint x: 1275, endPoint y: 524, distance: 208.5
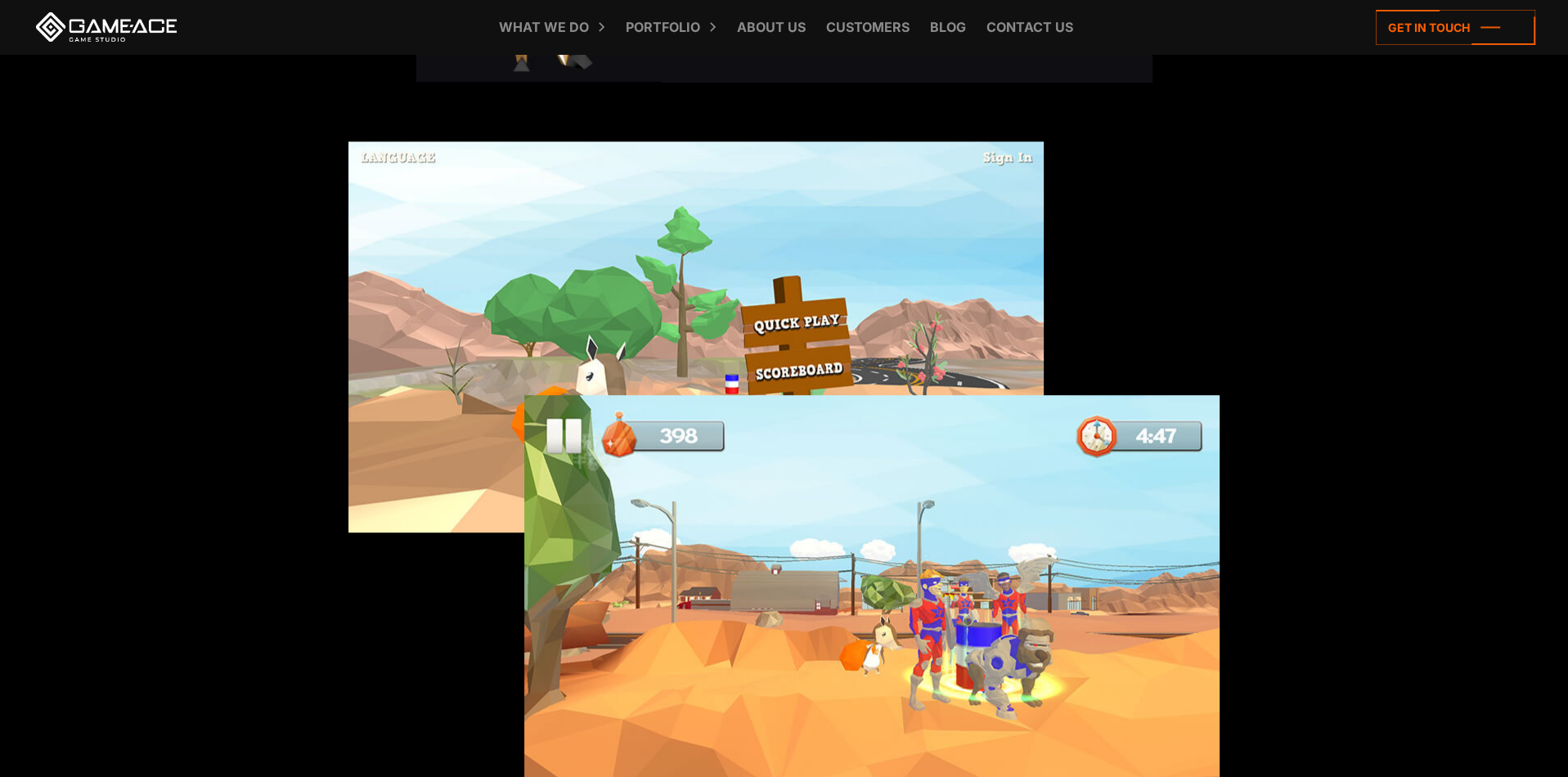
drag, startPoint x: 1198, startPoint y: 296, endPoint x: 1042, endPoint y: -9, distance: 342.6
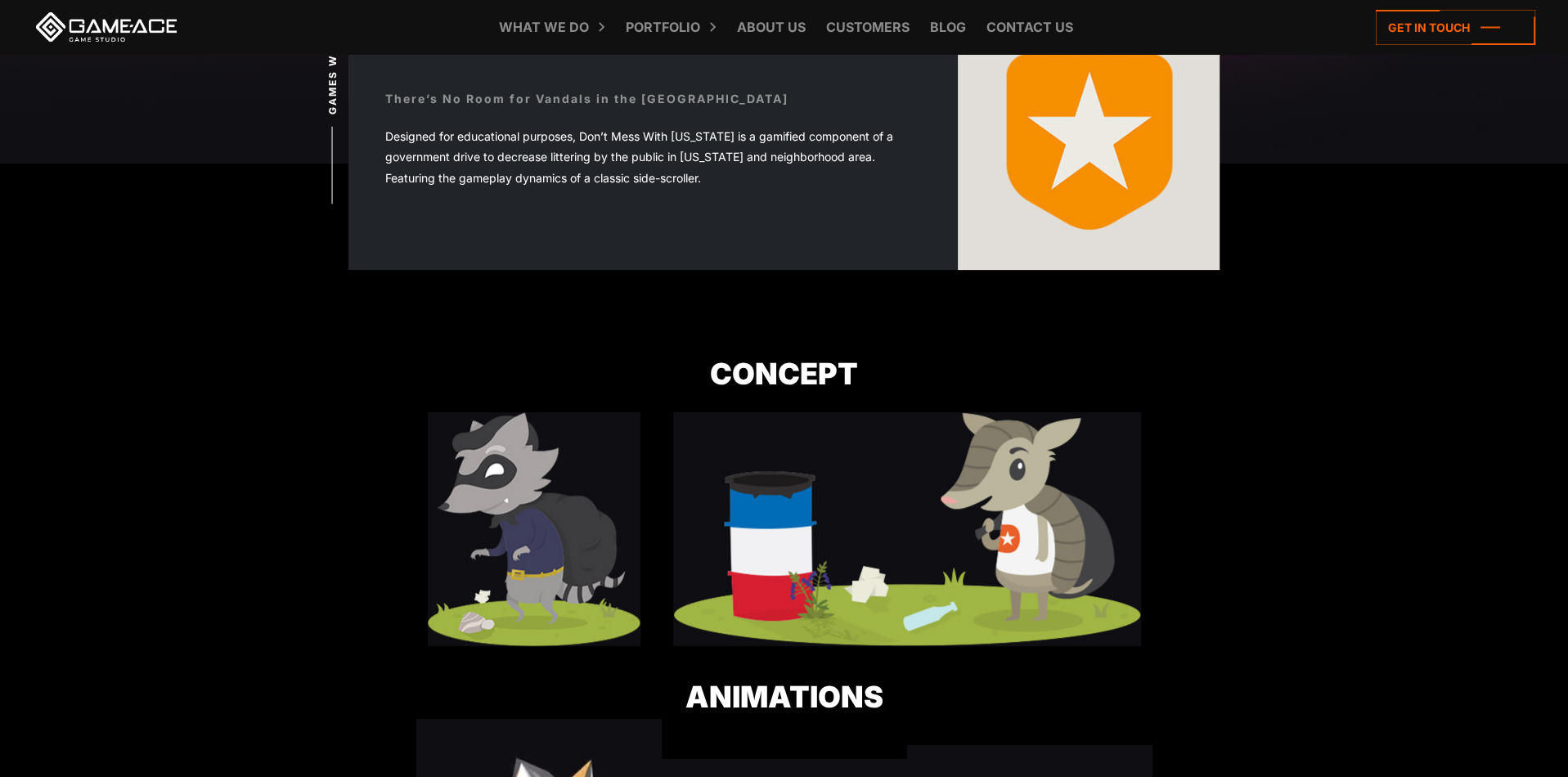
scroll to position [0, 0]
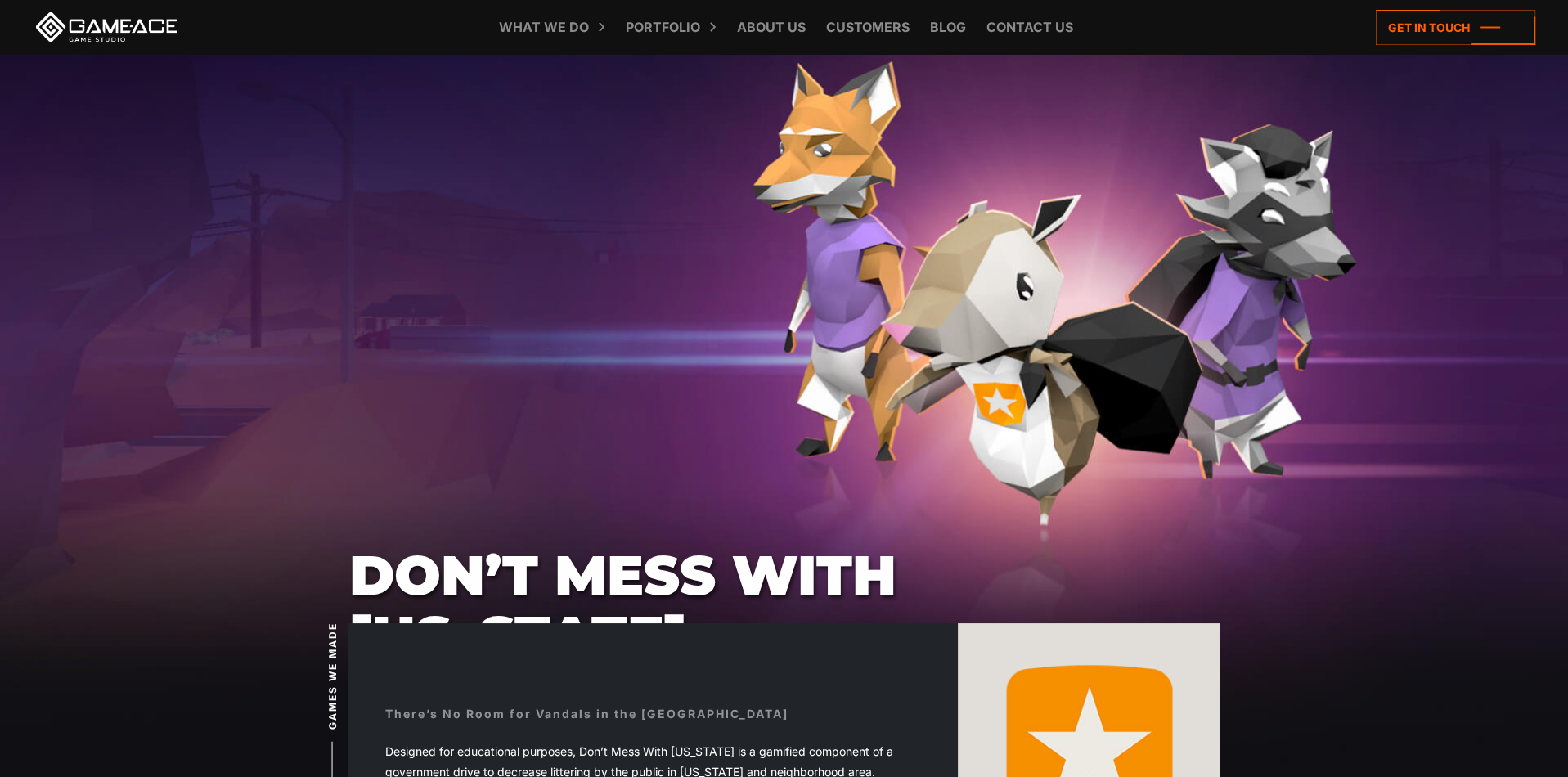
drag, startPoint x: 391, startPoint y: 380, endPoint x: 365, endPoint y: 38, distance: 343.0
click at [125, 26] on link at bounding box center [106, 27] width 148 height 30
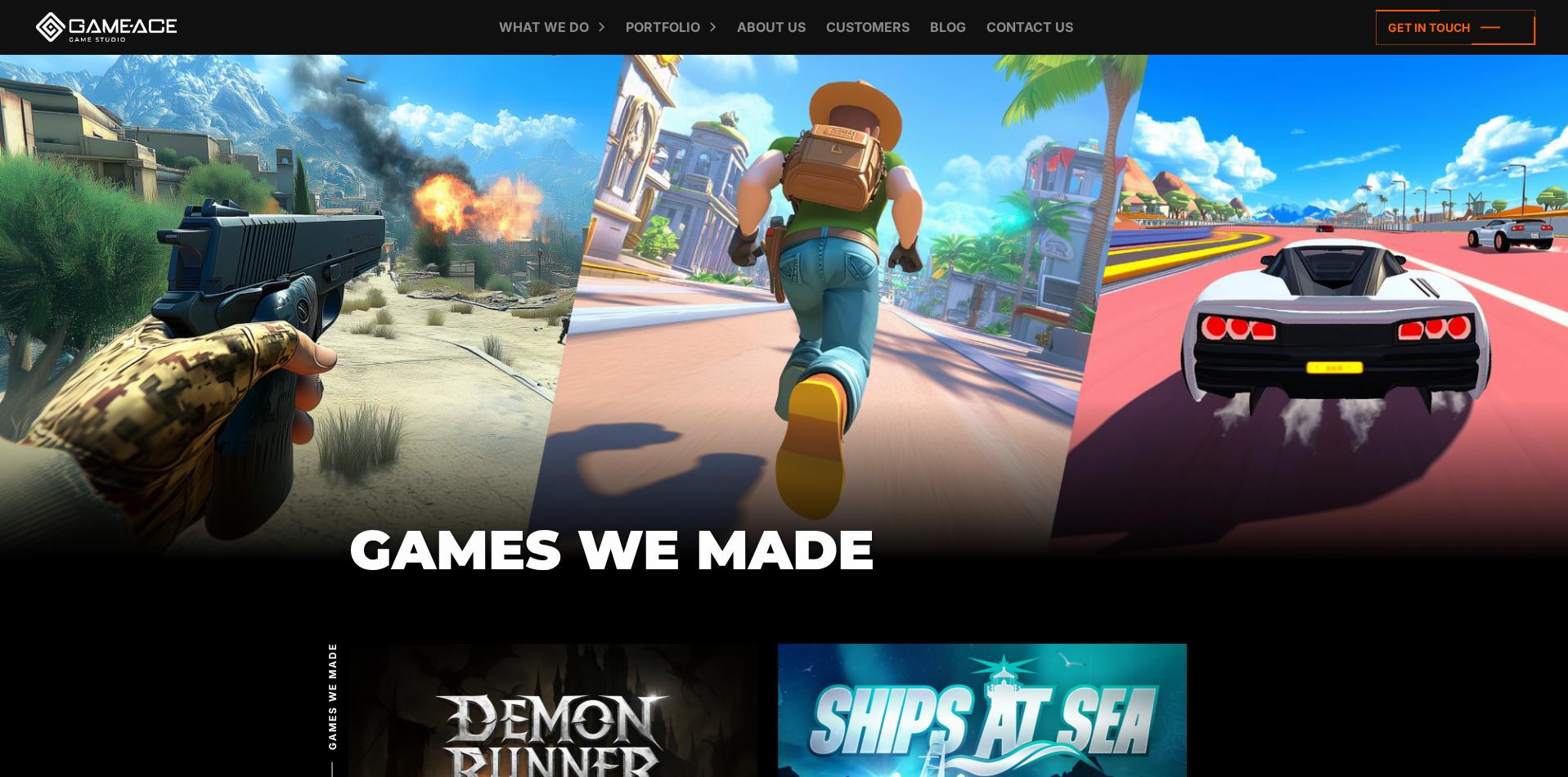
drag, startPoint x: 932, startPoint y: 450, endPoint x: 903, endPoint y: 110, distance: 341.2
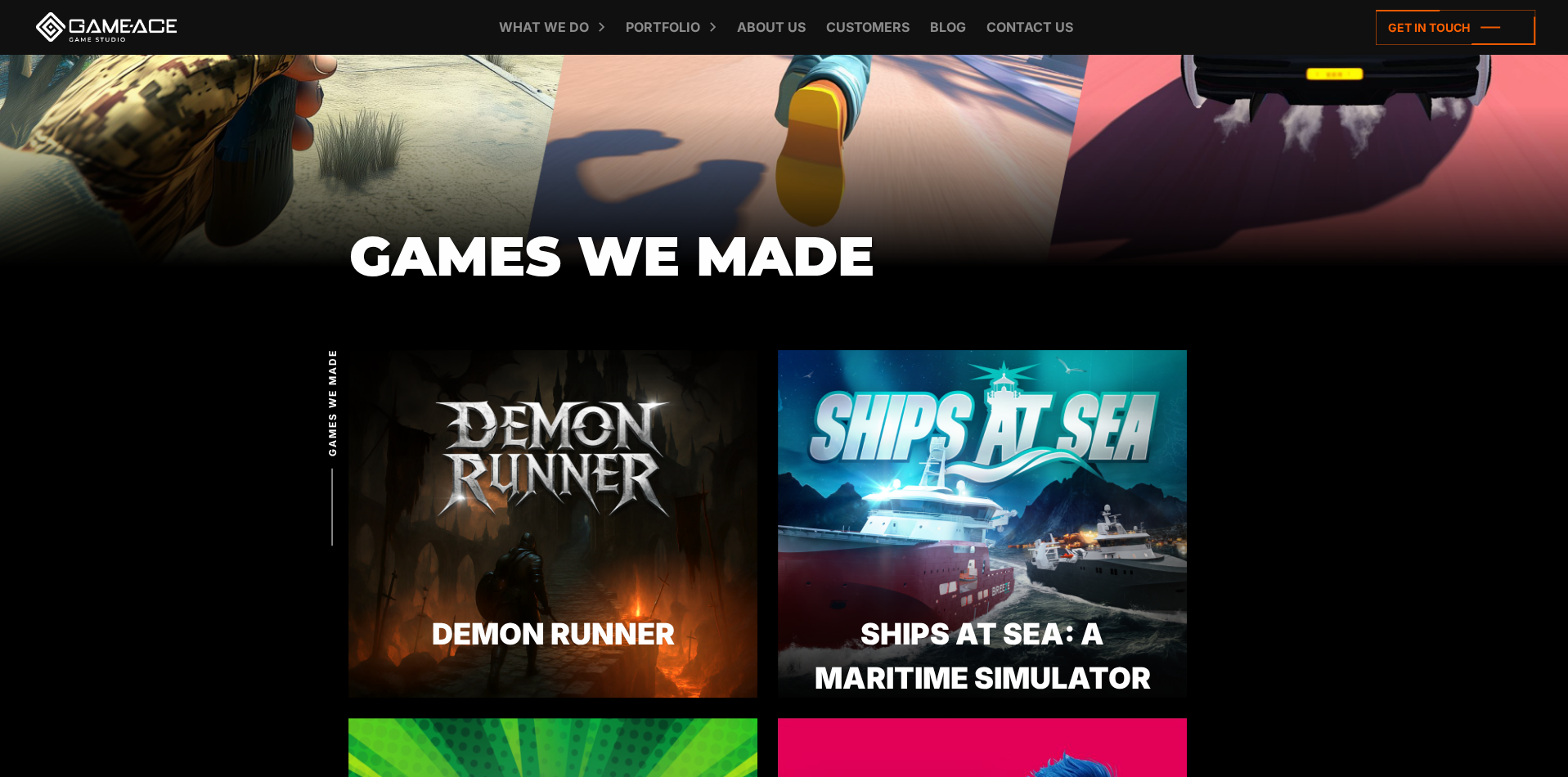
drag, startPoint x: 1379, startPoint y: 332, endPoint x: 1350, endPoint y: 418, distance: 90.8
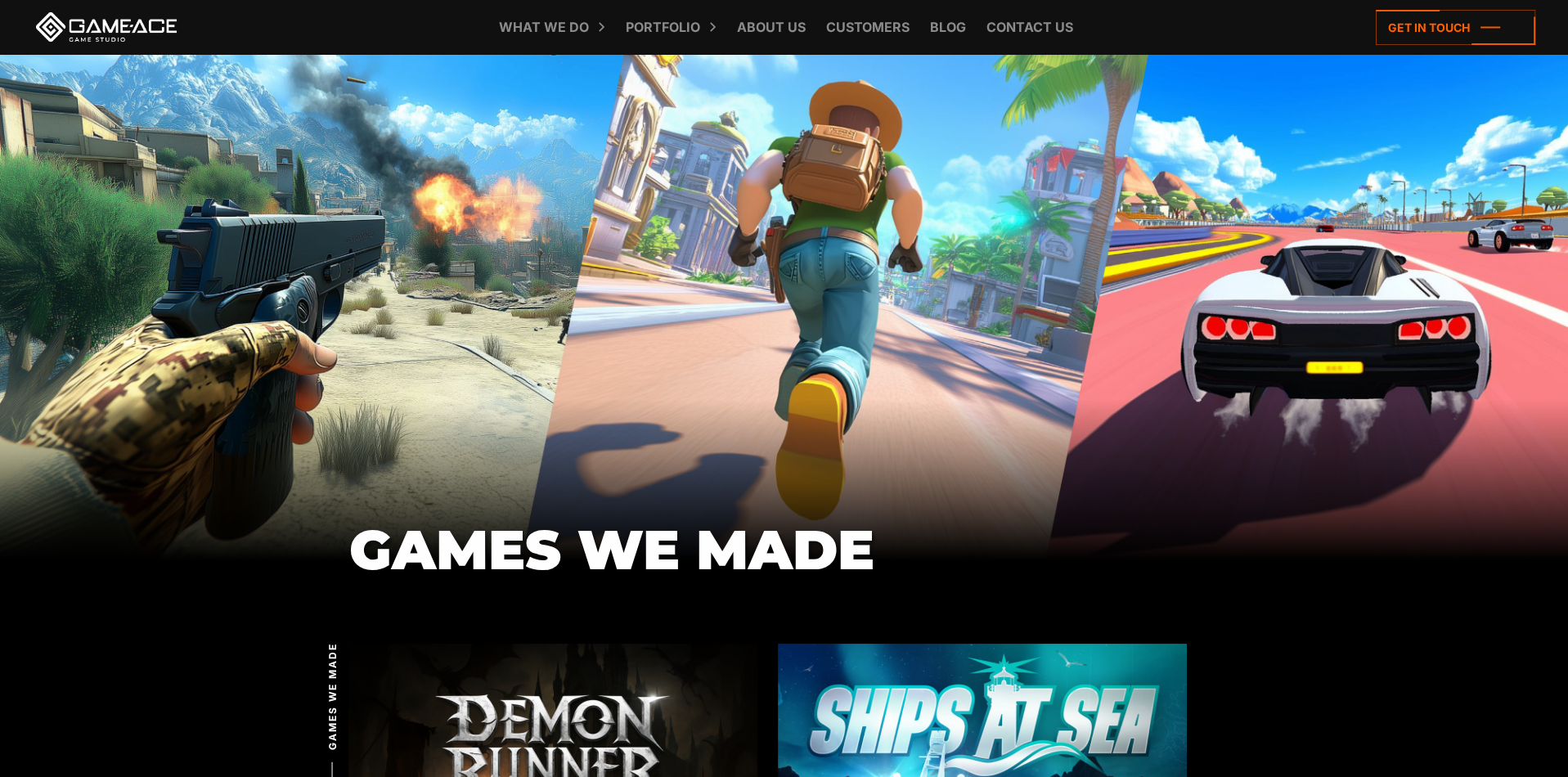
drag, startPoint x: 1350, startPoint y: 418, endPoint x: 1282, endPoint y: 177, distance: 250.4
click at [120, 32] on link at bounding box center [106, 27] width 148 height 30
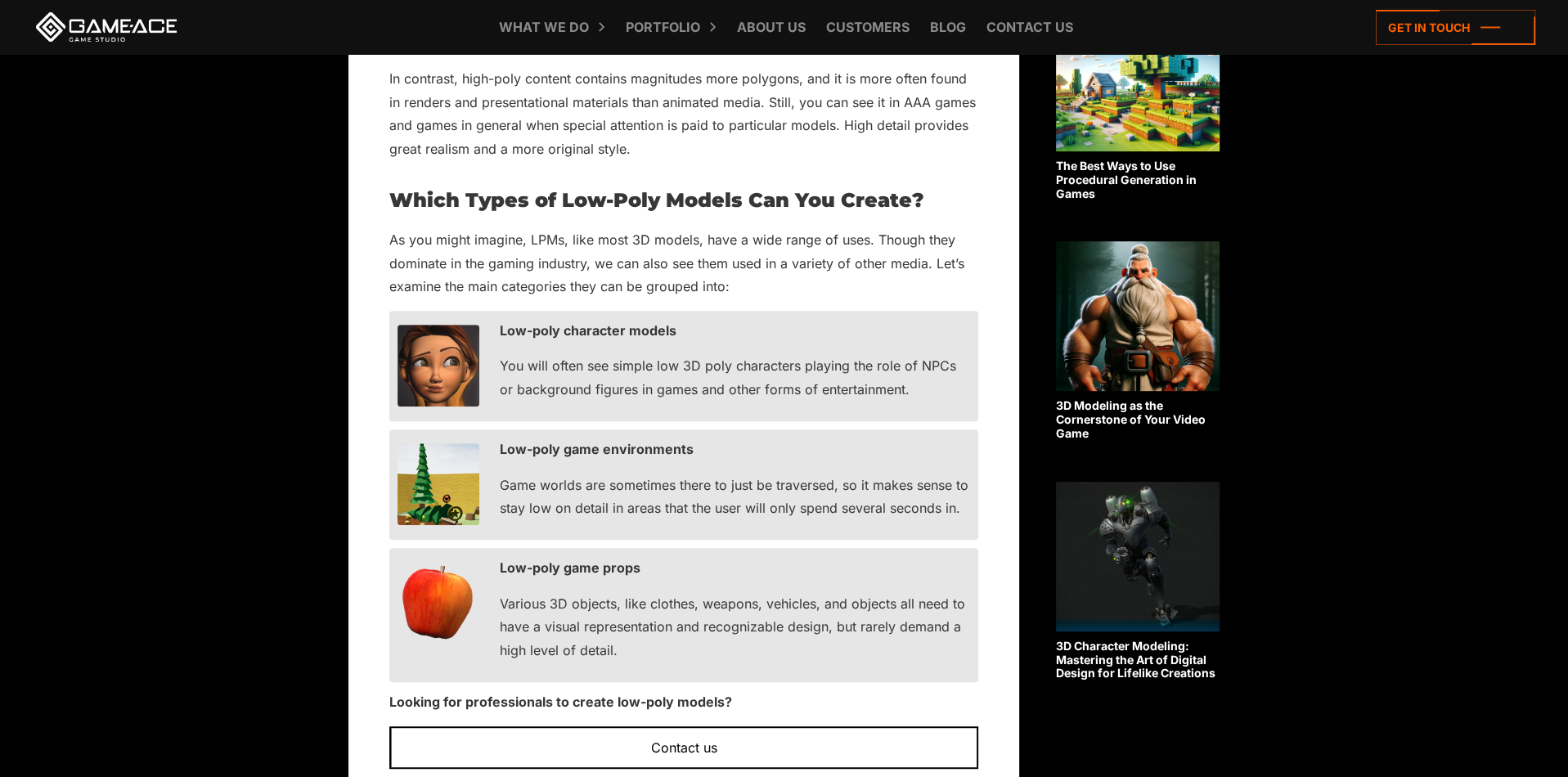
scroll to position [1227, 0]
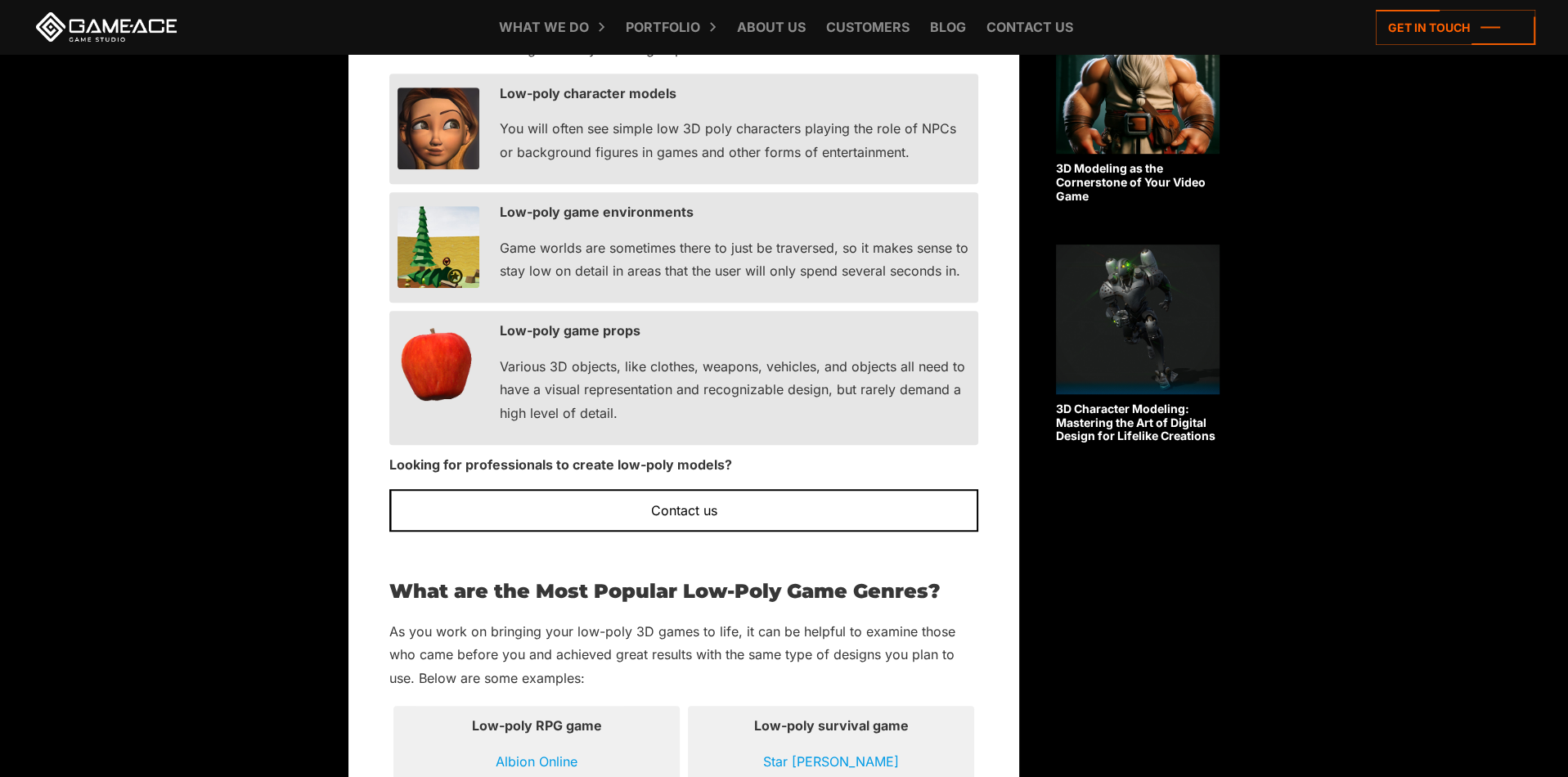
drag, startPoint x: 710, startPoint y: 135, endPoint x: 1217, endPoint y: 110, distance: 507.6
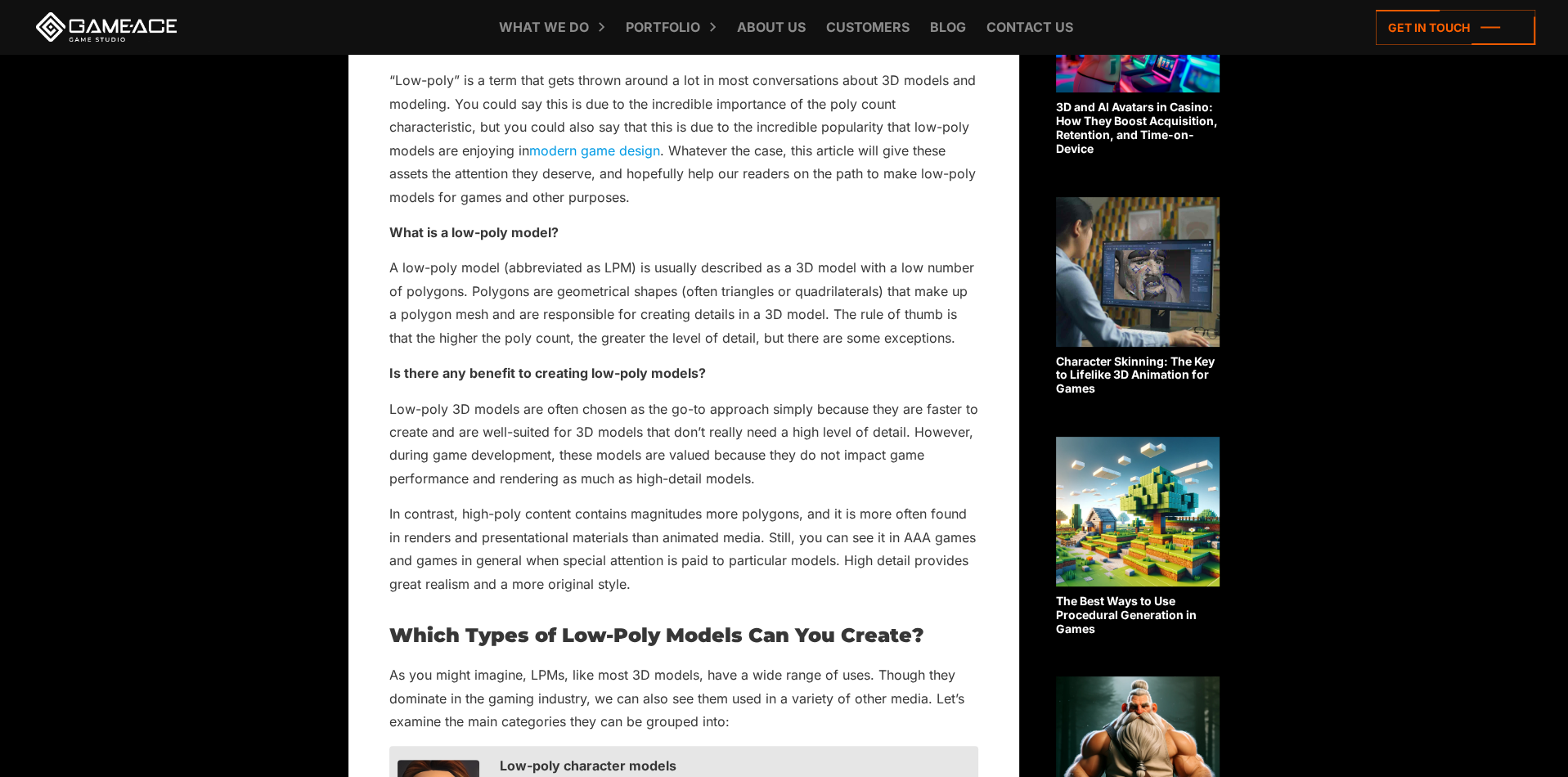
drag, startPoint x: 600, startPoint y: 346, endPoint x: 609, endPoint y: 90, distance: 256.2
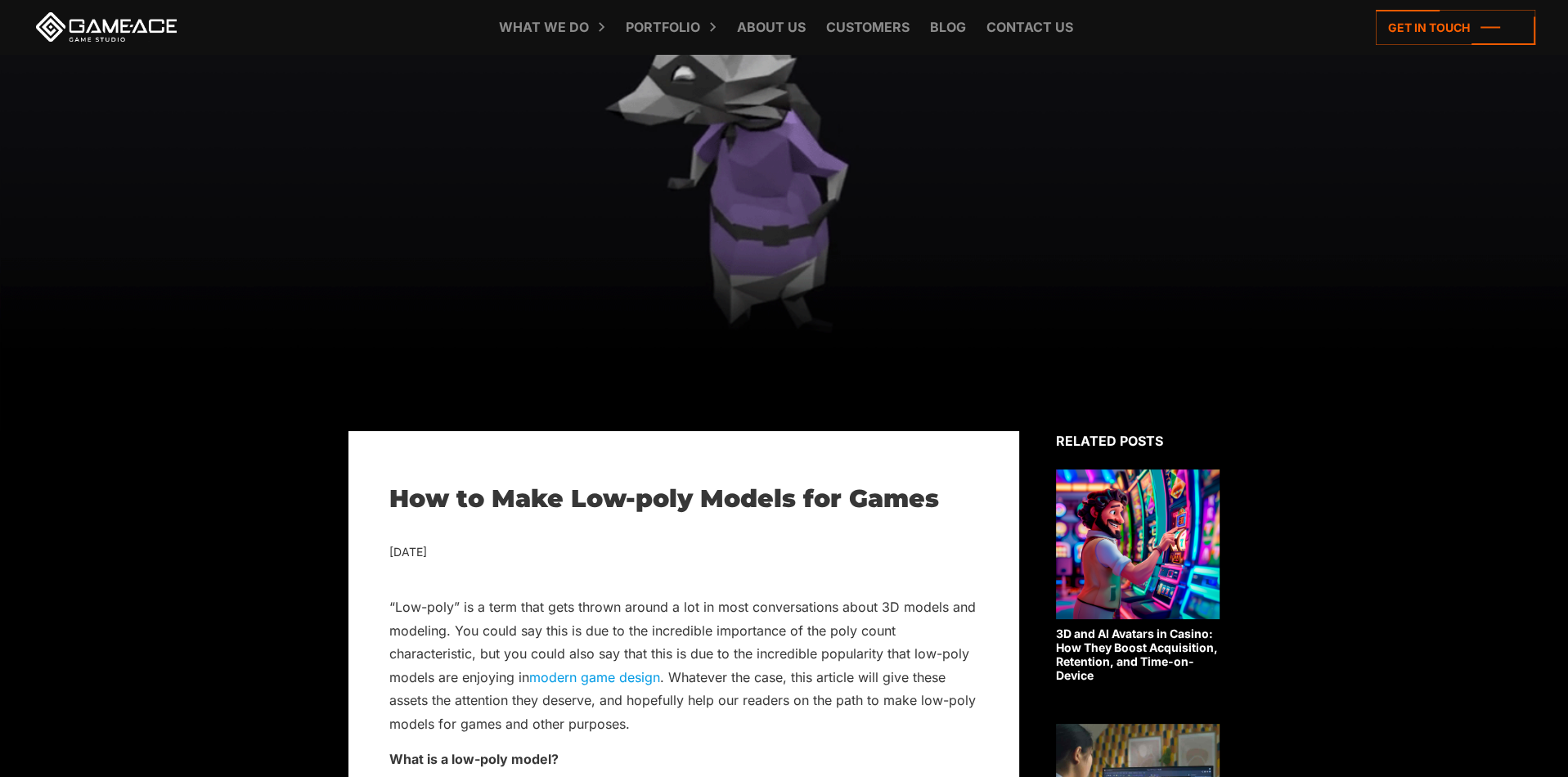
scroll to position [0, 0]
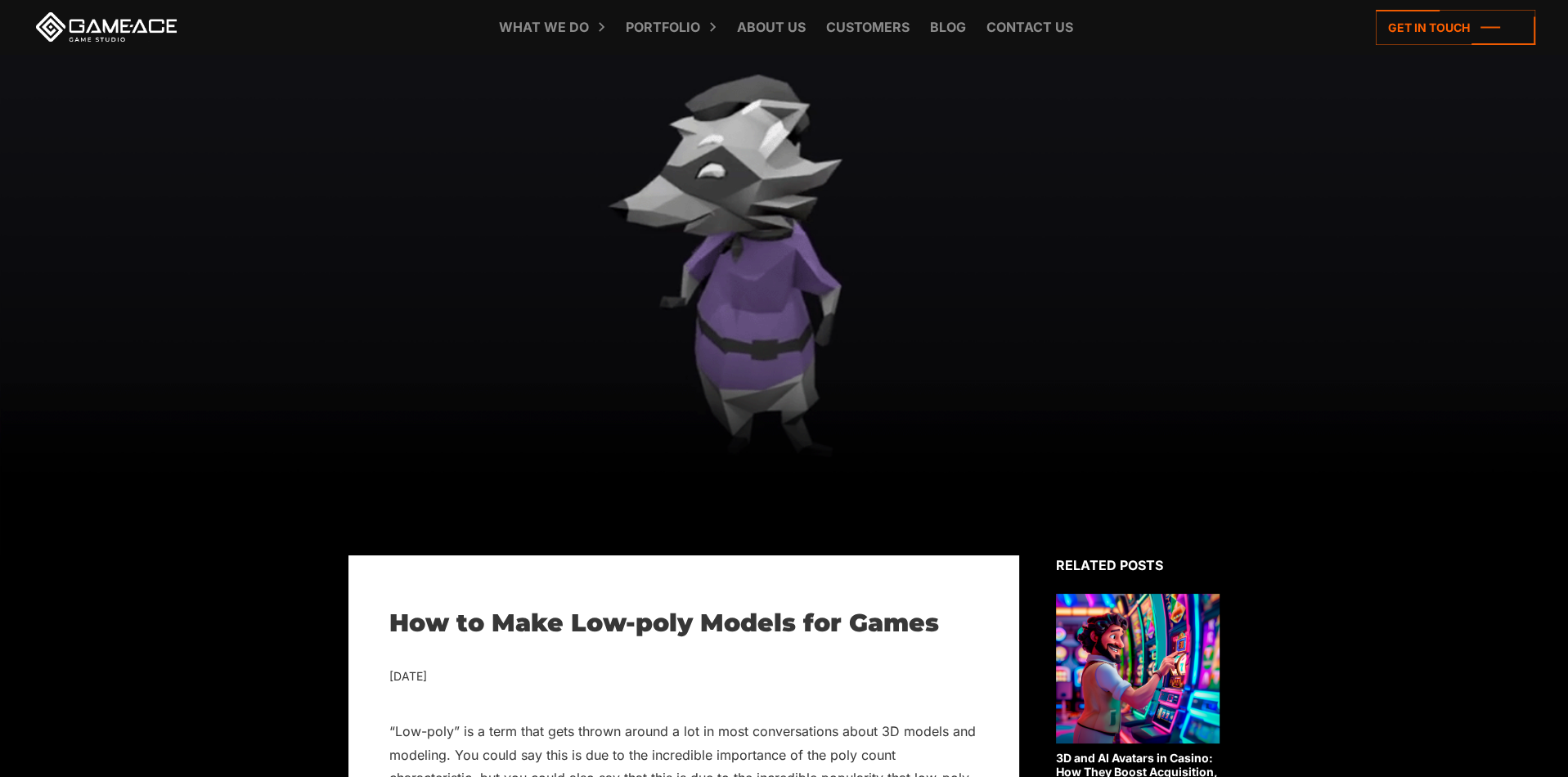
drag, startPoint x: 735, startPoint y: 272, endPoint x: 730, endPoint y: 173, distance: 99.1
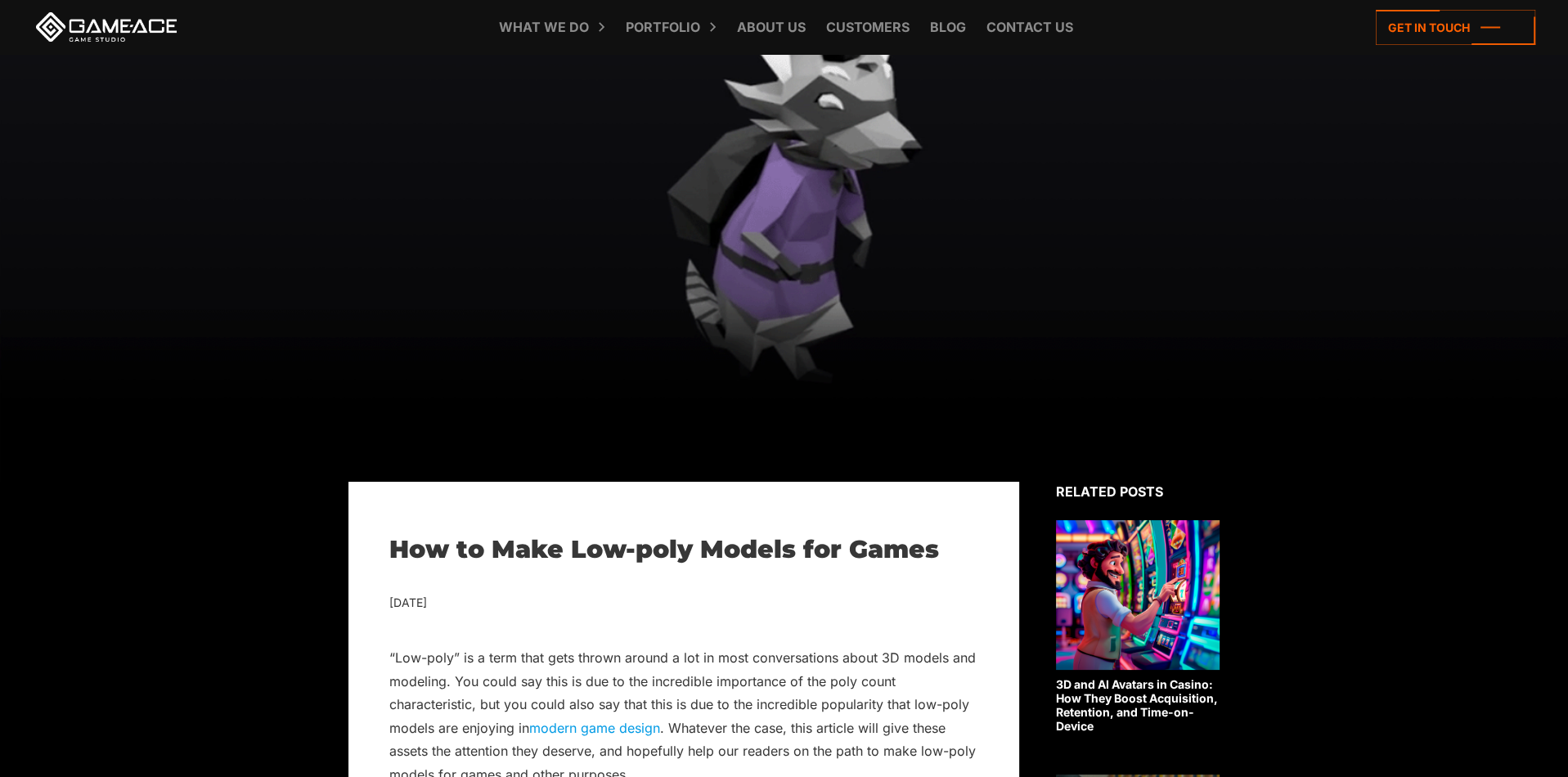
drag, startPoint x: 909, startPoint y: 172, endPoint x: 905, endPoint y: 209, distance: 37.2
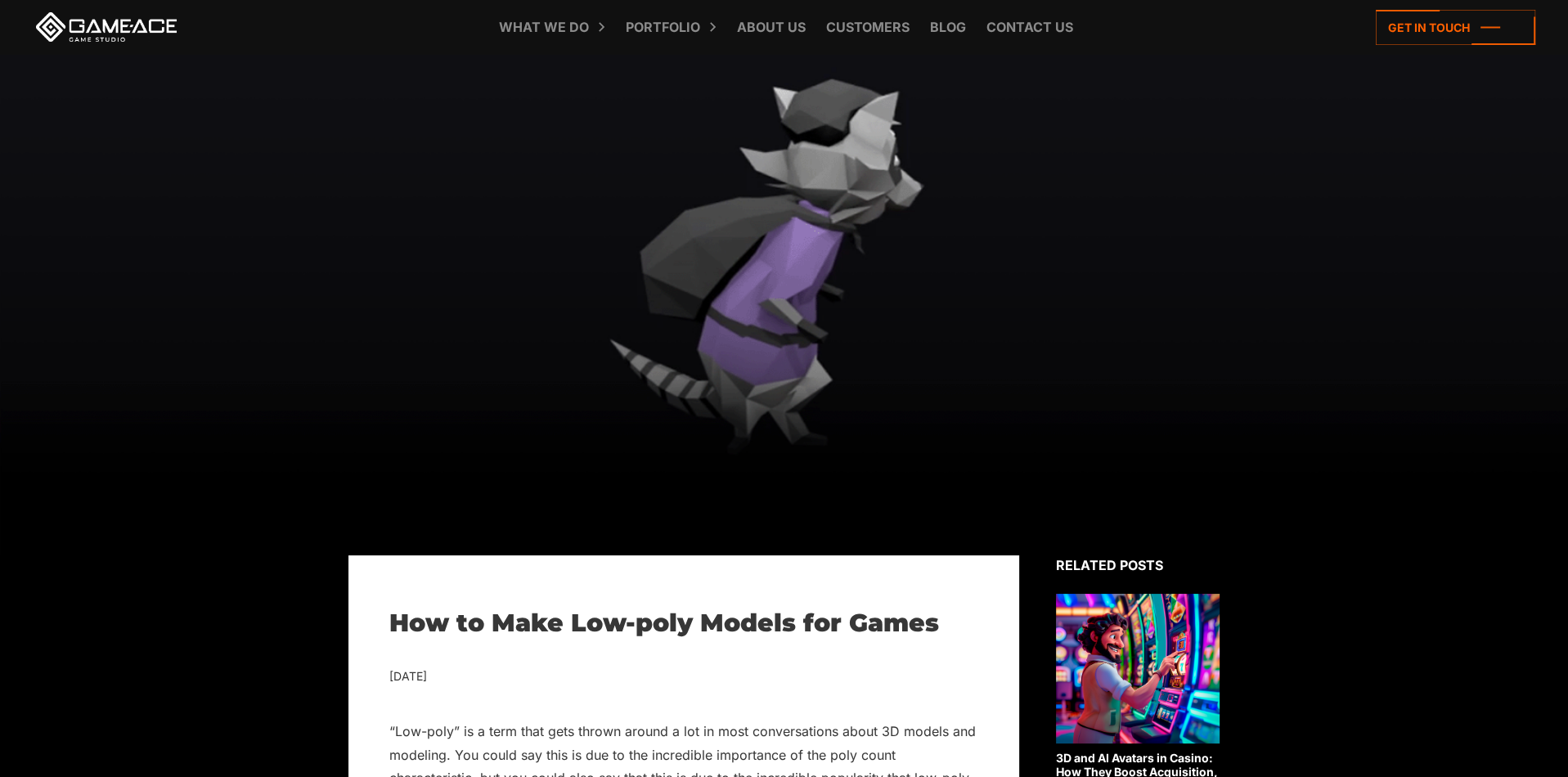
drag, startPoint x: 903, startPoint y: 215, endPoint x: 886, endPoint y: 160, distance: 57.6
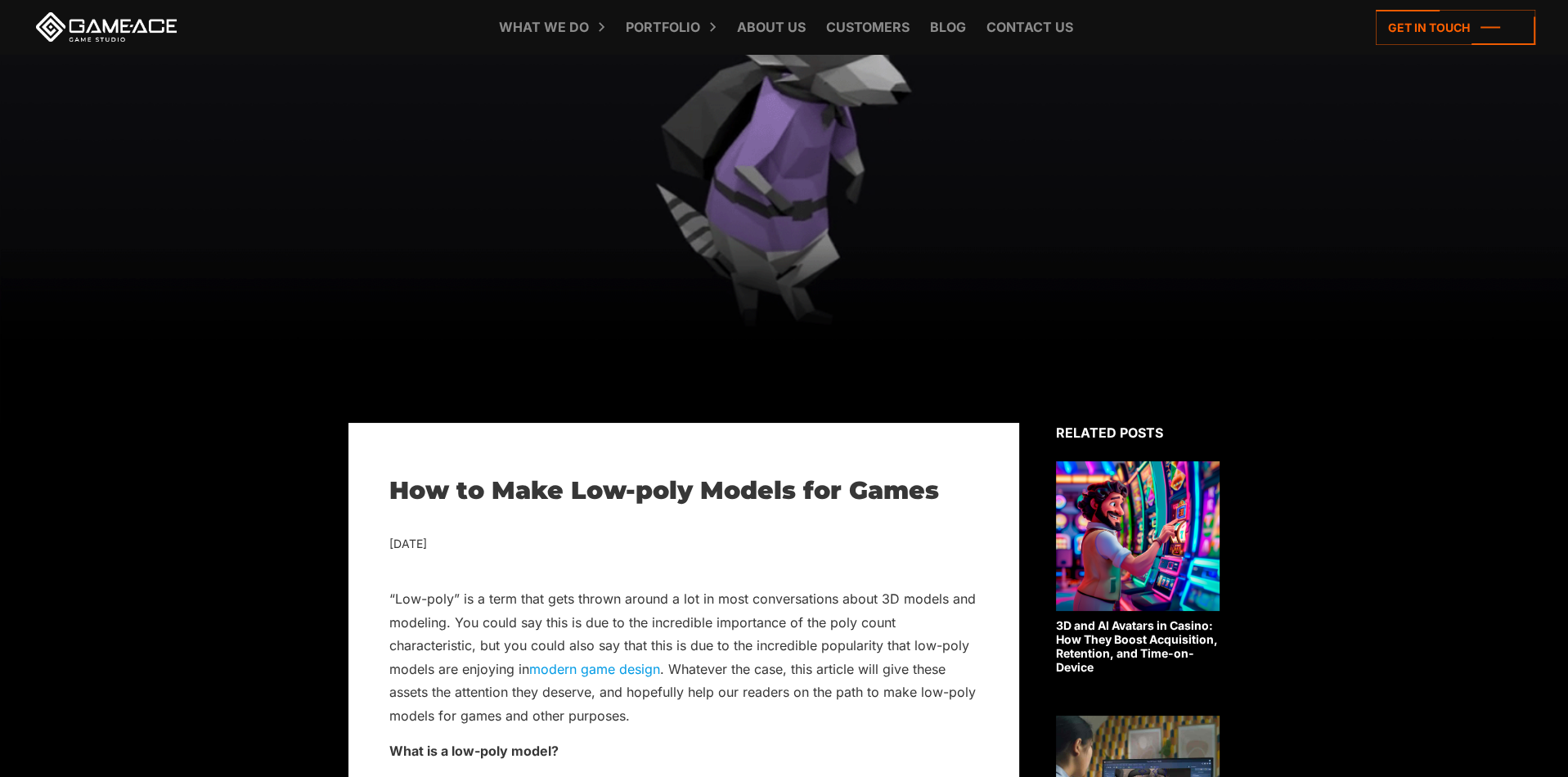
drag, startPoint x: 886, startPoint y: 160, endPoint x: 902, endPoint y: 249, distance: 90.4
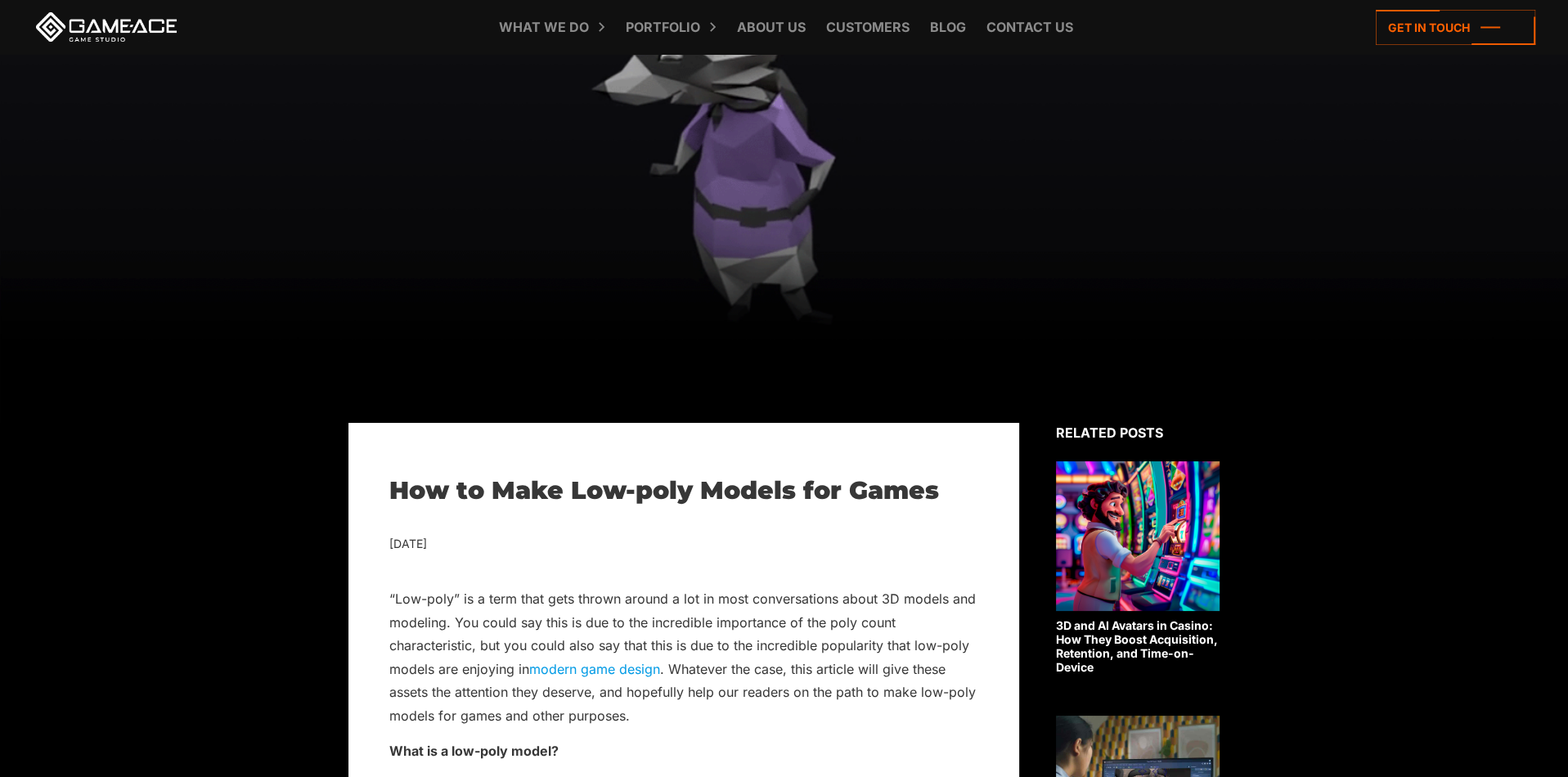
scroll to position [183, 0]
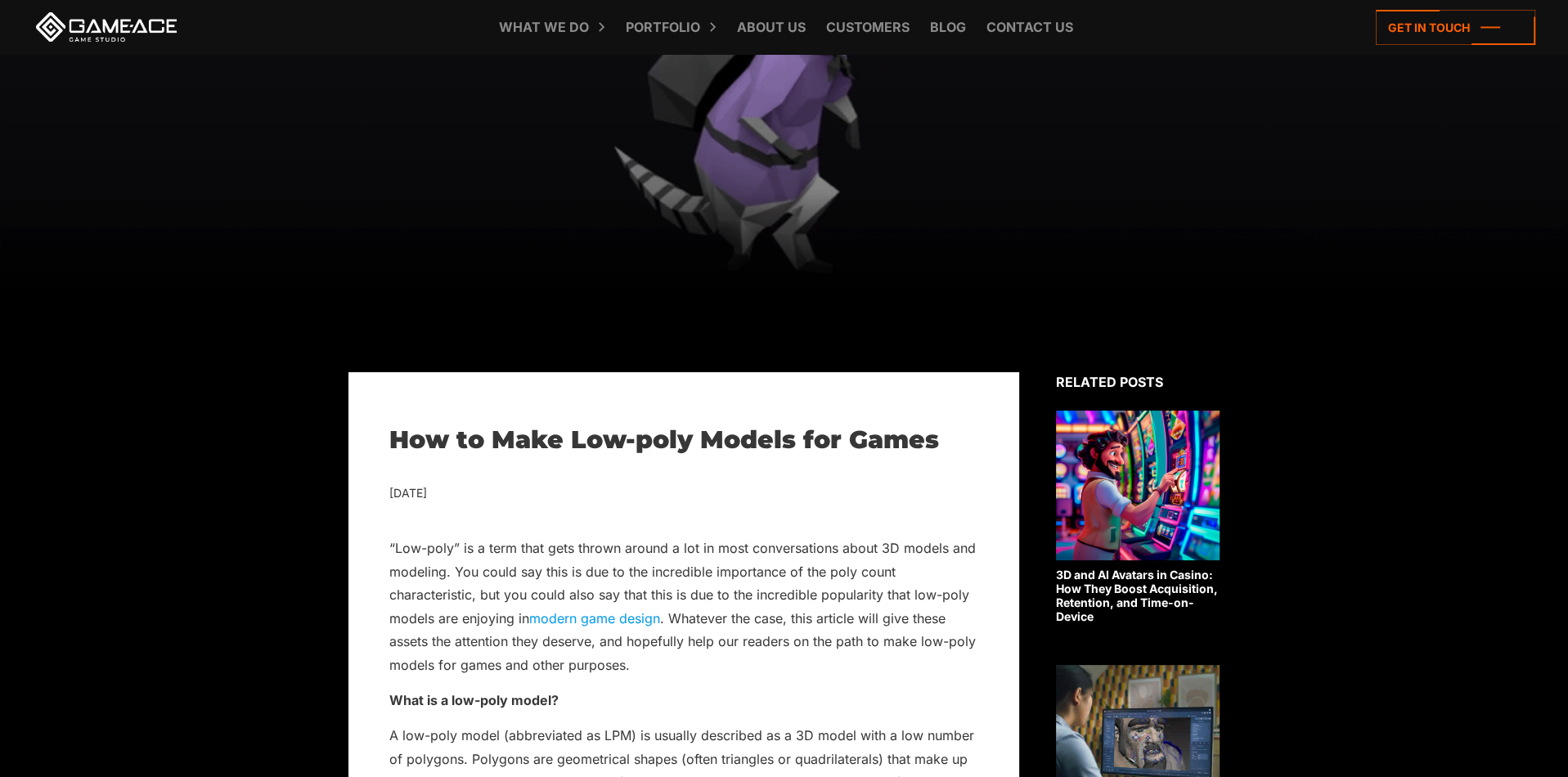
click at [909, 172] on div at bounding box center [784, 121] width 1568 height 502
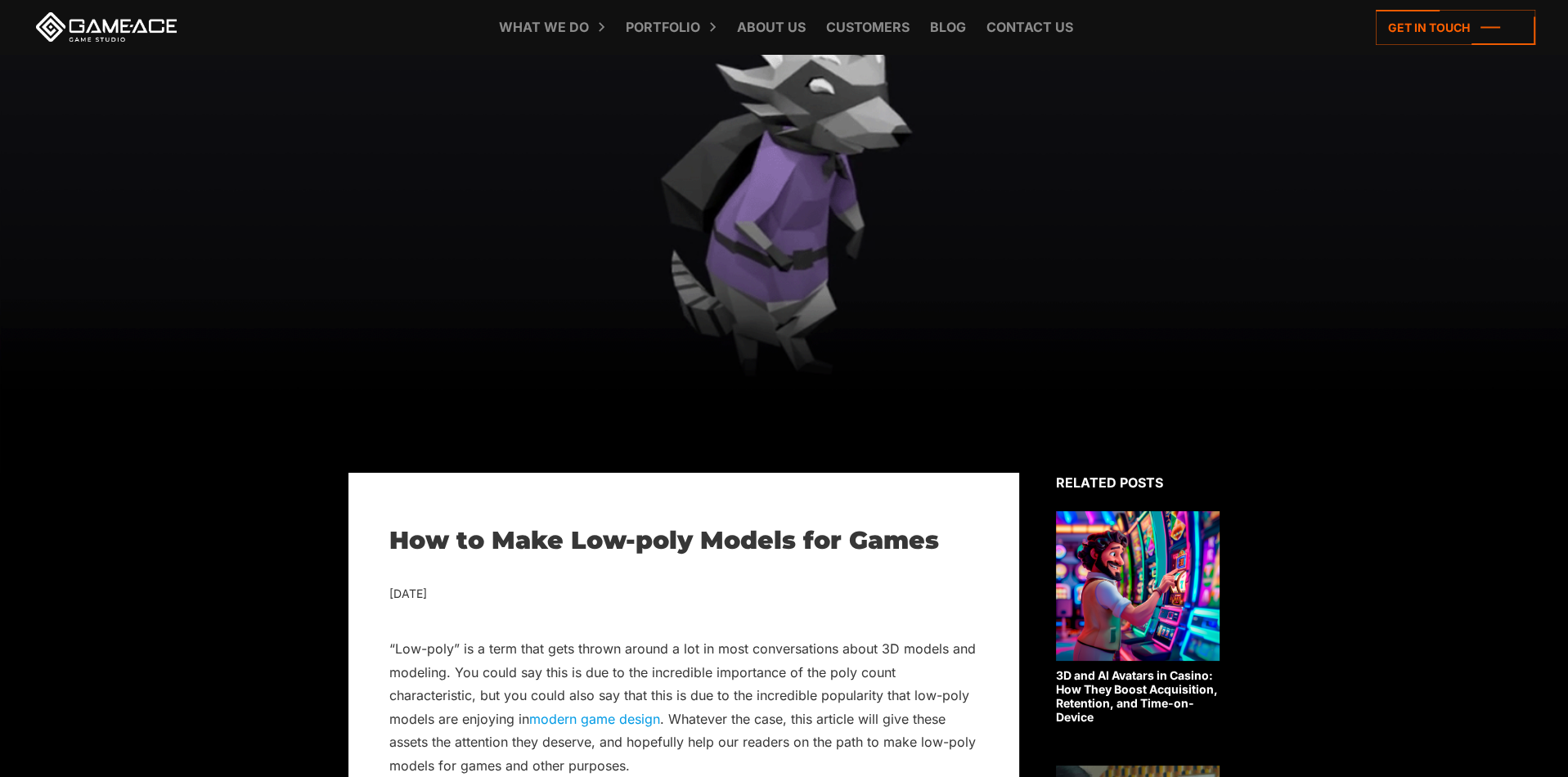
scroll to position [0, 0]
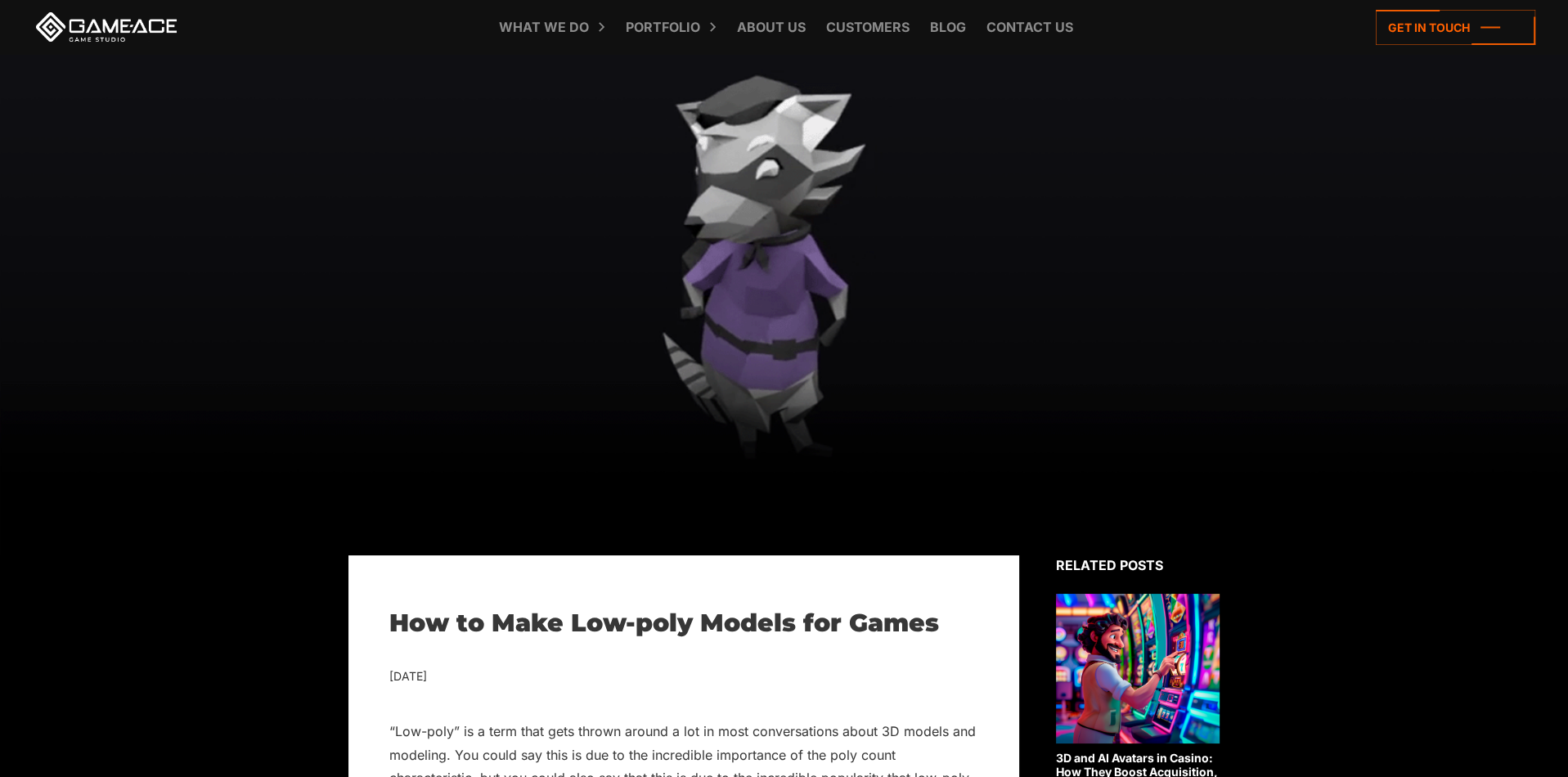
drag, startPoint x: 870, startPoint y: 429, endPoint x: 822, endPoint y: 250, distance: 185.3
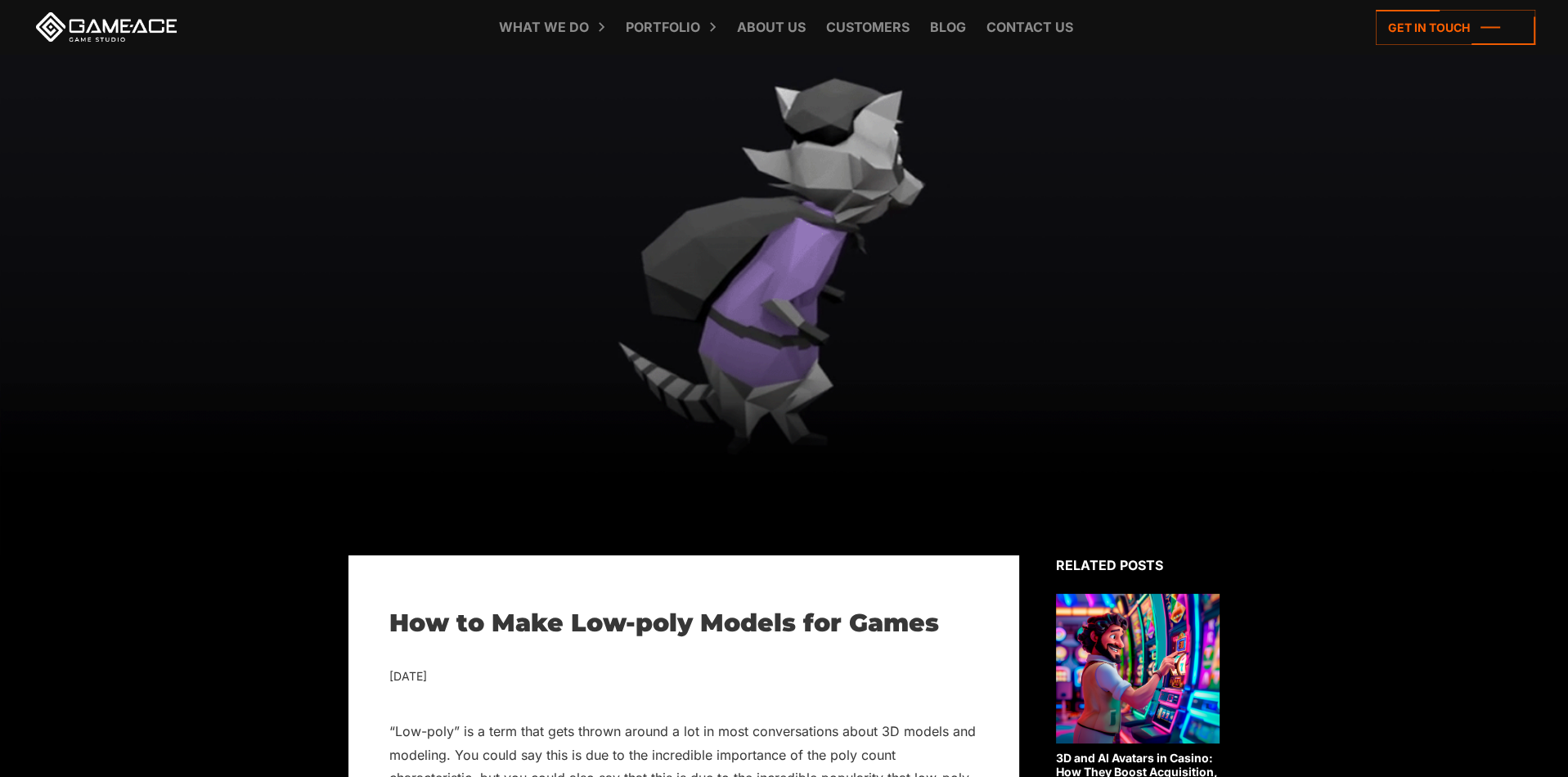
drag, startPoint x: 765, startPoint y: 221, endPoint x: 749, endPoint y: 212, distance: 18.4
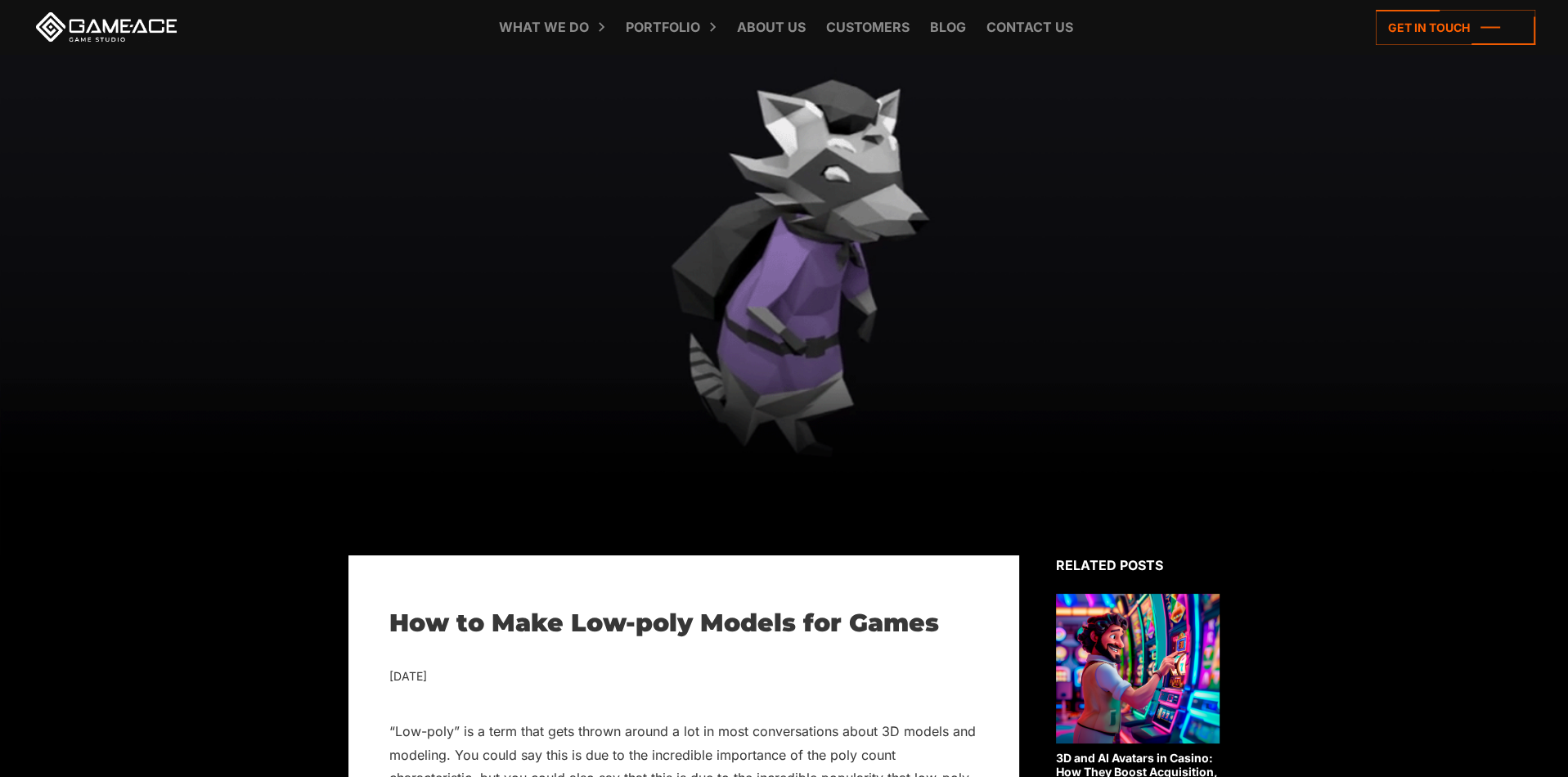
click at [764, 221] on div at bounding box center [784, 305] width 1568 height 502
